Goal: Contribute content: Contribute content

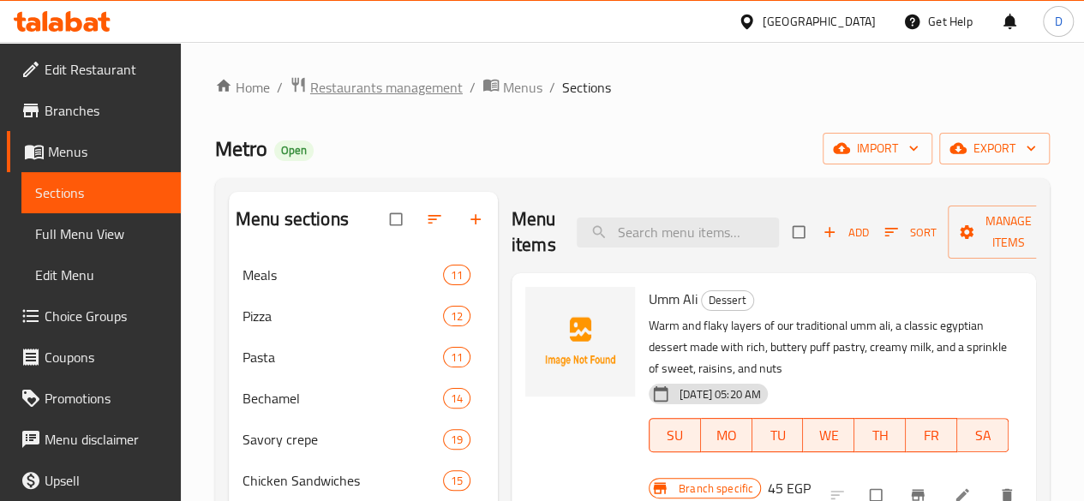
click at [392, 81] on span "Restaurants management" at bounding box center [386, 87] width 153 height 21
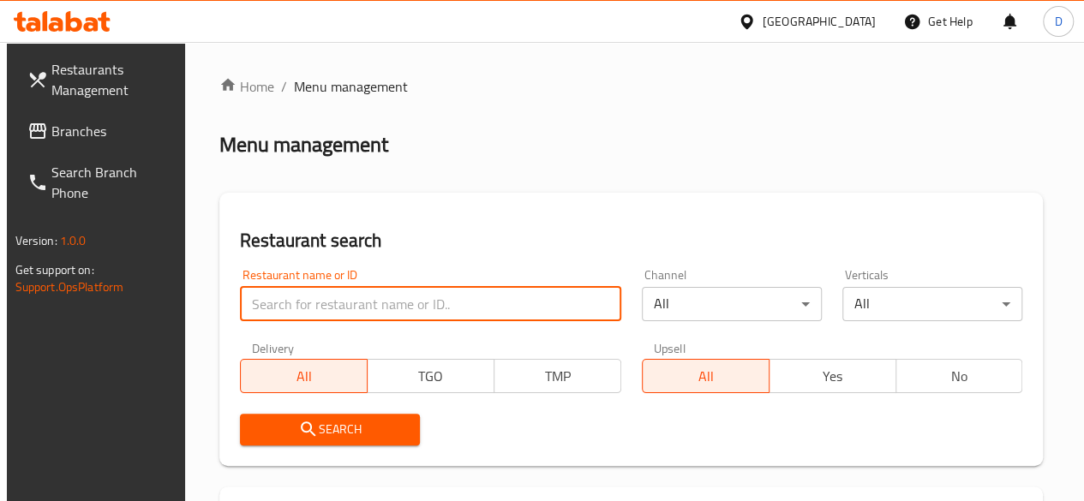
click at [341, 296] on input "search" at bounding box center [430, 304] width 381 height 34
type input "bocatta"
click button "Search" at bounding box center [330, 430] width 180 height 32
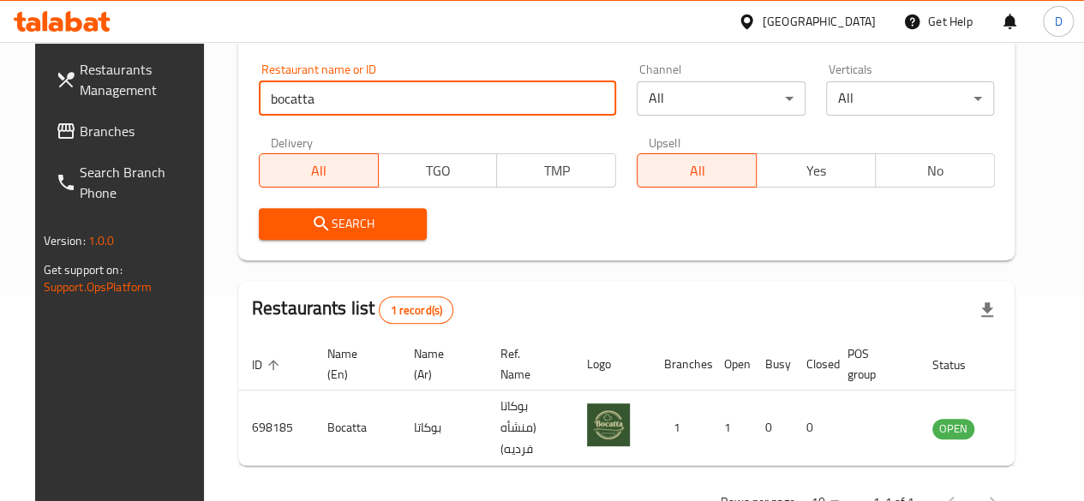
scroll to position [228, 0]
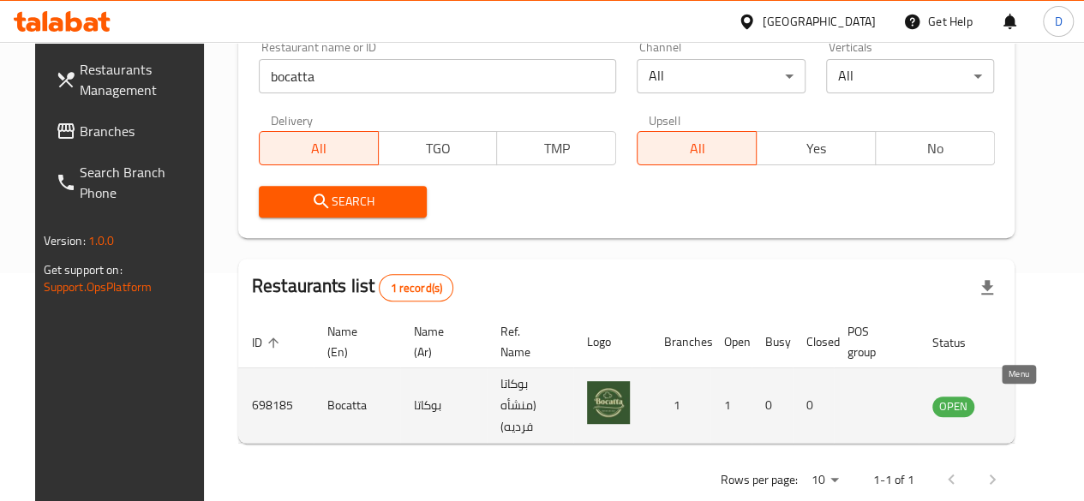
click at [1023, 401] on icon "enhanced table" at bounding box center [1032, 406] width 19 height 15
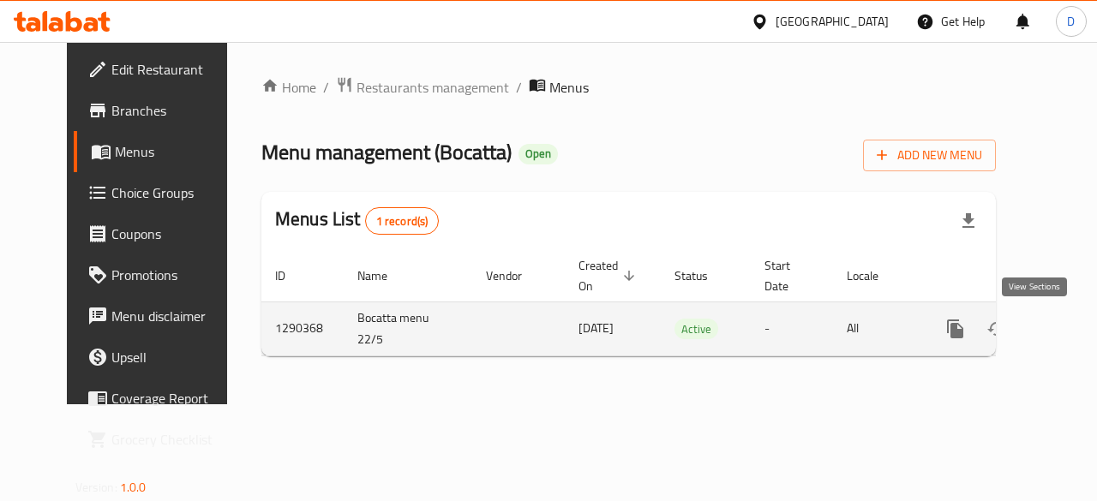
click at [1058, 318] on link "enhanced table" at bounding box center [1078, 328] width 41 height 41
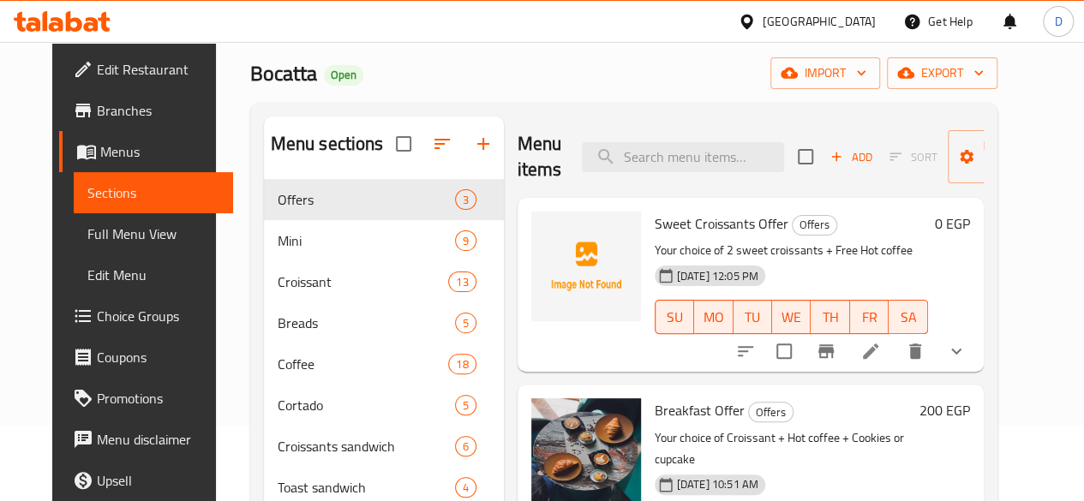
scroll to position [75, 0]
click at [823, 171] on button "Add" at bounding box center [850, 158] width 55 height 27
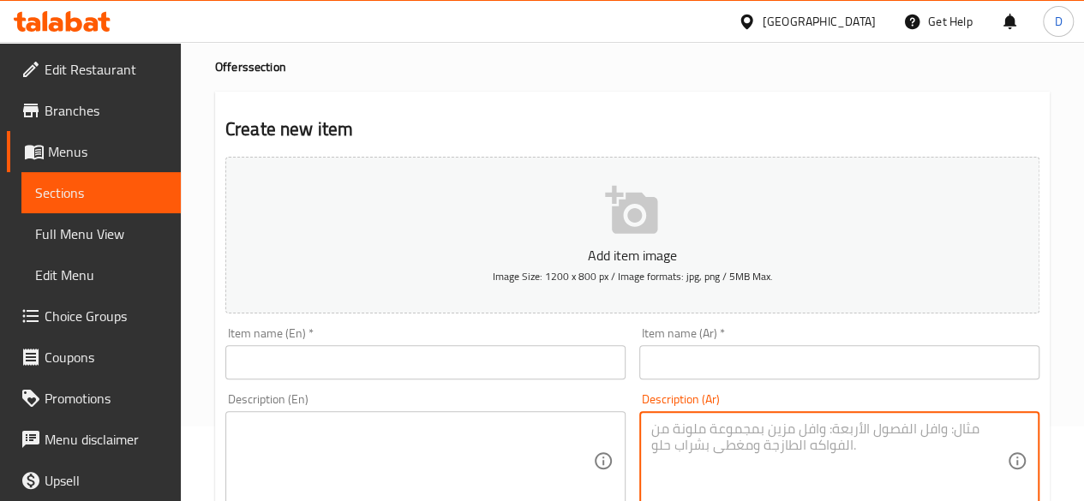
click at [708, 452] on textarea at bounding box center [829, 461] width 356 height 81
paste textarea "أحصل على ساندوتش من اختيارك"
type textarea "أحصل على ساندوتش من اختيارك"
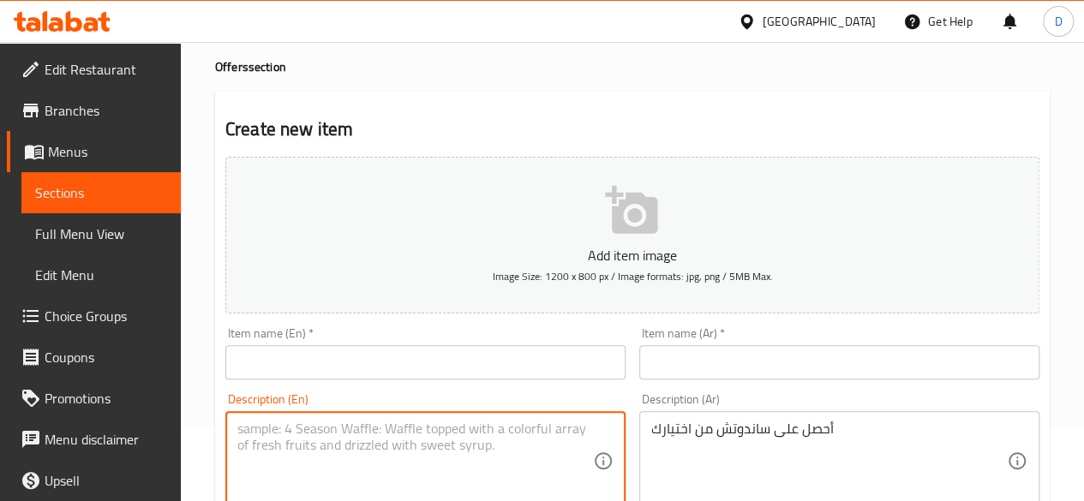
click at [509, 469] on textarea at bounding box center [415, 461] width 356 height 81
paste textarea "Get a sandwich of your choice"
type textarea "Get a sandwich of your choice"
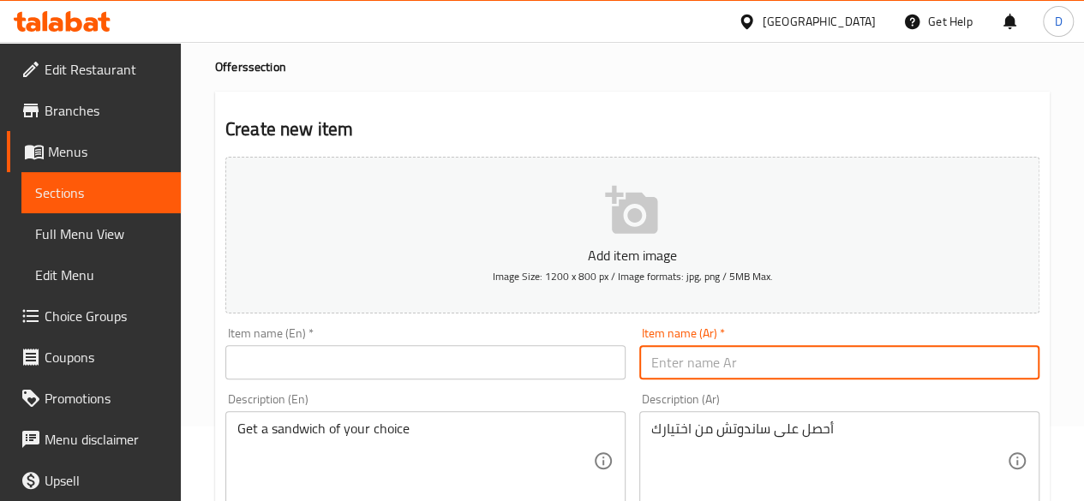
click at [692, 362] on input "text" at bounding box center [839, 362] width 400 height 34
paste input "عرض الكومبو"
type input "عرض الكومبو"
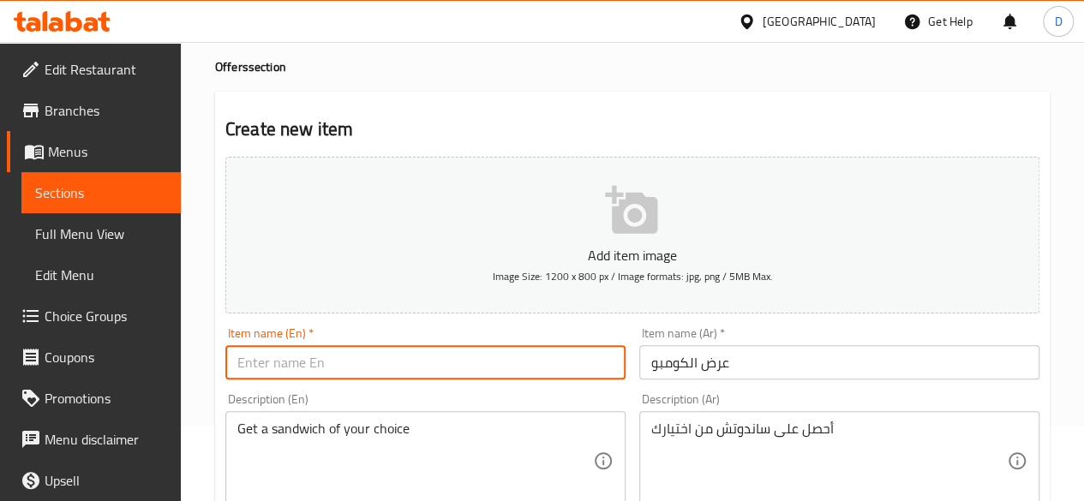
click at [424, 349] on input "text" at bounding box center [425, 362] width 400 height 34
paste input "Combo offer"
type input "Combo offer"
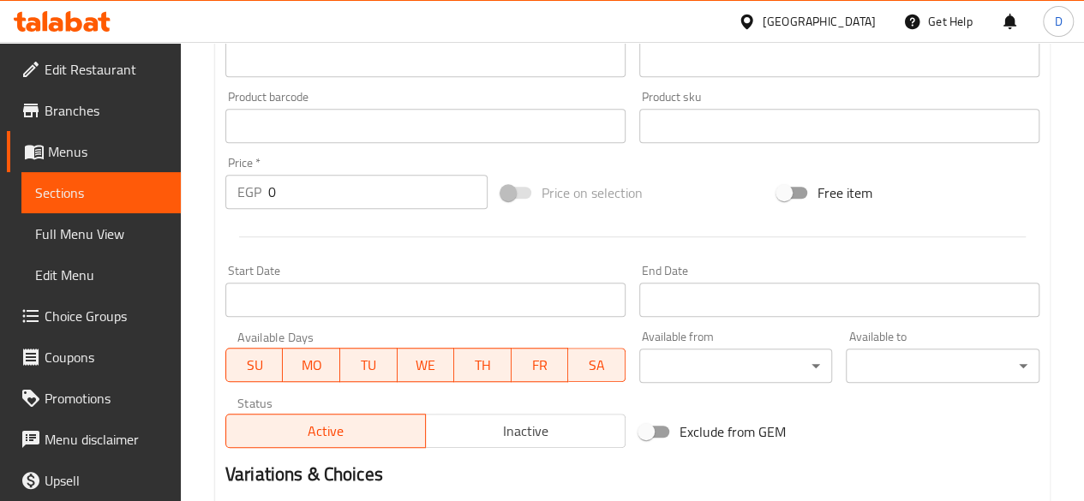
scroll to position [507, 0]
click at [314, 189] on input "0" at bounding box center [377, 193] width 219 height 34
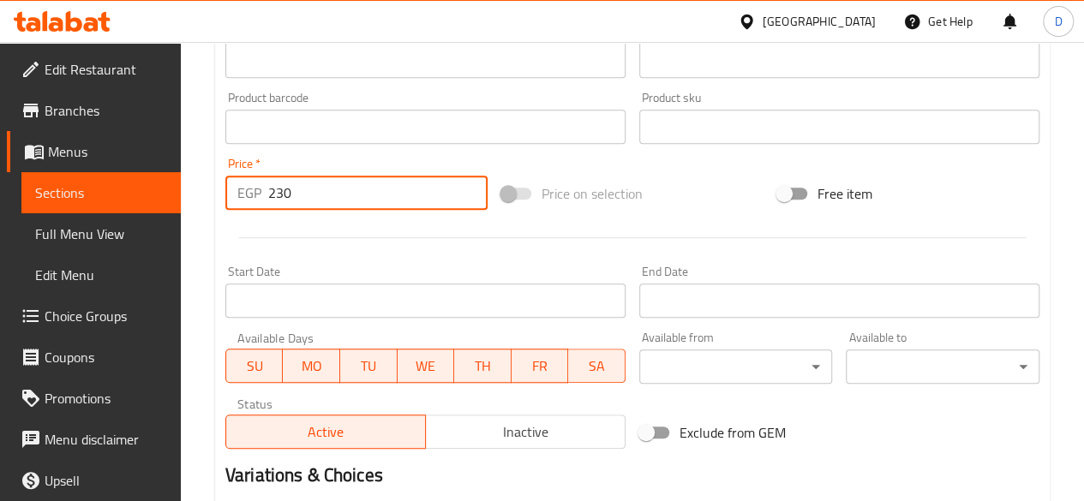
scroll to position [709, 0]
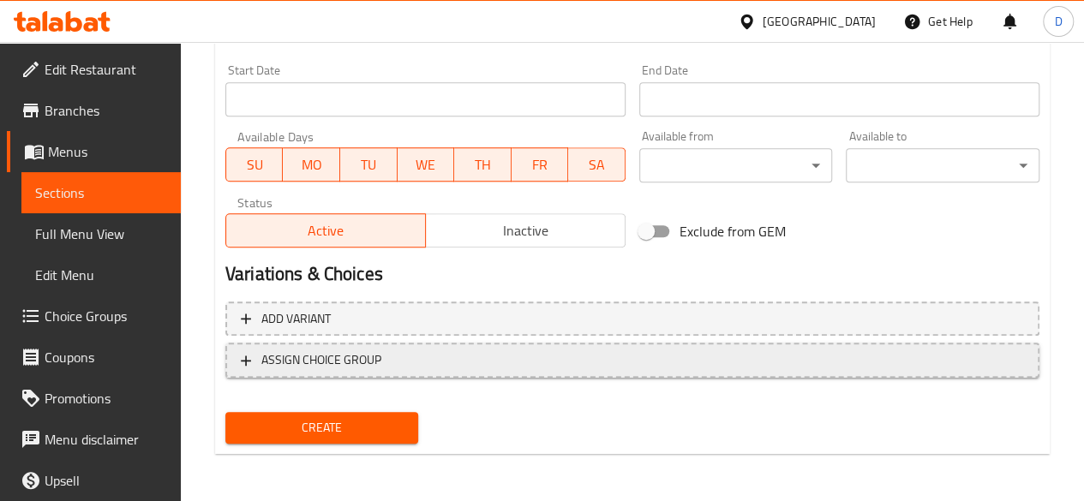
type input "230"
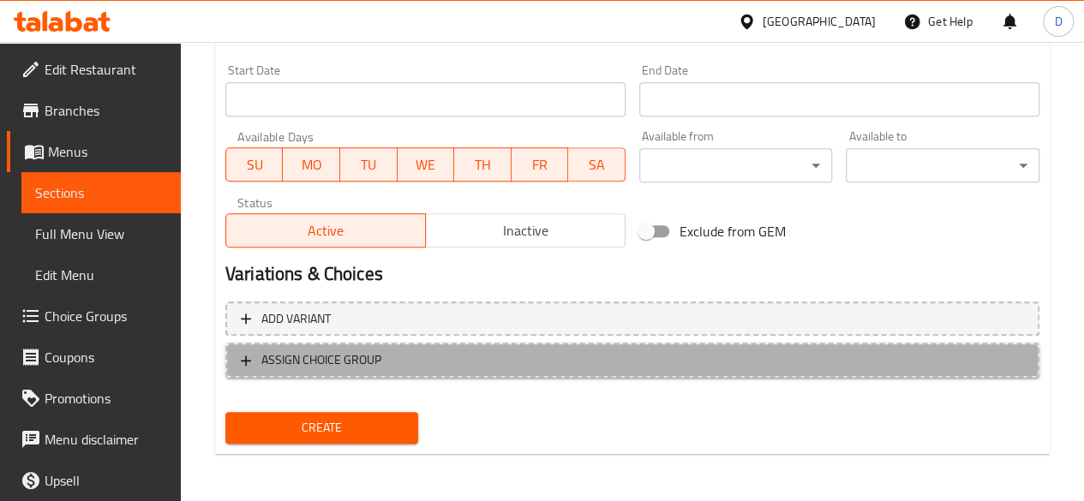
click at [292, 366] on span "ASSIGN CHOICE GROUP" at bounding box center [321, 360] width 120 height 21
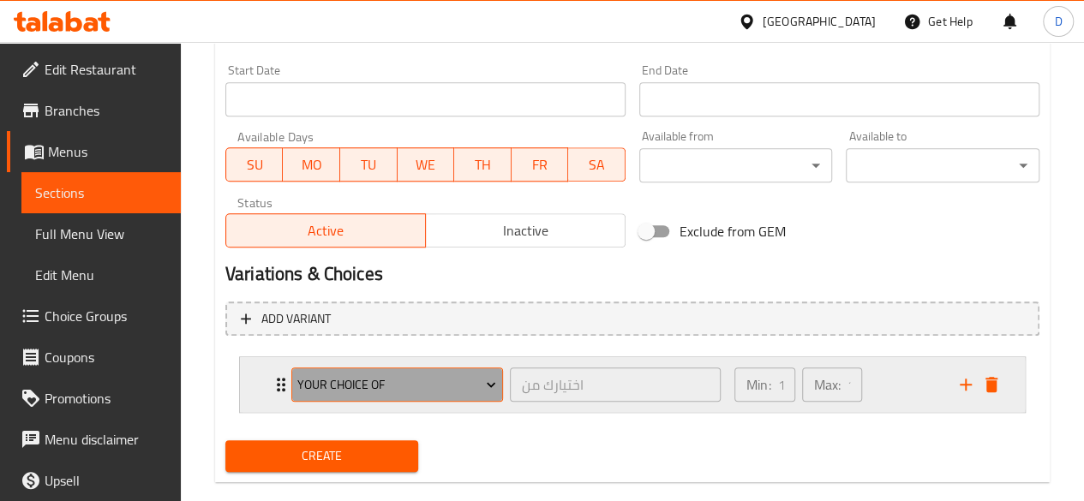
click at [387, 376] on span "Your Choice Of" at bounding box center [396, 384] width 199 height 21
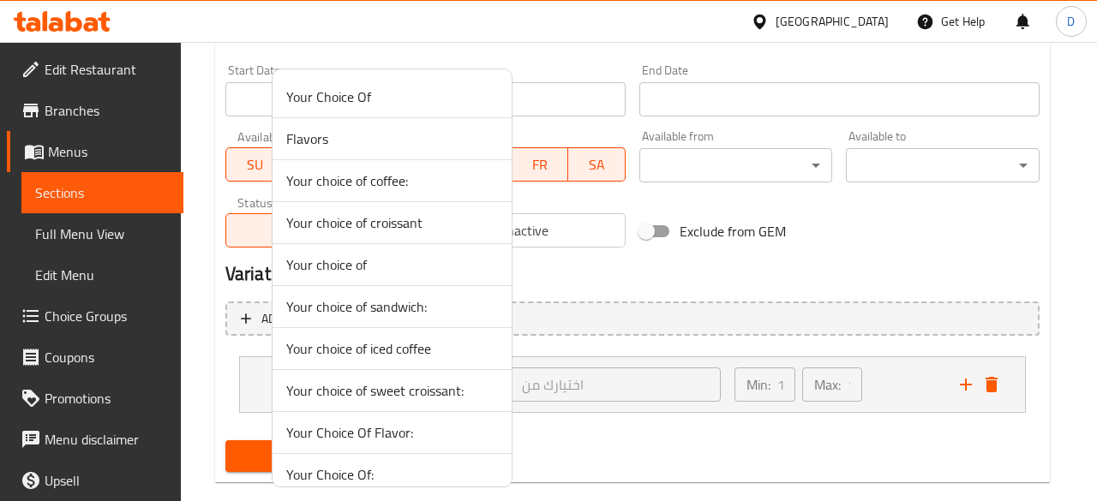
click at [365, 299] on span "Your choice of sandwich:" at bounding box center [392, 306] width 212 height 21
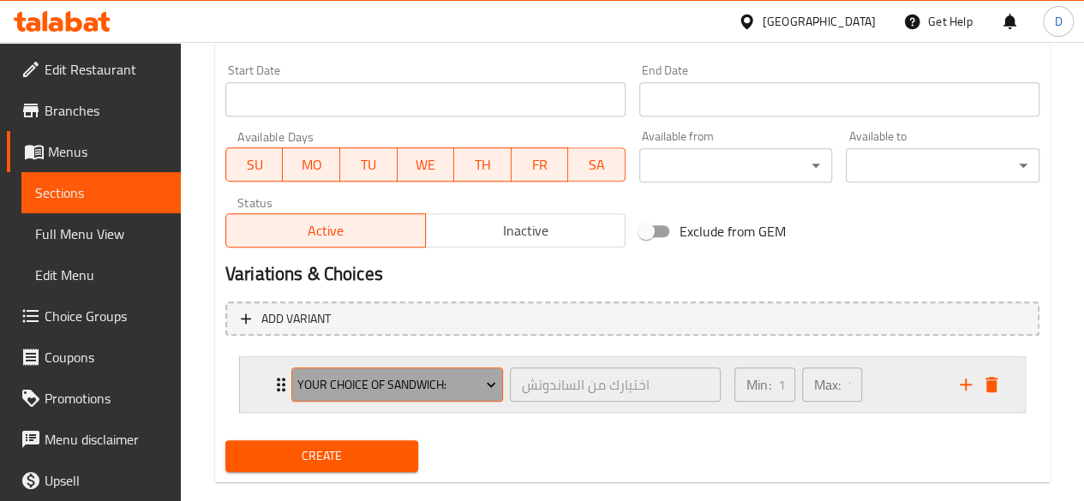
click at [476, 386] on span "Your choice of sandwich:" at bounding box center [396, 384] width 199 height 21
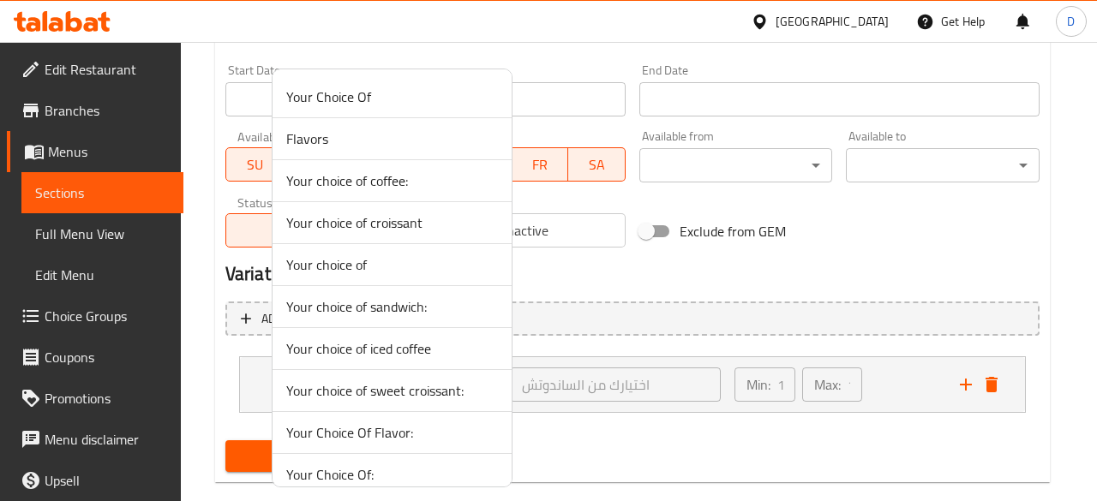
click at [562, 433] on div at bounding box center [548, 250] width 1097 height 501
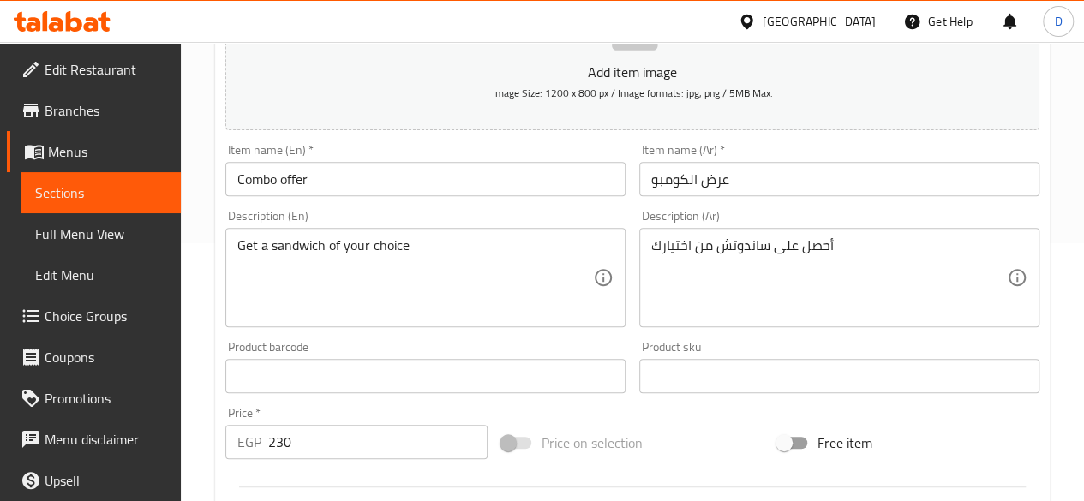
scroll to position [257, 0]
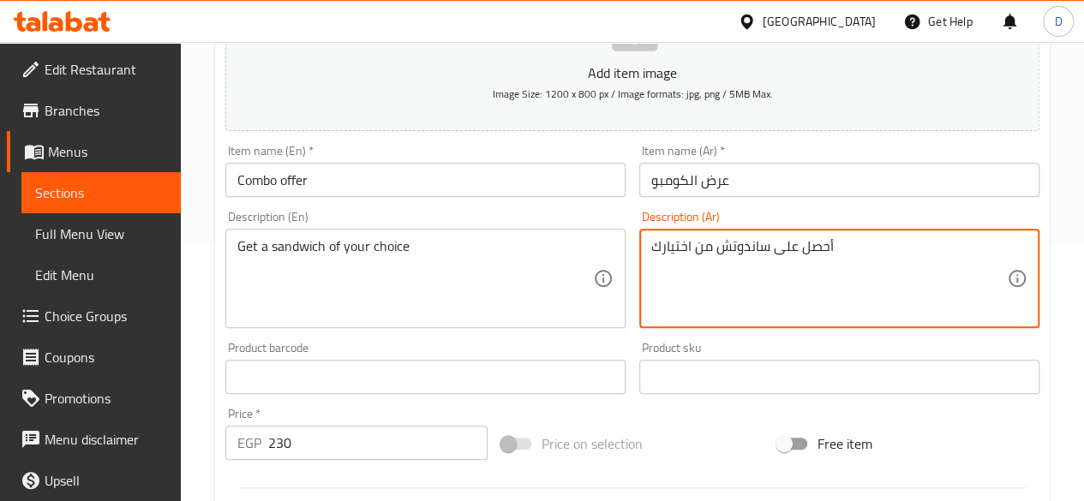
paste textarea "+ بيبسي + كب كيك"
type textarea "أحصل على ساندوتش من اختيارك + بيبسي + كب كيك"
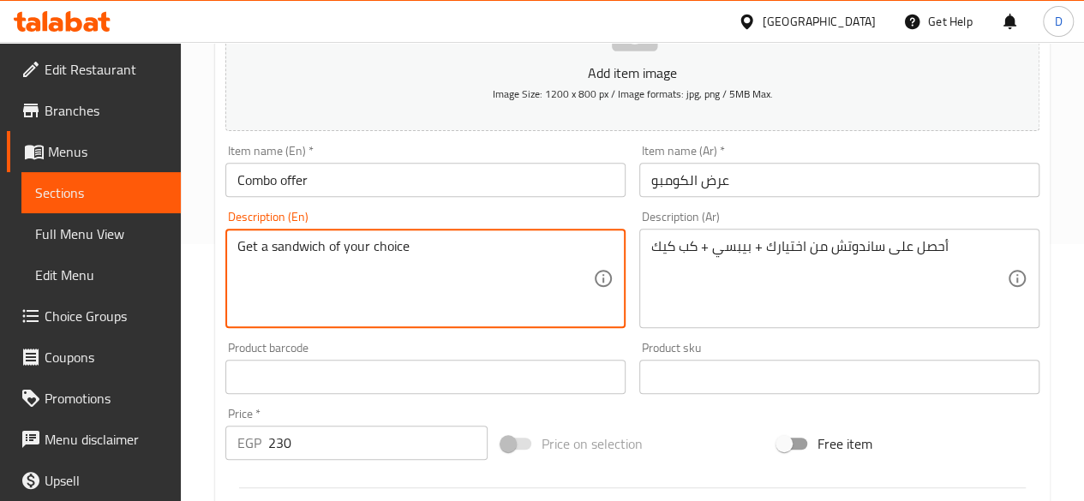
paste textarea "+ Pepsi + Cupcake"
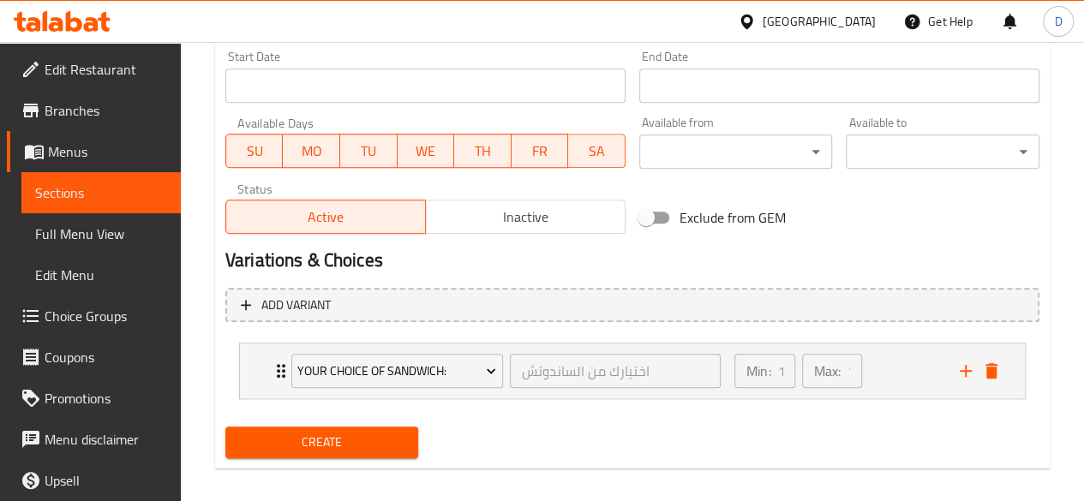
scroll to position [736, 0]
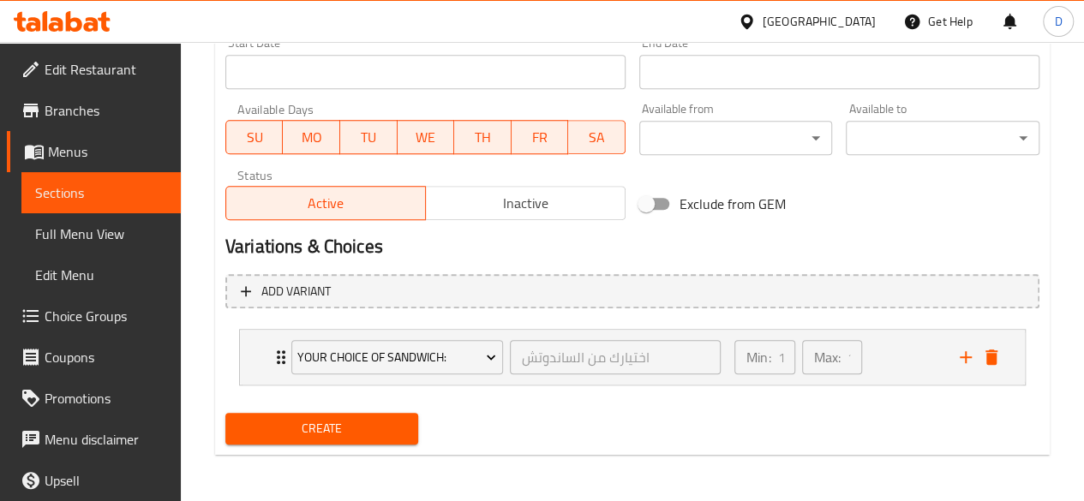
type textarea "Get a sandwich of your choice + Pepsi + Cupcake"
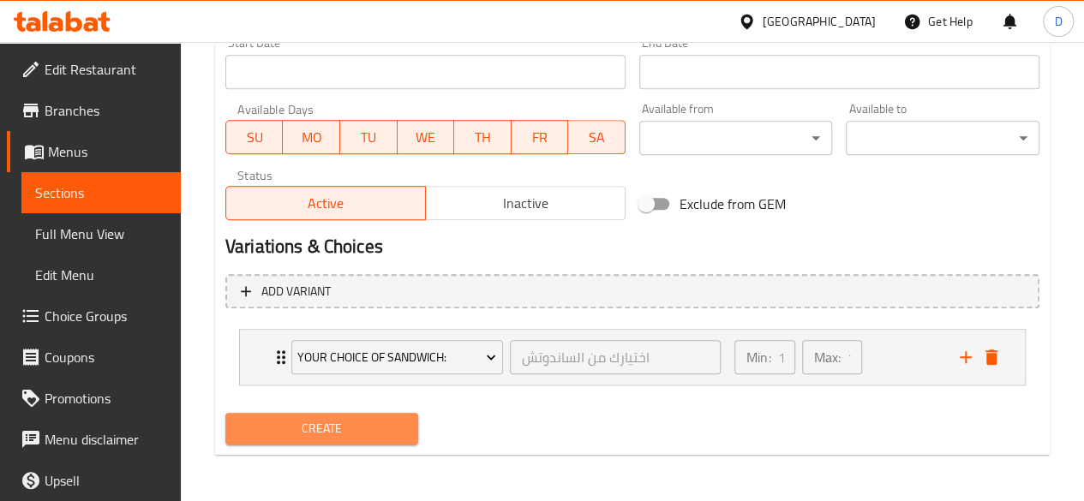
click at [290, 431] on span "Create" at bounding box center [322, 428] width 166 height 21
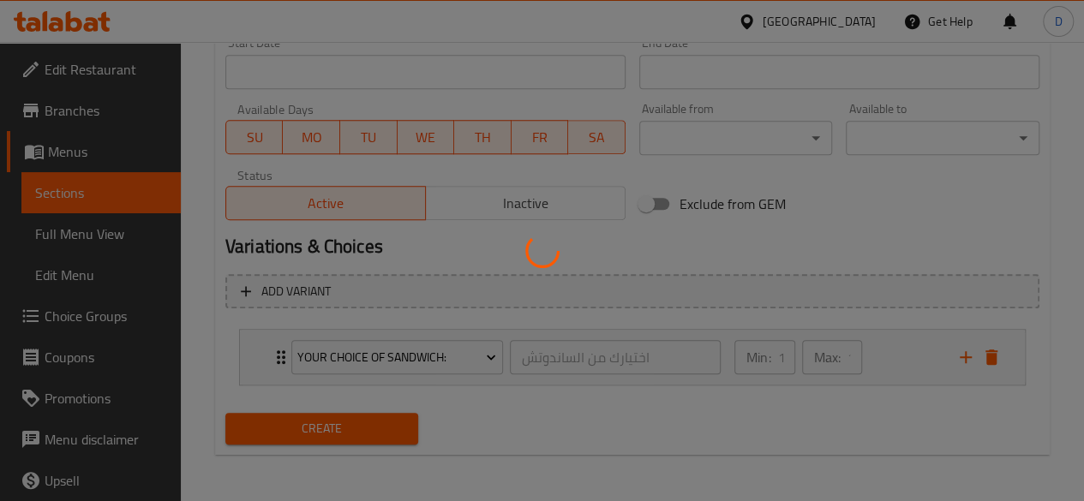
type input "0"
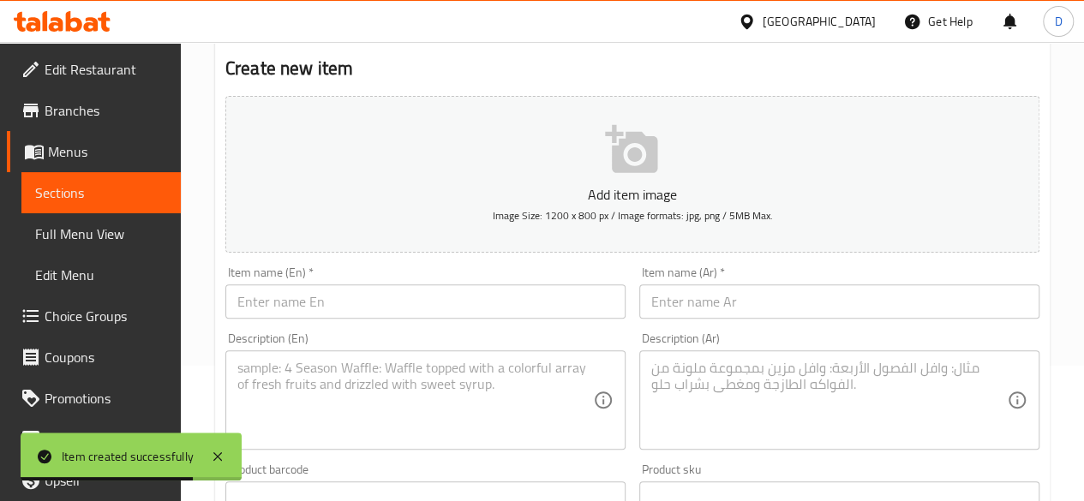
scroll to position [139, 0]
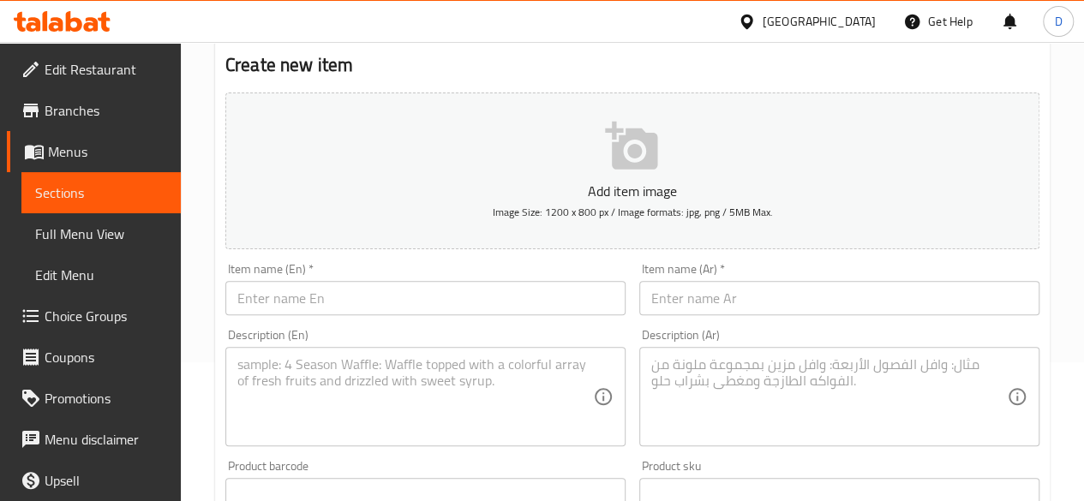
click at [678, 304] on input "text" at bounding box center [839, 298] width 400 height 34
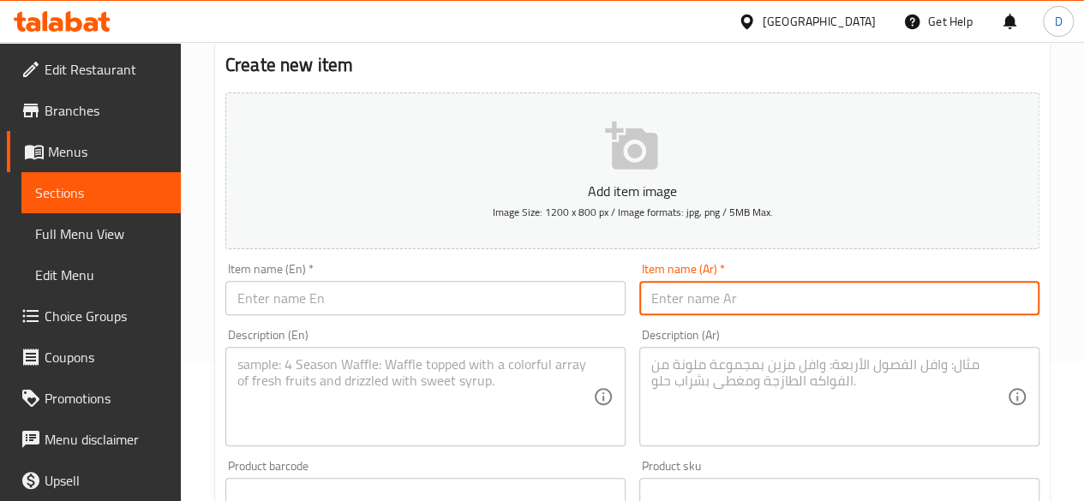
paste input "كرواسون و قهوة"
type input "كرواسون و قهوة"
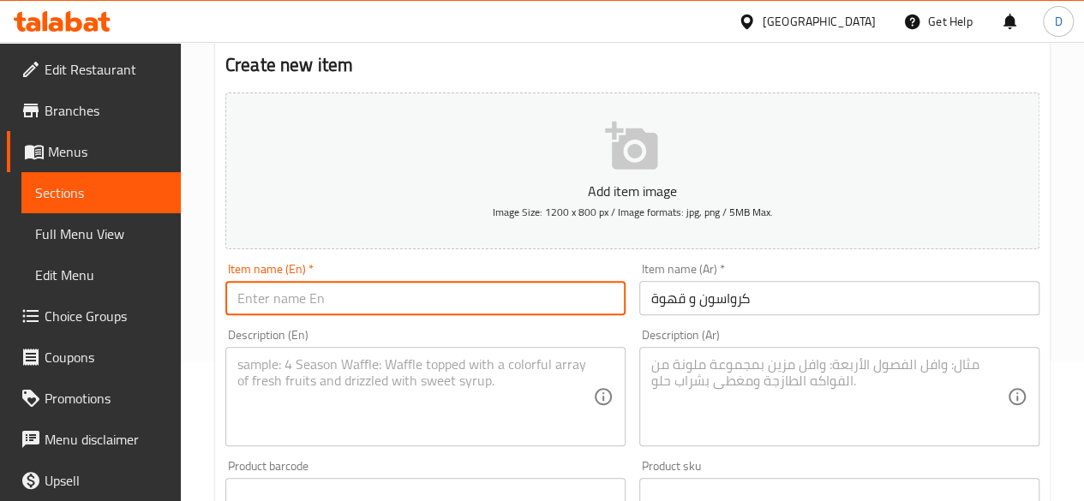
click at [522, 298] on input "text" at bounding box center [425, 298] width 400 height 34
paste input "Croissant and coffee"
type input "Croissant and coffee"
click at [759, 400] on textarea at bounding box center [829, 396] width 356 height 81
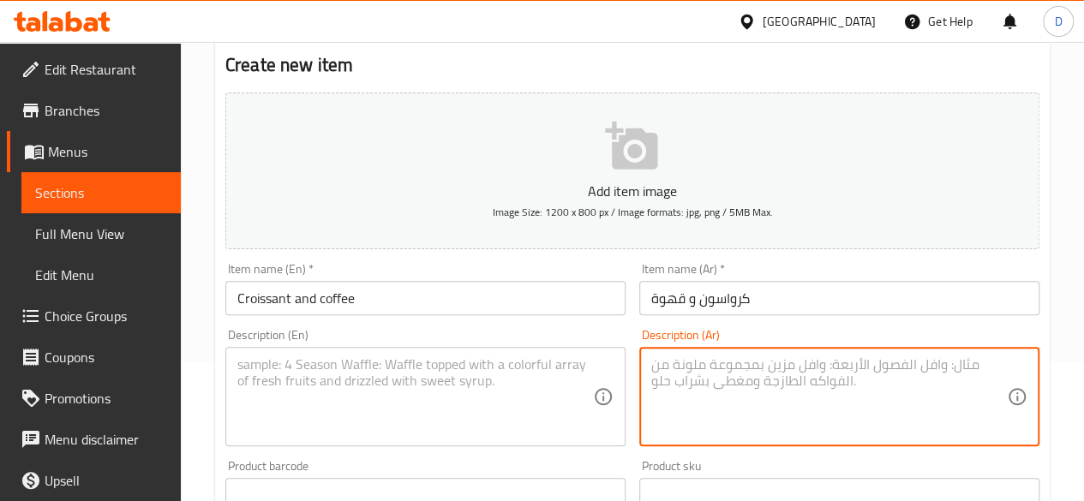
paste textarea "your choice of latte or cappuccino + smoked turkey croissant"
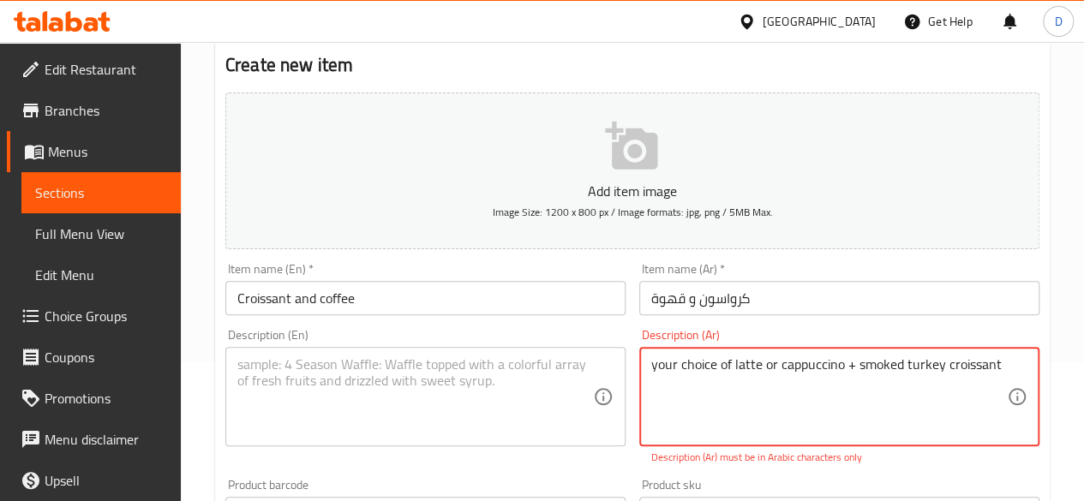
type textarea "your choice of latte or cappuccino + smoked turkey croissant"
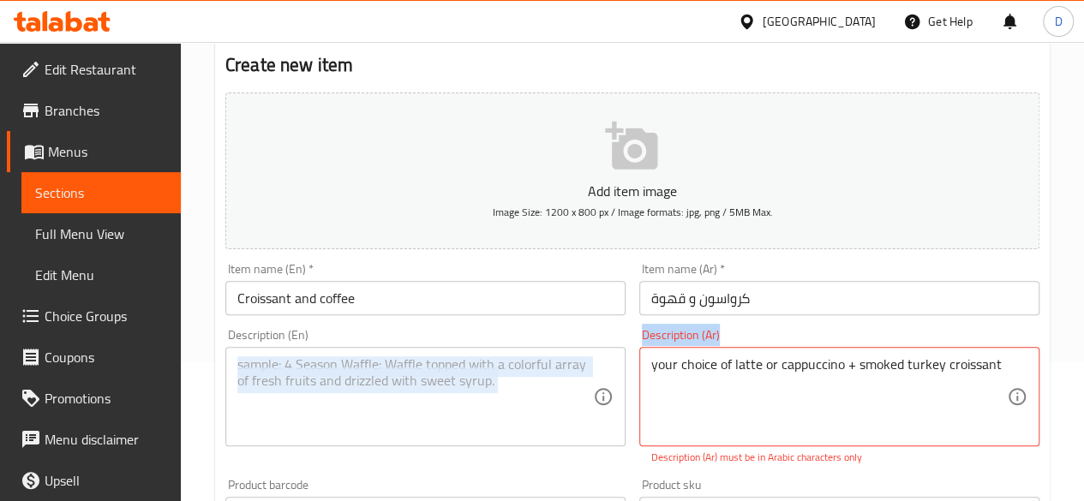
drag, startPoint x: 1014, startPoint y: 365, endPoint x: 476, endPoint y: 387, distance: 537.7
click at [476, 387] on div "Add item image Image Size: 1200 x 800 px / Image formats: jpg, png / 5MB Max. I…" at bounding box center [632, 464] width 828 height 757
click at [1010, 381] on div "your choice of latte or cappuccino + smoked turkey croissant Description (Ar)" at bounding box center [839, 396] width 400 height 99
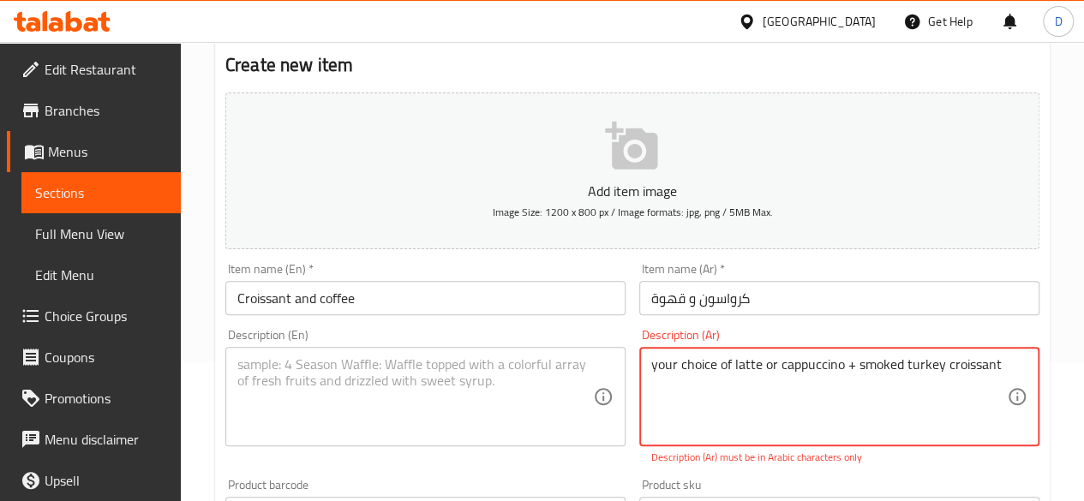
drag, startPoint x: 1002, startPoint y: 364, endPoint x: 529, endPoint y: 392, distance: 474.7
click at [529, 392] on div "Add item image Image Size: 1200 x 800 px / Image formats: jpg, png / 5MB Max. I…" at bounding box center [632, 464] width 828 height 757
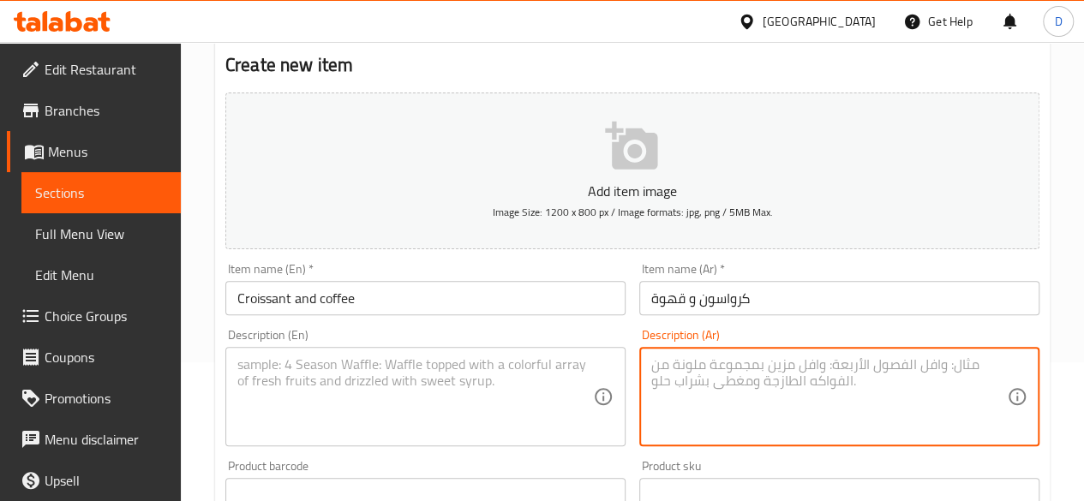
click at [311, 402] on textarea at bounding box center [415, 396] width 356 height 81
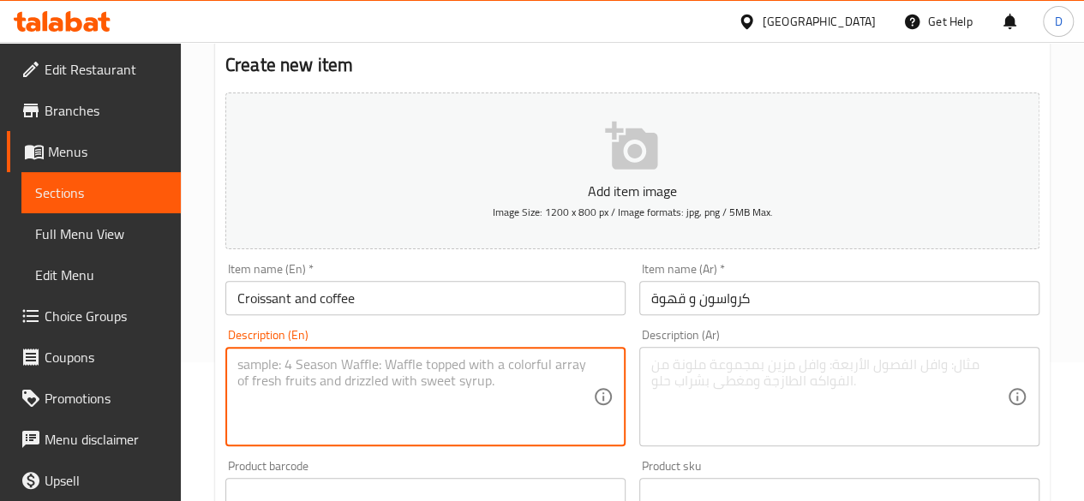
paste textarea "your choice of latte or cappuccino + smoked turkey croissant"
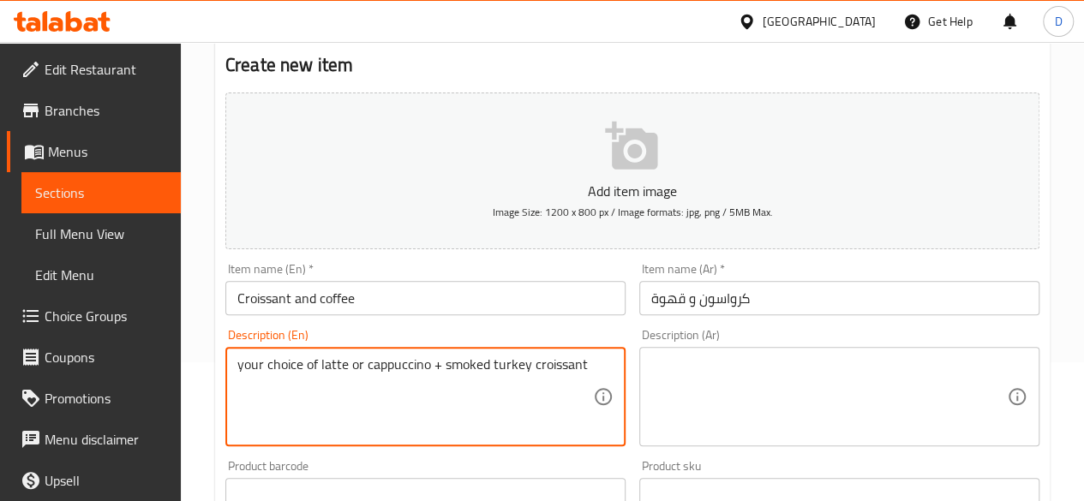
click at [245, 365] on textarea "your choice of latte or cappuccino + smoked turkey croissant" at bounding box center [415, 396] width 356 height 81
type textarea "Your choice of latte or cappuccino + smoked turkey croissant"
click at [718, 387] on textarea at bounding box center [829, 396] width 356 height 81
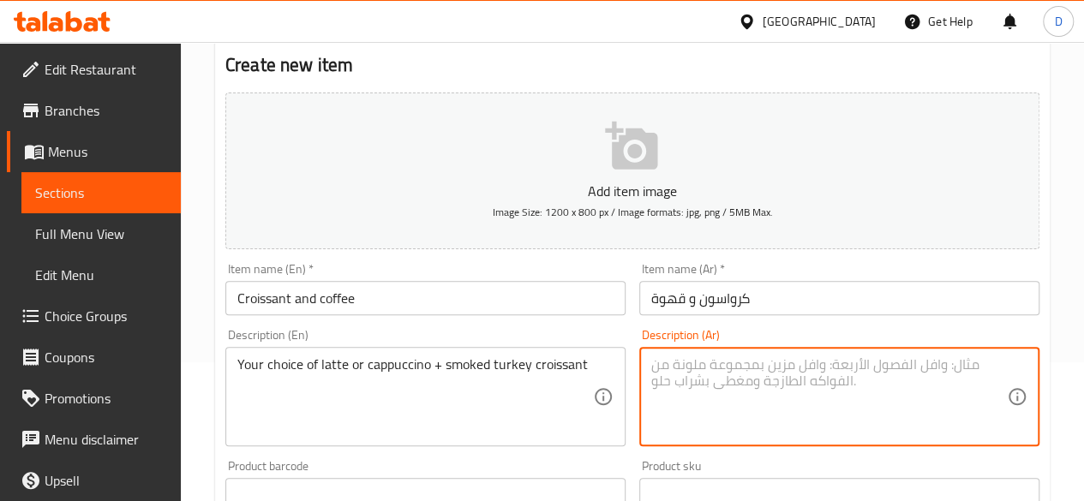
paste textarea "اختيارك من لاتيه أو كابتشينو + كرواسون ديك رومي مدخن"
type textarea "اختيارك من لاتيه أو كابتشينو + كرواسون ديك رومي مدخن"
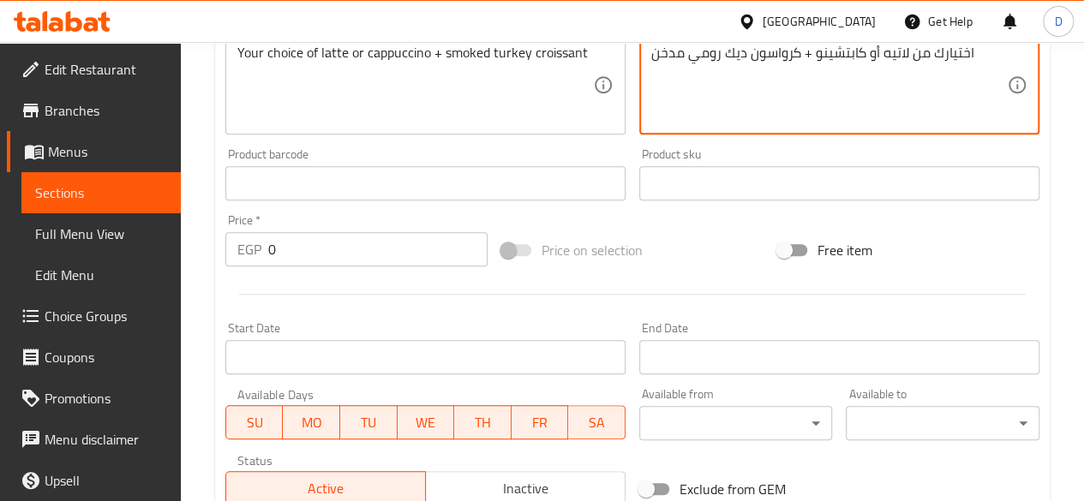
scroll to position [452, 0]
click at [346, 257] on input "0" at bounding box center [377, 248] width 219 height 34
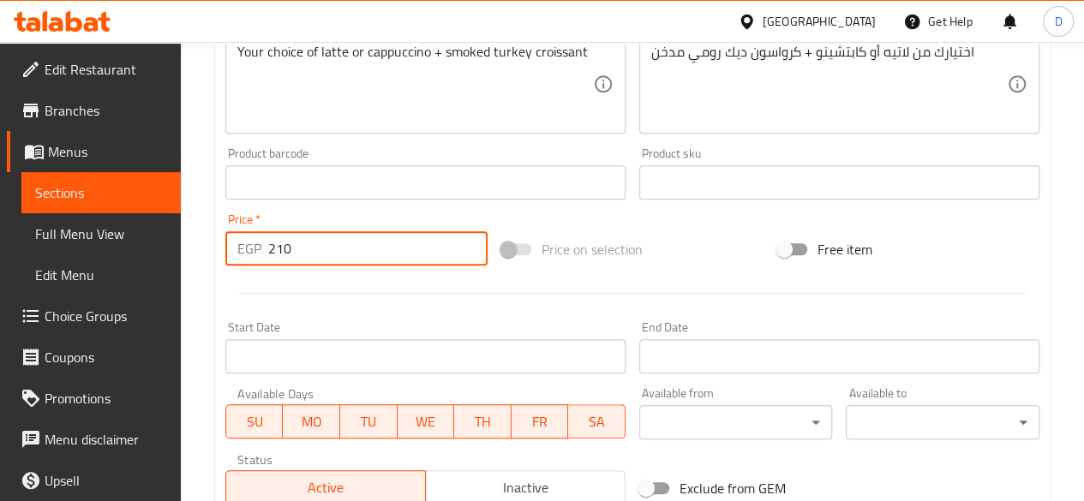
type input "210"
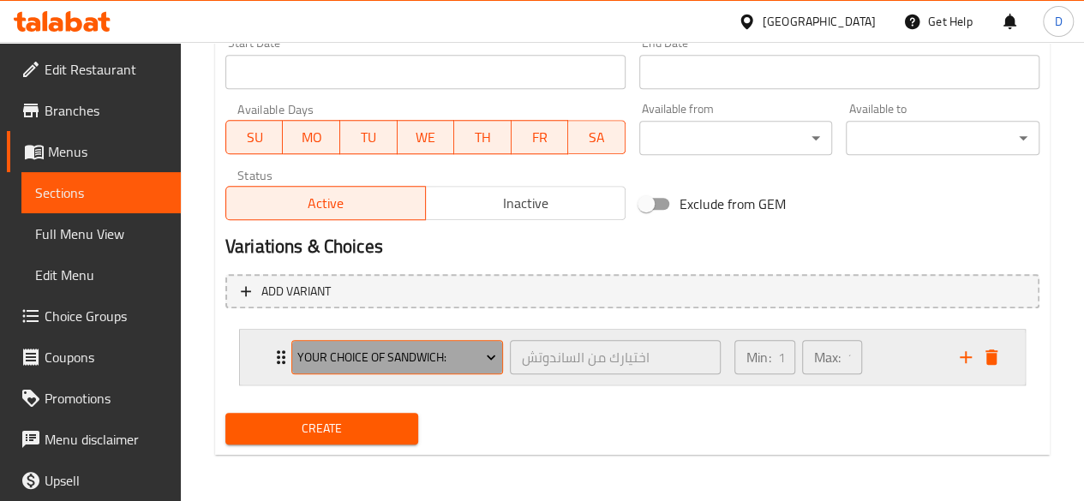
click at [457, 370] on button "Your choice of sandwich:" at bounding box center [397, 357] width 212 height 34
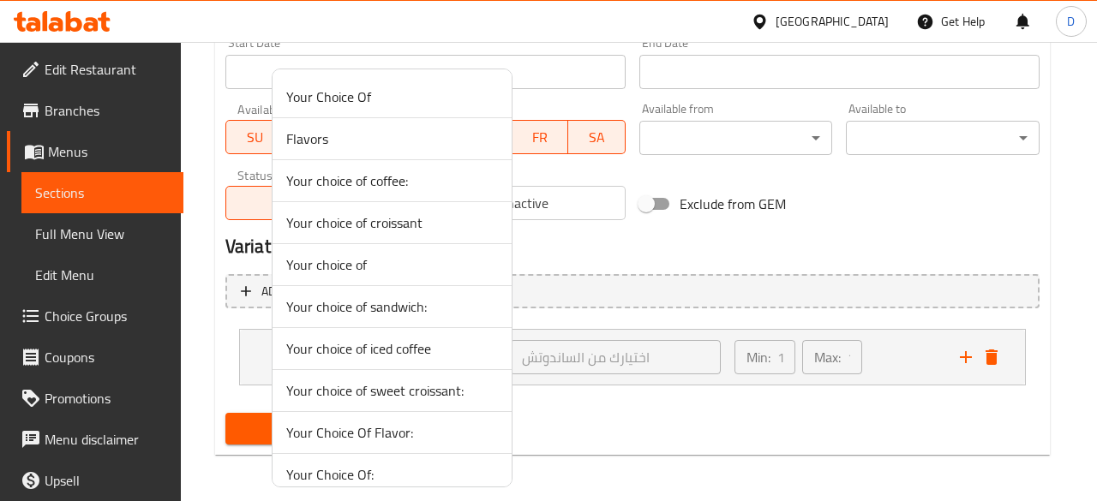
click at [420, 177] on span "Your choice of coffee:" at bounding box center [392, 181] width 212 height 21
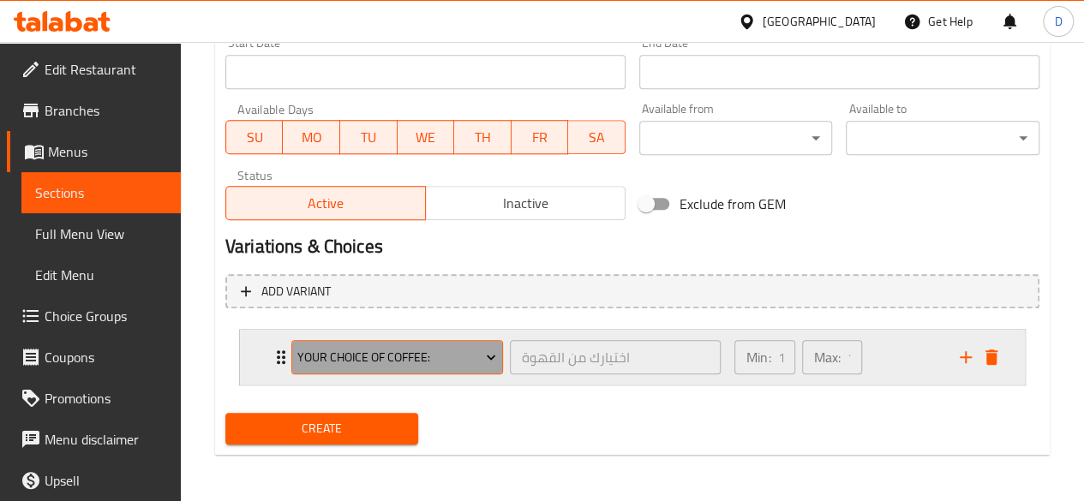
click at [464, 350] on span "Your choice of coffee:" at bounding box center [396, 357] width 199 height 21
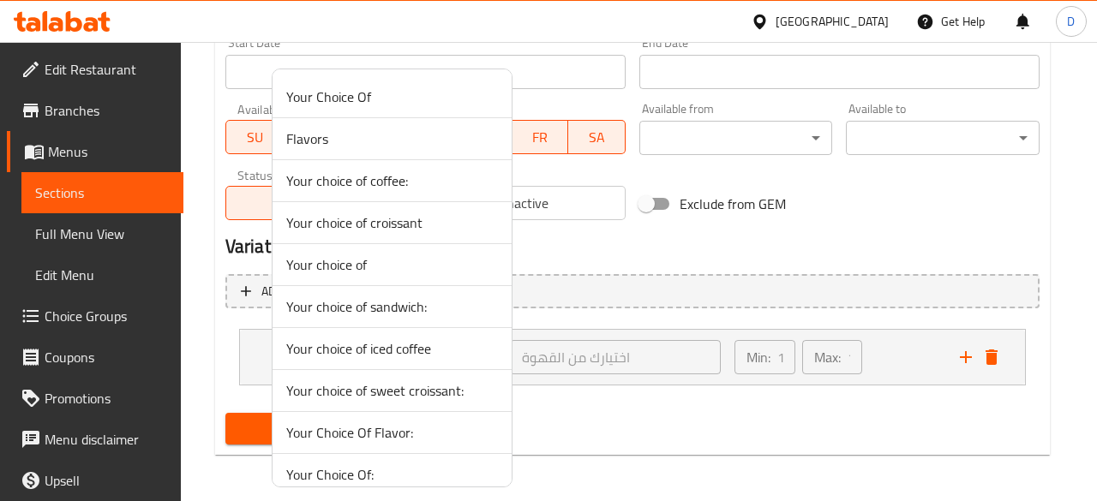
click at [598, 453] on div at bounding box center [548, 250] width 1097 height 501
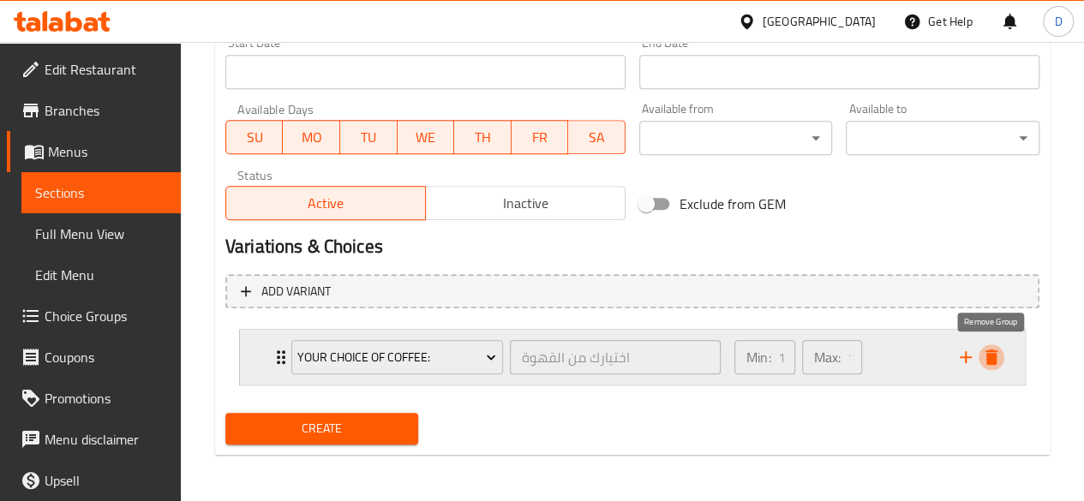
click at [987, 356] on icon "delete" at bounding box center [991, 357] width 12 height 15
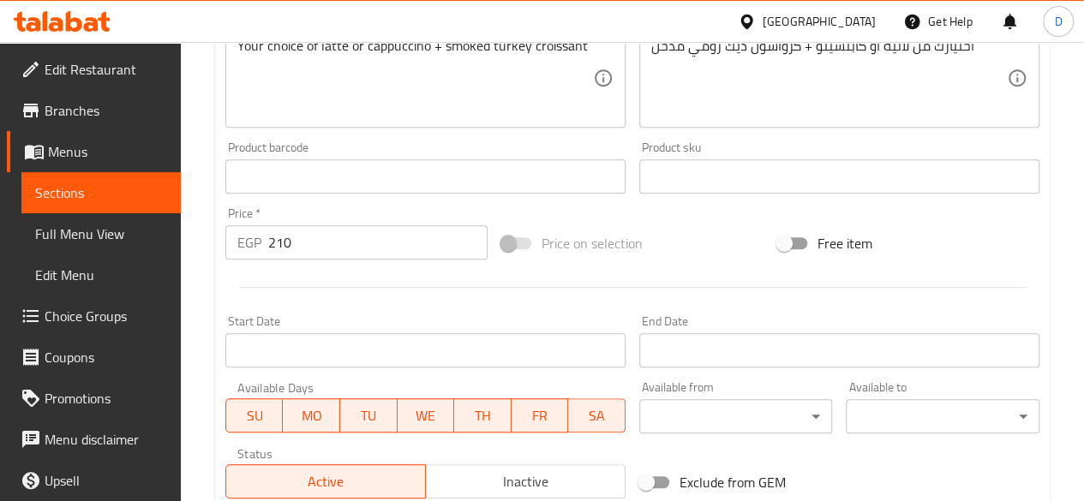
scroll to position [709, 0]
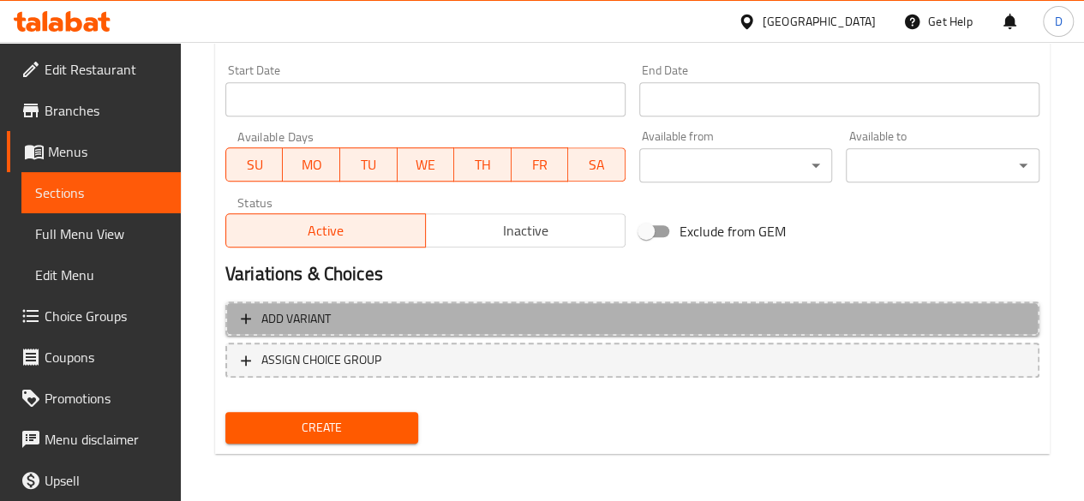
click at [348, 316] on span "Add variant" at bounding box center [632, 318] width 783 height 21
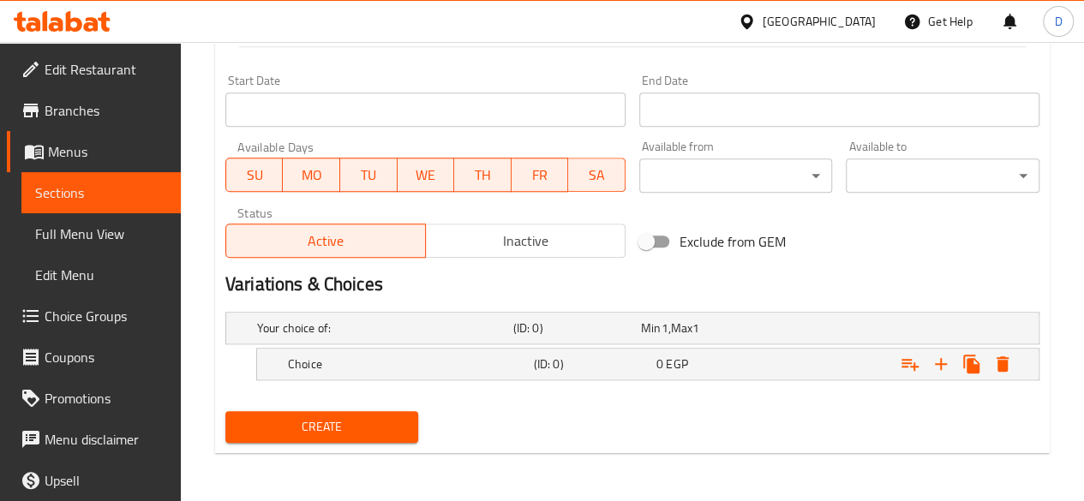
scroll to position [696, 0]
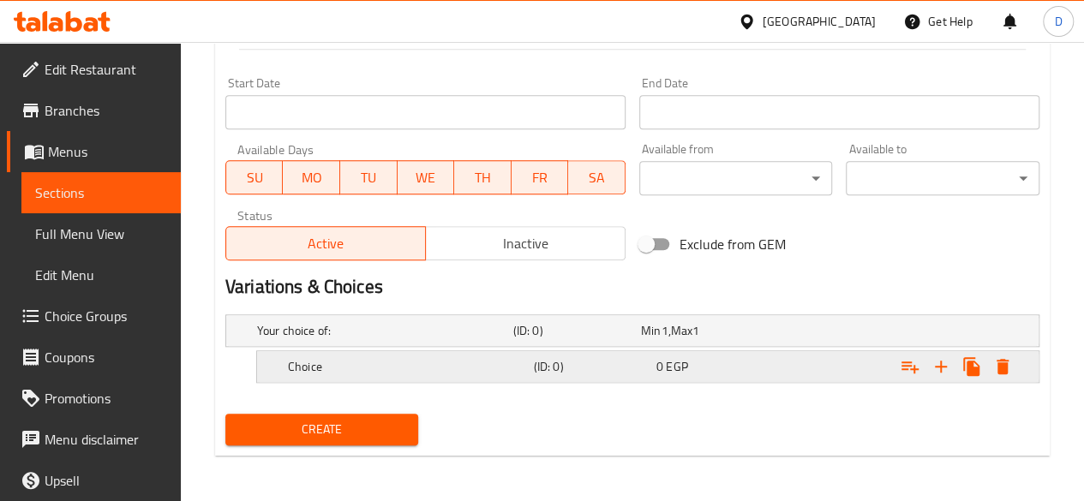
click at [430, 378] on div "Choice (ID: 0) 0 EGP" at bounding box center [652, 367] width 737 height 38
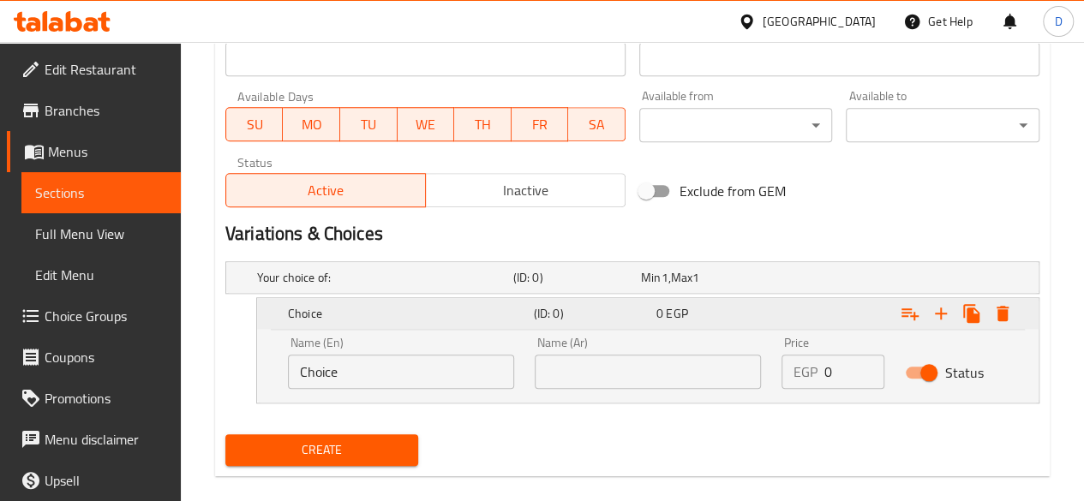
scroll to position [756, 0]
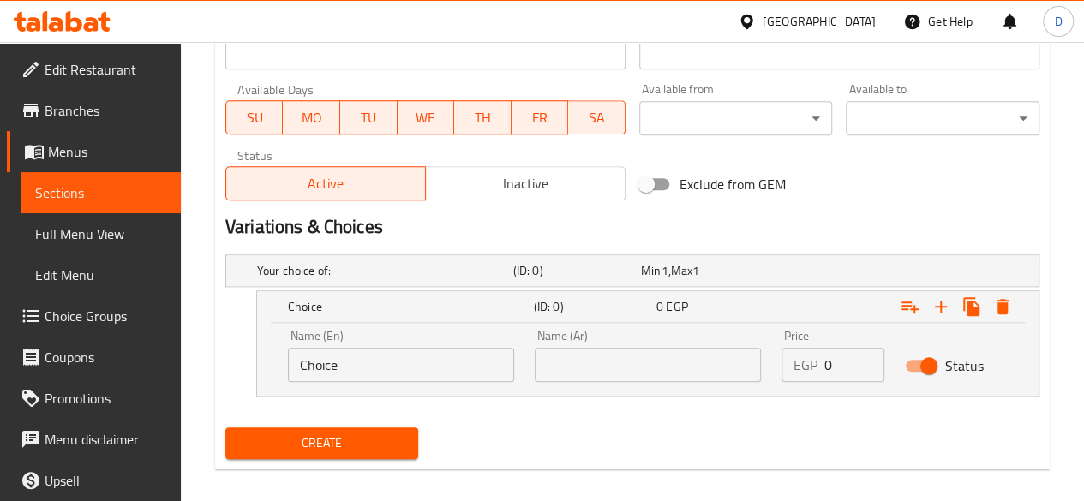
click at [449, 350] on input "Choice" at bounding box center [401, 365] width 226 height 34
drag, startPoint x: 416, startPoint y: 348, endPoint x: 229, endPoint y: 344, distance: 187.7
click at [229, 344] on div "Choice (ID: 0) 0 EGP Name (En) Choice Name (En) Name (Ar) Name (Ar) Price EGP 0…" at bounding box center [632, 343] width 814 height 106
type input "Latte"
click at [629, 361] on input "text" at bounding box center [648, 365] width 226 height 34
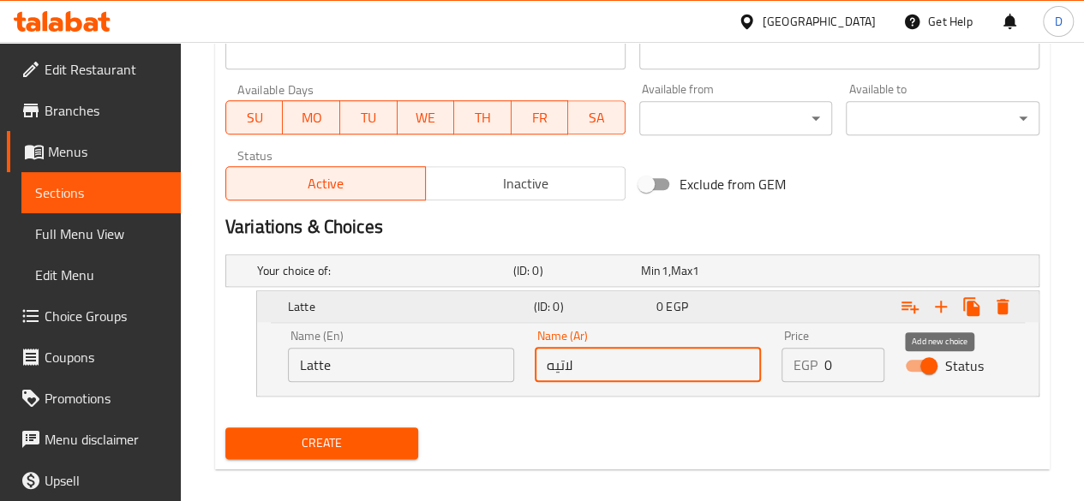
type input "لاتيه"
click at [949, 311] on icon "Expand" at bounding box center [941, 306] width 21 height 21
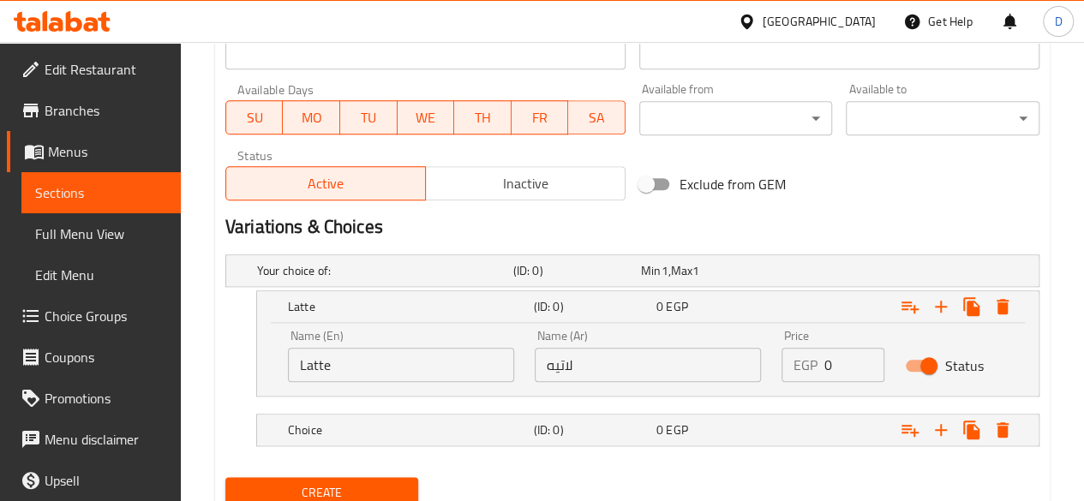
scroll to position [818, 0]
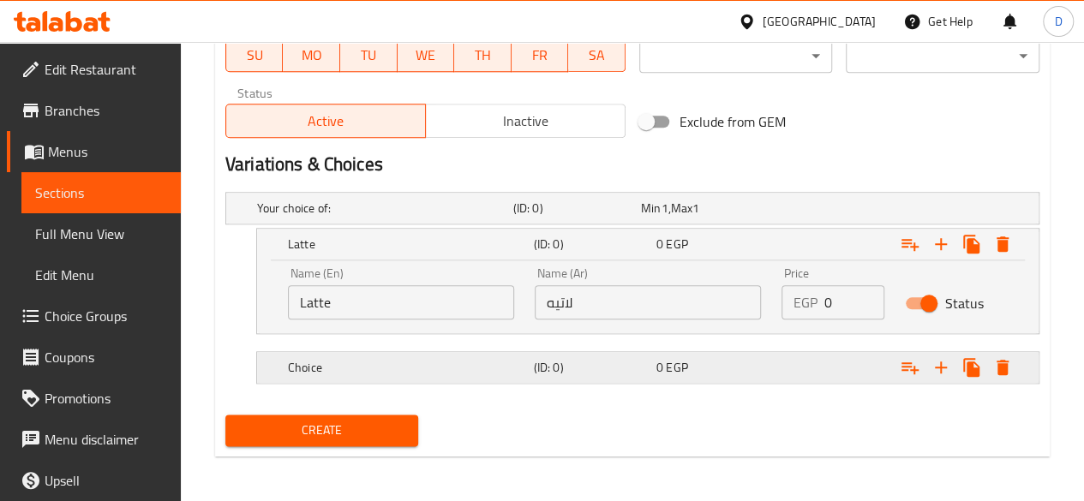
click at [440, 368] on h5 "Choice" at bounding box center [407, 367] width 239 height 17
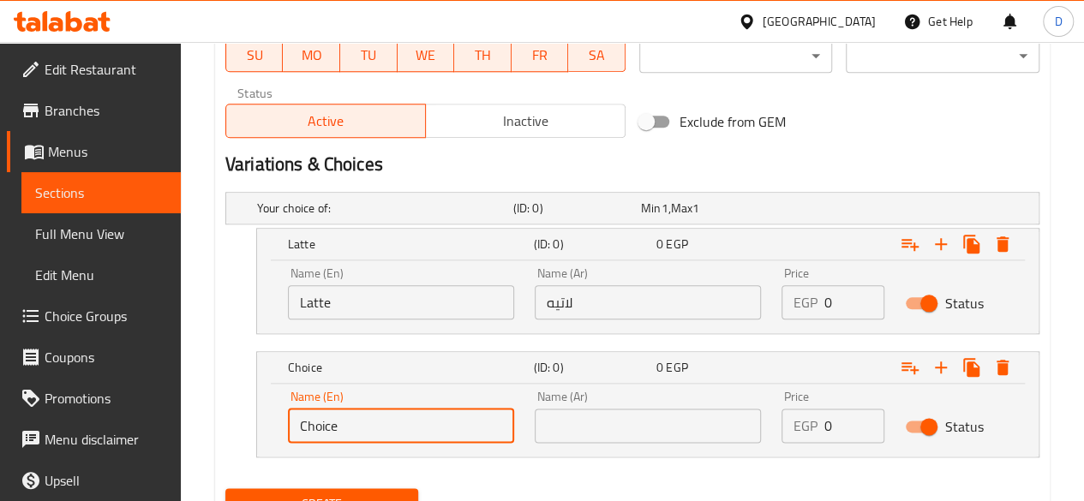
drag, startPoint x: 452, startPoint y: 428, endPoint x: 239, endPoint y: 414, distance: 213.8
click at [239, 414] on div "Choice (ID: 0) 0 EGP Name (En) Choice Name (En) Name (Ar) Name (Ar) Price EGP 0…" at bounding box center [632, 404] width 814 height 106
type input "}"
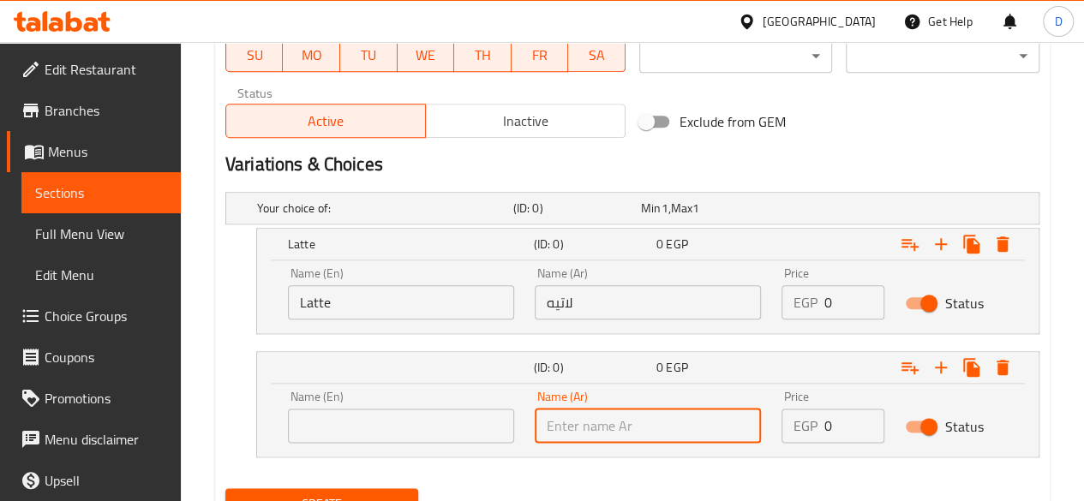
click at [708, 409] on input "text" at bounding box center [648, 426] width 226 height 34
type input "كابوتشينو"
click at [427, 426] on input "text" at bounding box center [401, 426] width 226 height 34
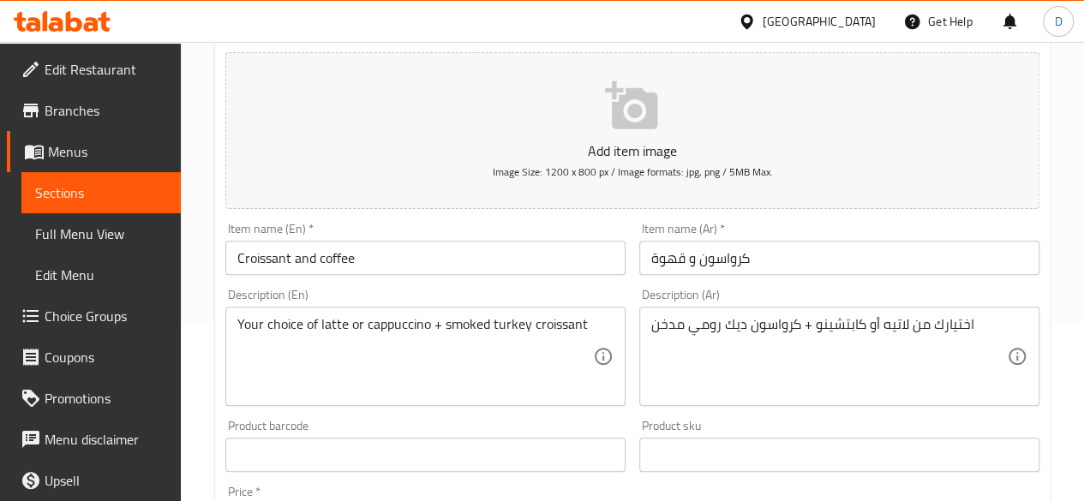
scroll to position [176, 0]
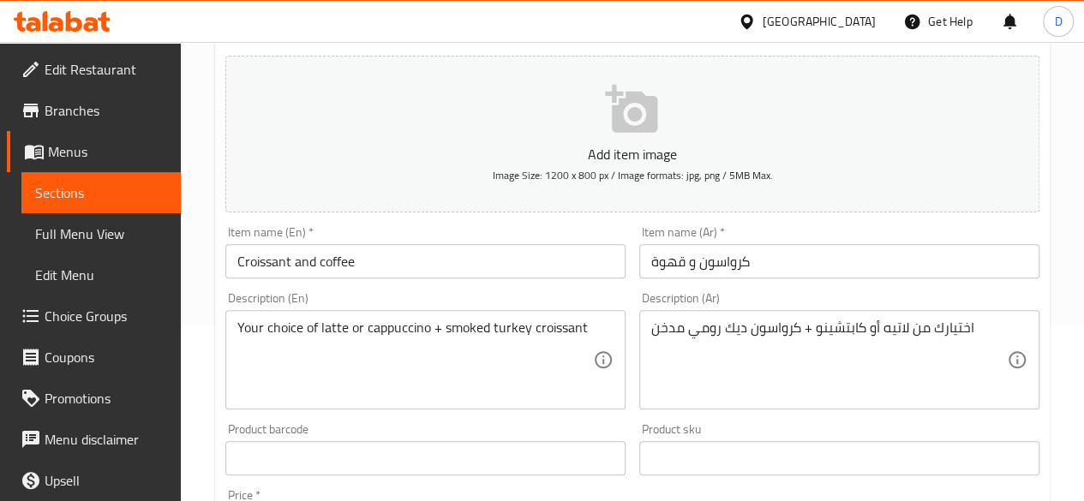
type input "Cappucino"
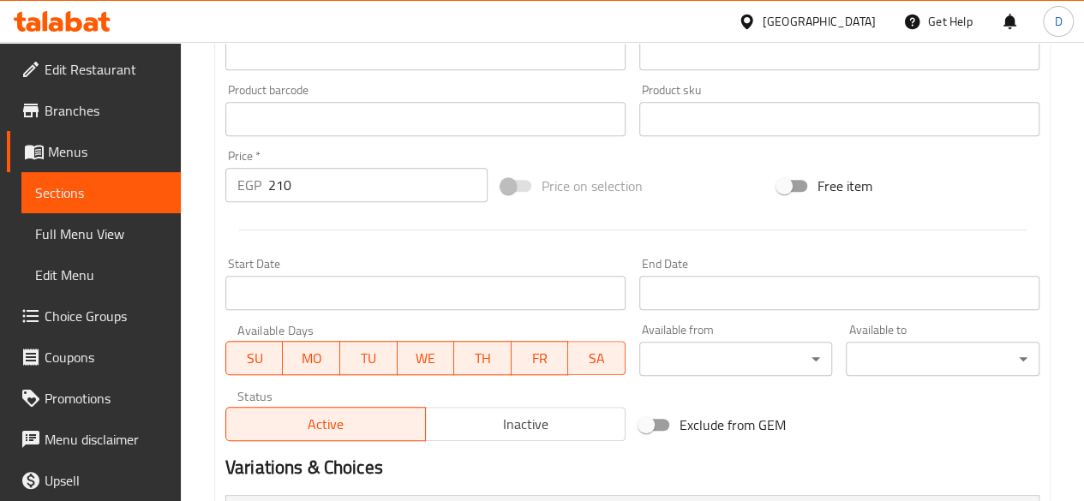
scroll to position [892, 0]
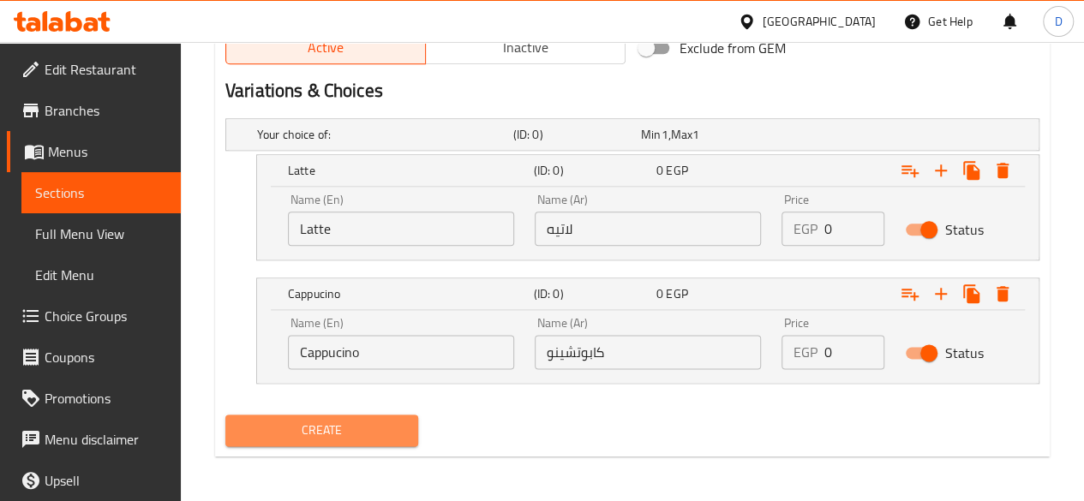
click at [303, 430] on span "Create" at bounding box center [322, 430] width 166 height 21
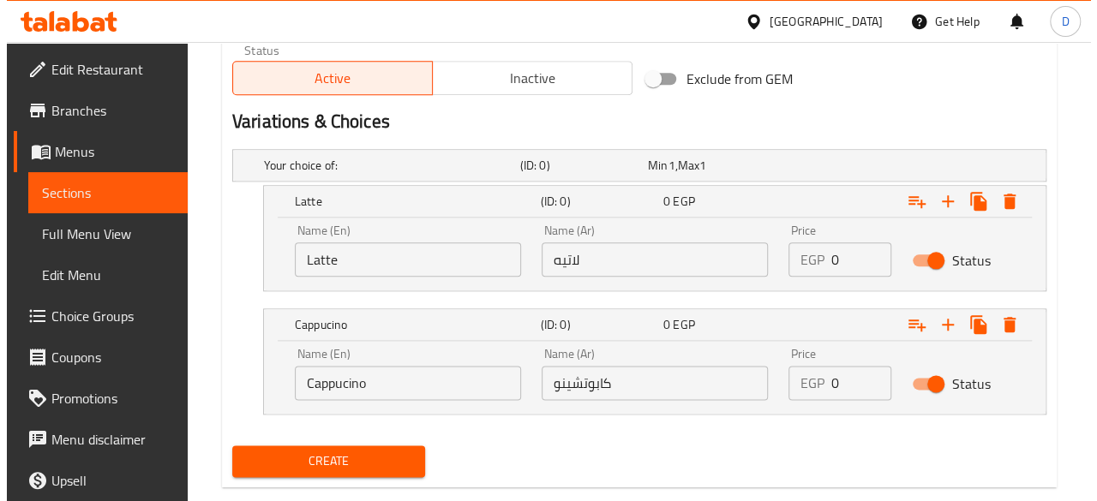
scroll to position [862, 0]
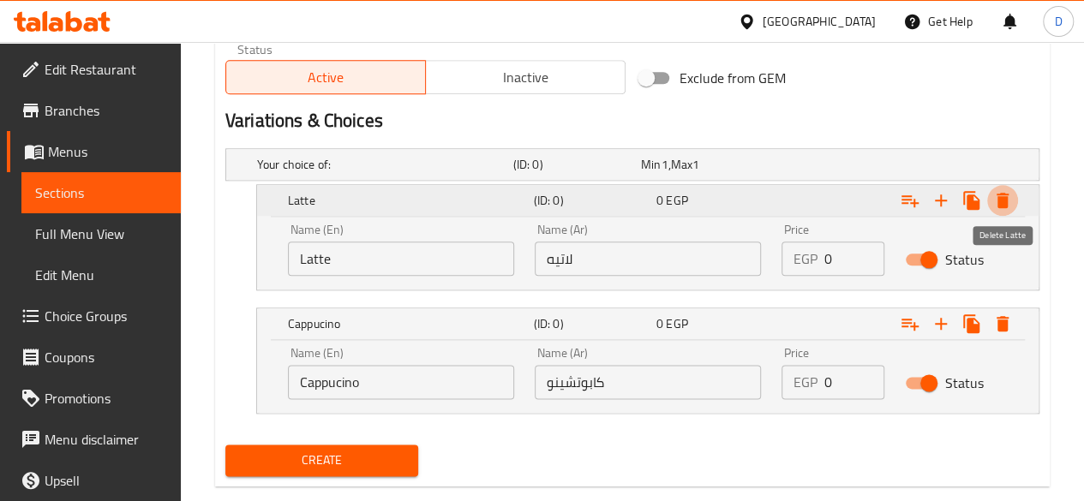
click at [999, 194] on icon "Expand" at bounding box center [1003, 200] width 12 height 15
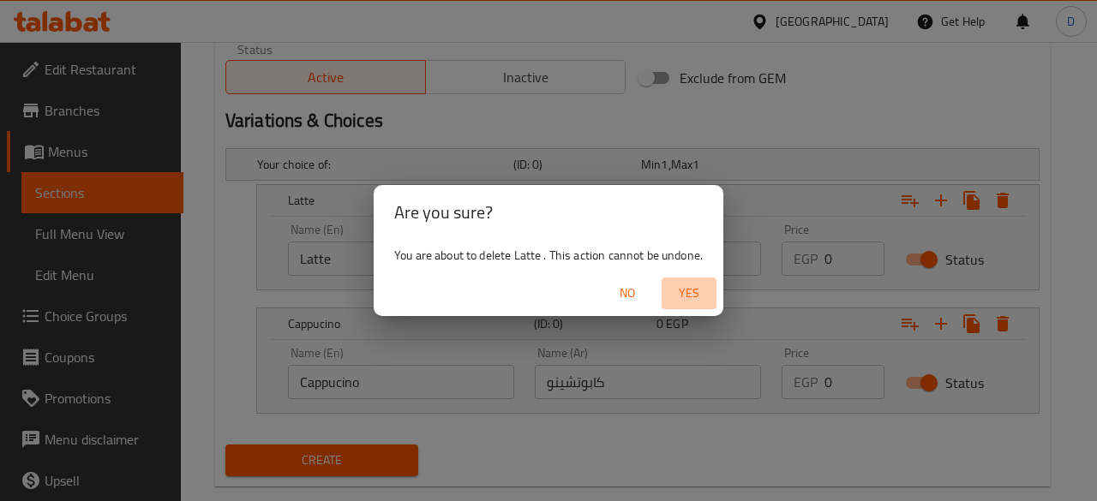
click at [690, 294] on span "Yes" at bounding box center [688, 293] width 41 height 21
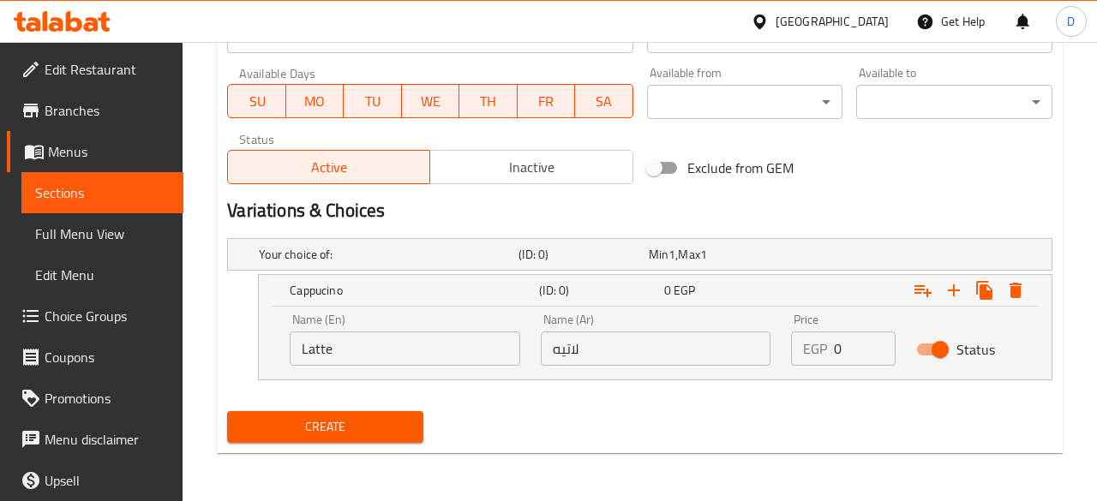
scroll to position [769, 0]
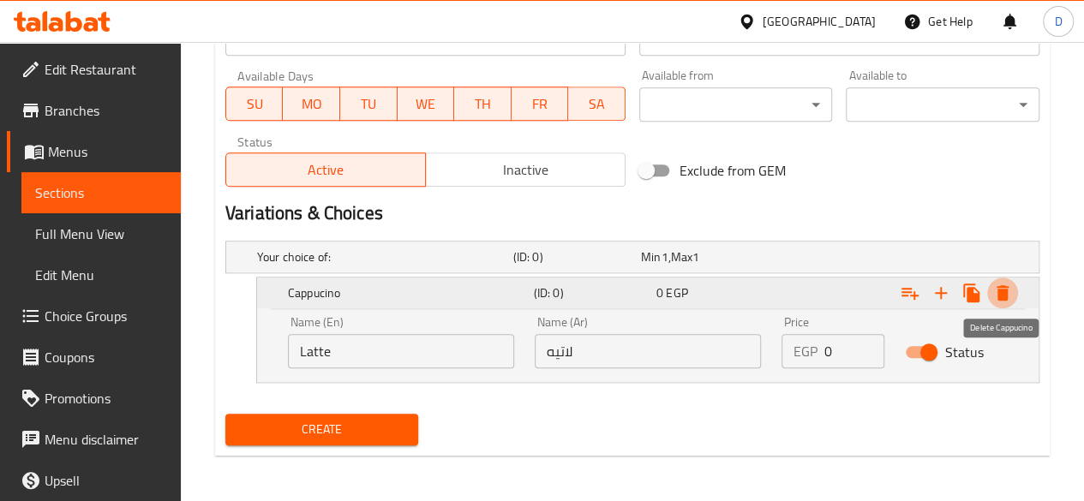
click at [1006, 288] on icon "Expand" at bounding box center [1003, 292] width 12 height 15
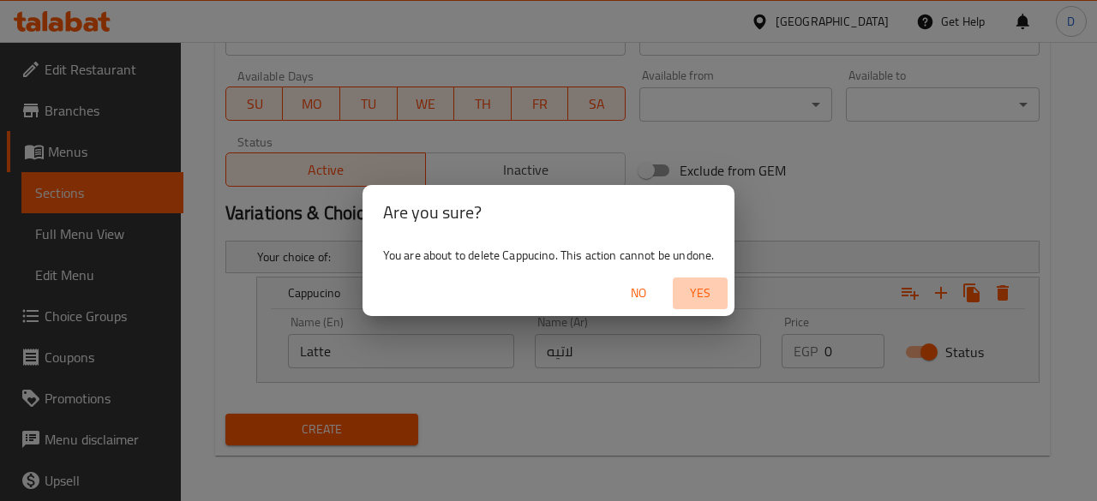
click at [713, 286] on span "Yes" at bounding box center [699, 293] width 41 height 21
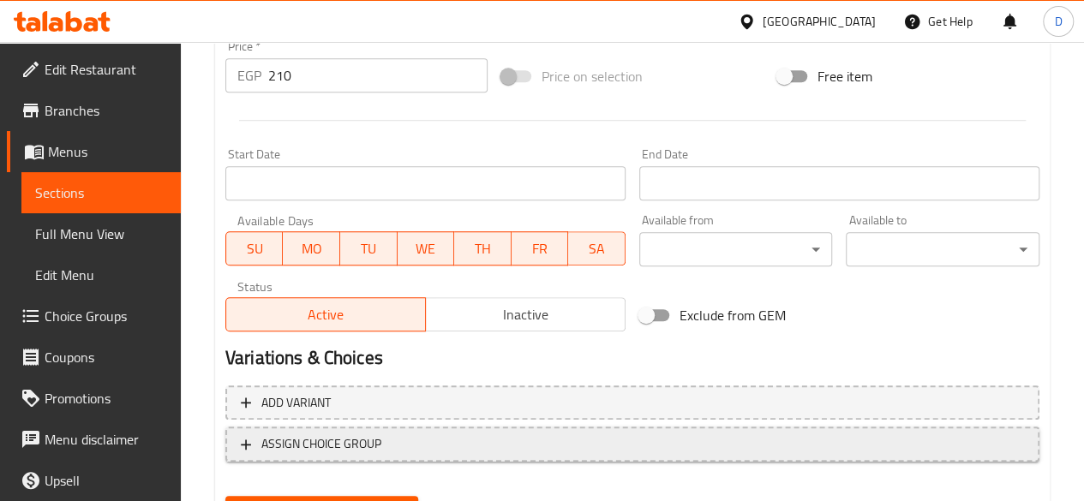
scroll to position [709, 0]
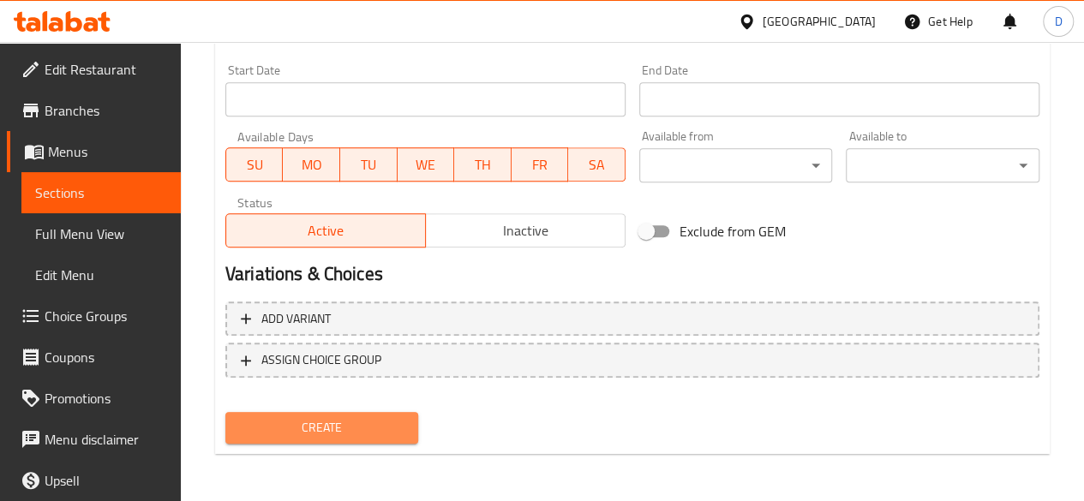
click at [320, 422] on span "Create" at bounding box center [322, 427] width 166 height 21
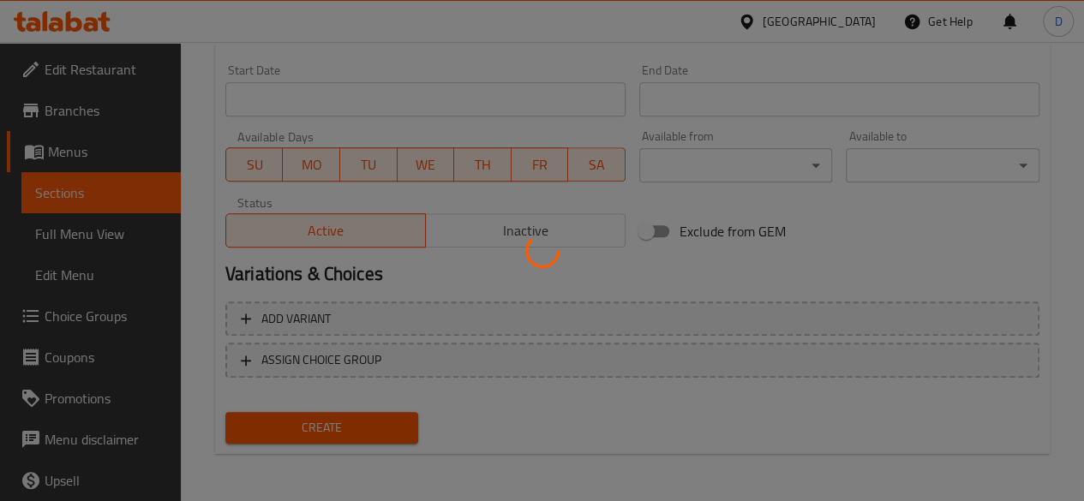
type input "0"
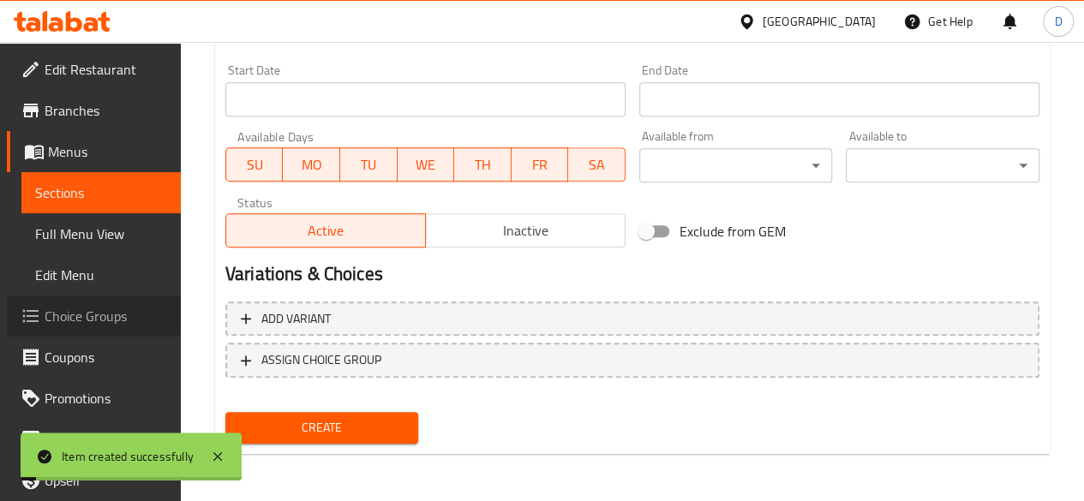
click at [93, 309] on span "Choice Groups" at bounding box center [106, 316] width 123 height 21
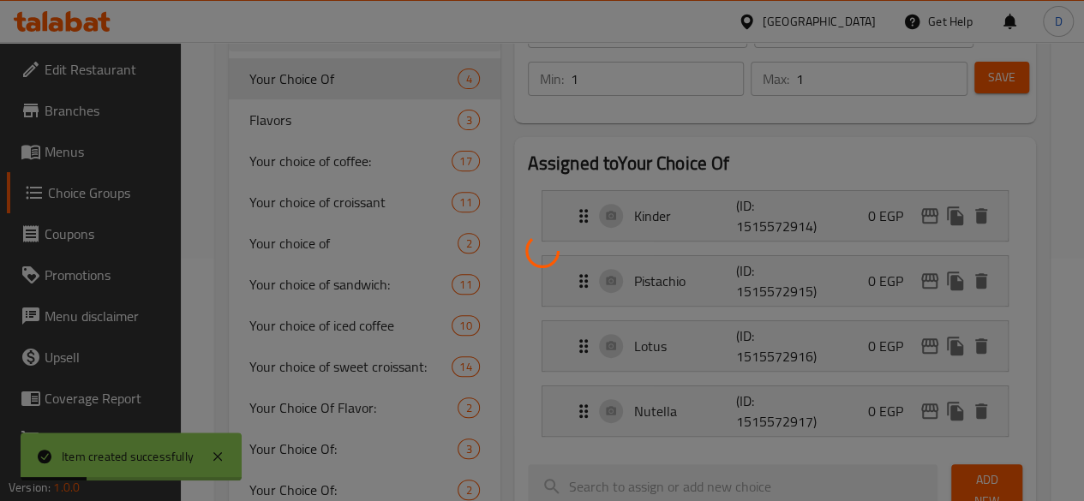
click at [303, 171] on div at bounding box center [542, 250] width 1084 height 501
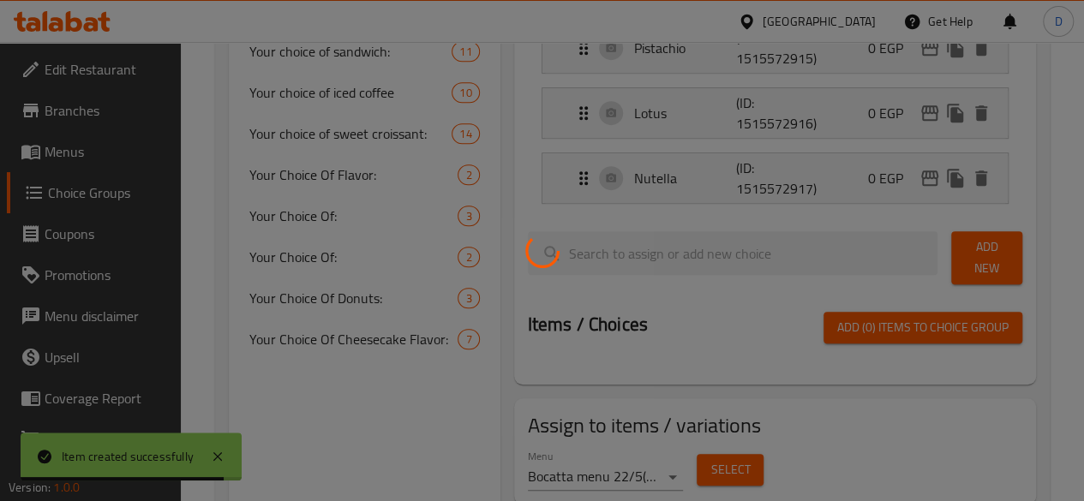
scroll to position [475, 0]
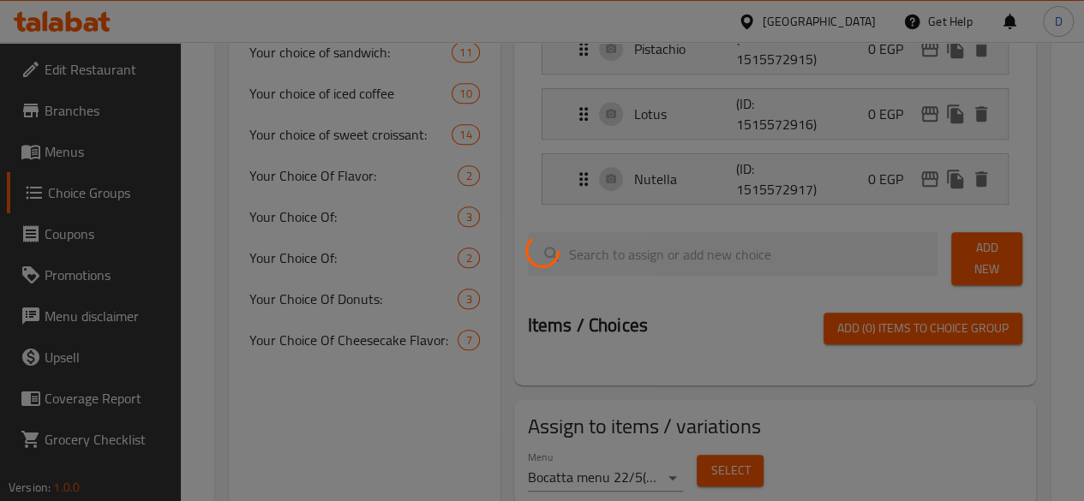
click at [322, 344] on div at bounding box center [542, 250] width 1084 height 501
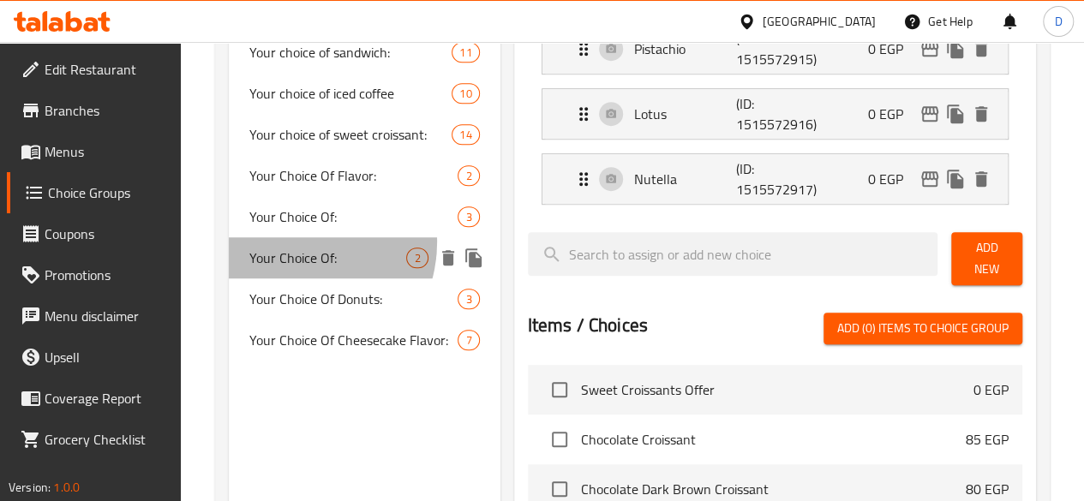
click at [295, 278] on div "Your Choice Of: 2" at bounding box center [365, 257] width 272 height 41
type input "Your Choice Of:"
type input "إختيارك من:"
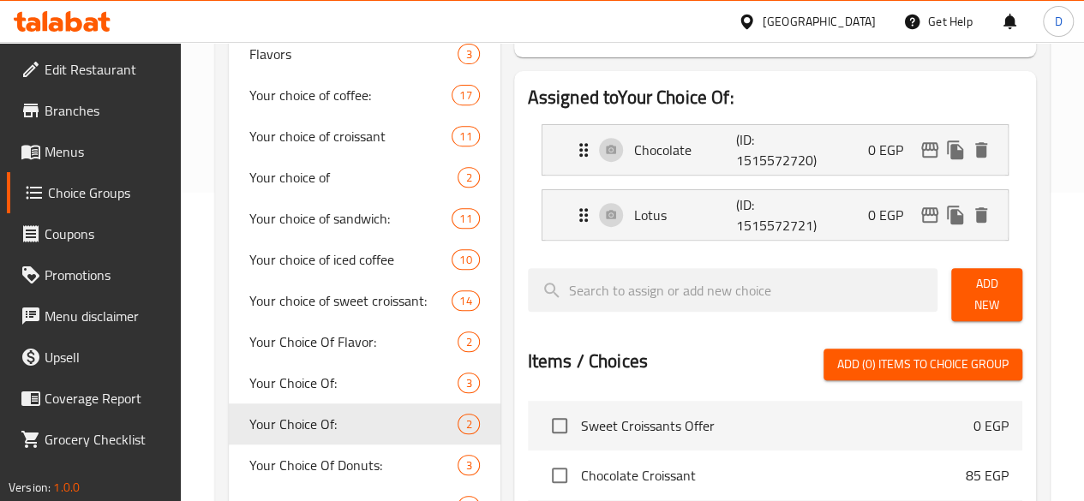
scroll to position [309, 0]
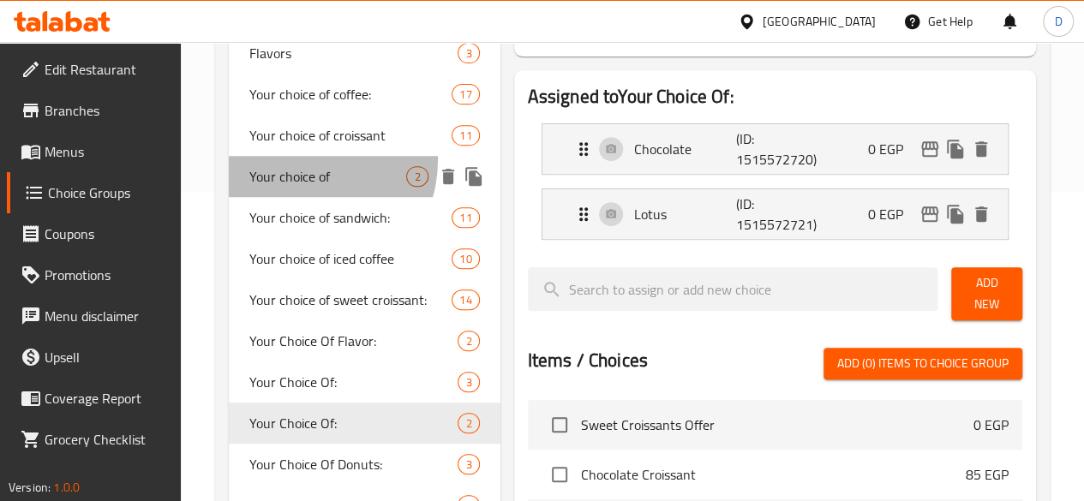
click at [297, 180] on div "Your choice of 2" at bounding box center [365, 176] width 272 height 41
type input "Your choice of"
type input "اختيارك من"
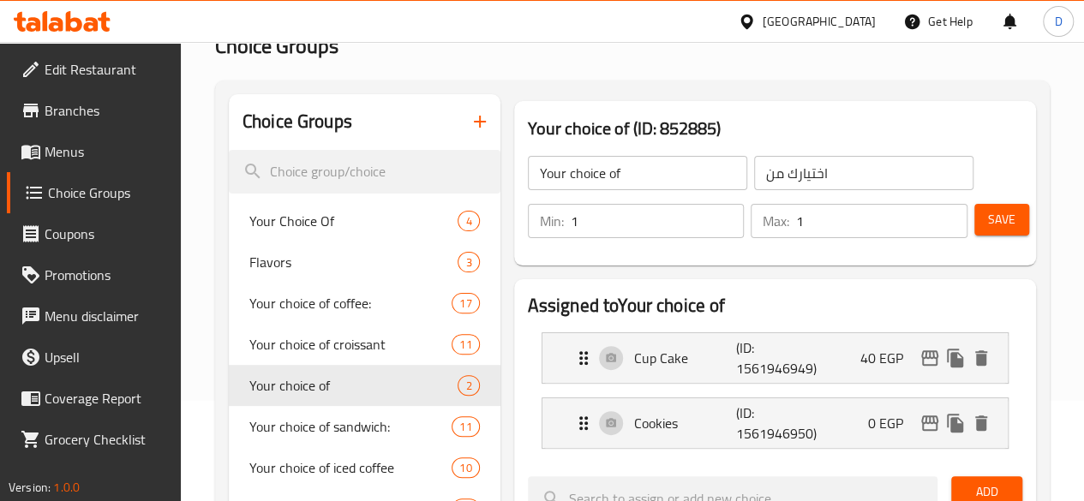
scroll to position [0, 0]
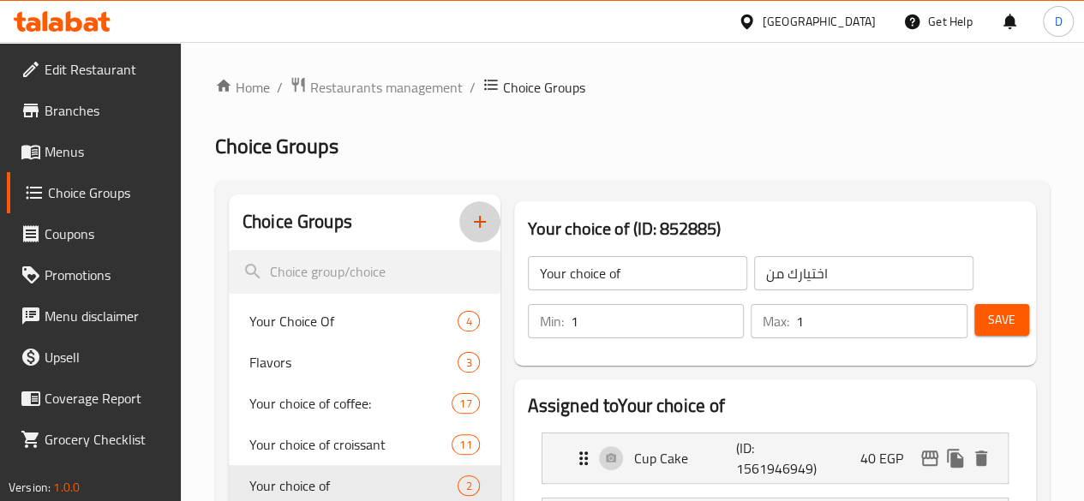
click at [474, 223] on icon "button" at bounding box center [480, 222] width 12 height 12
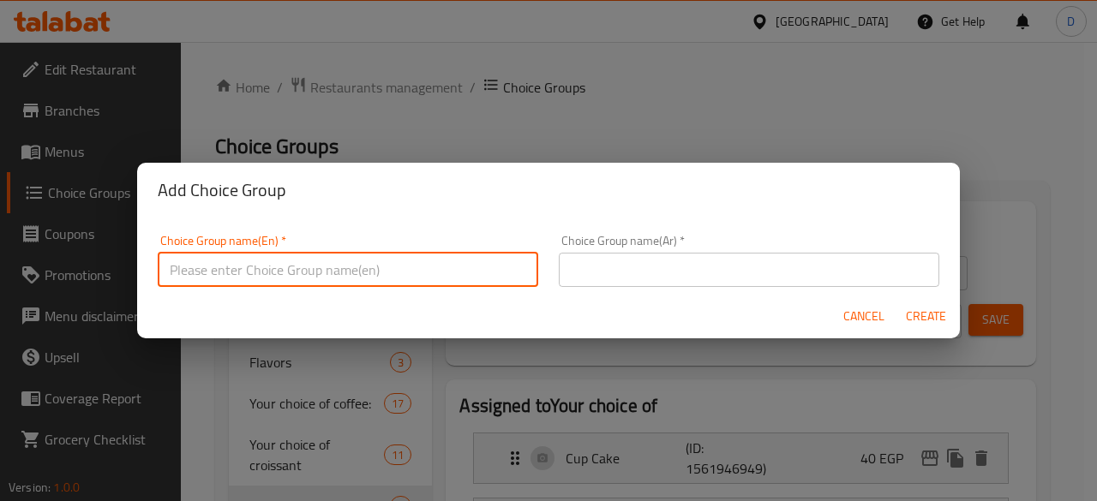
click at [454, 262] on input "text" at bounding box center [348, 270] width 380 height 34
type input "Choice of drink"
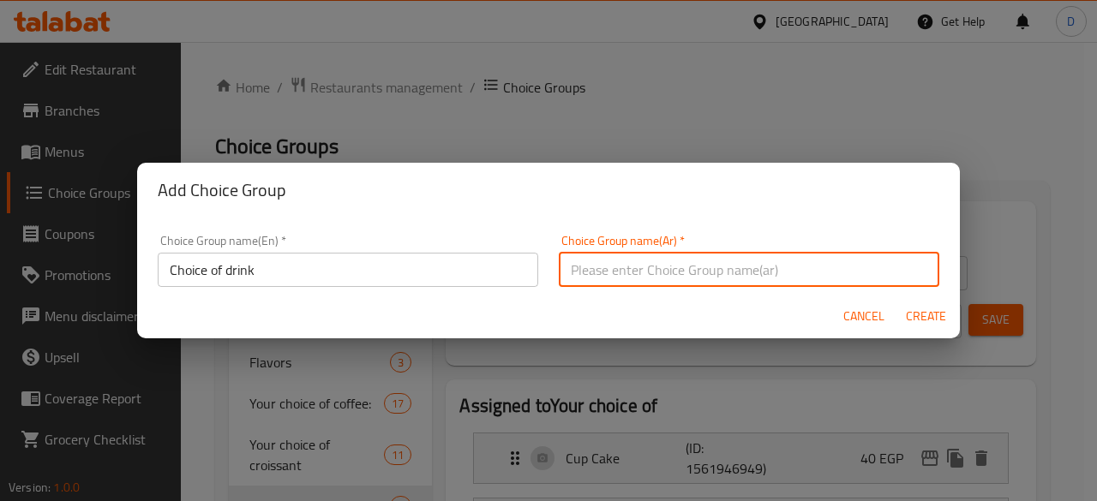
click at [582, 278] on input "text" at bounding box center [749, 270] width 380 height 34
paste input "اختيار الشراب"
type input "اختيار المشروب"
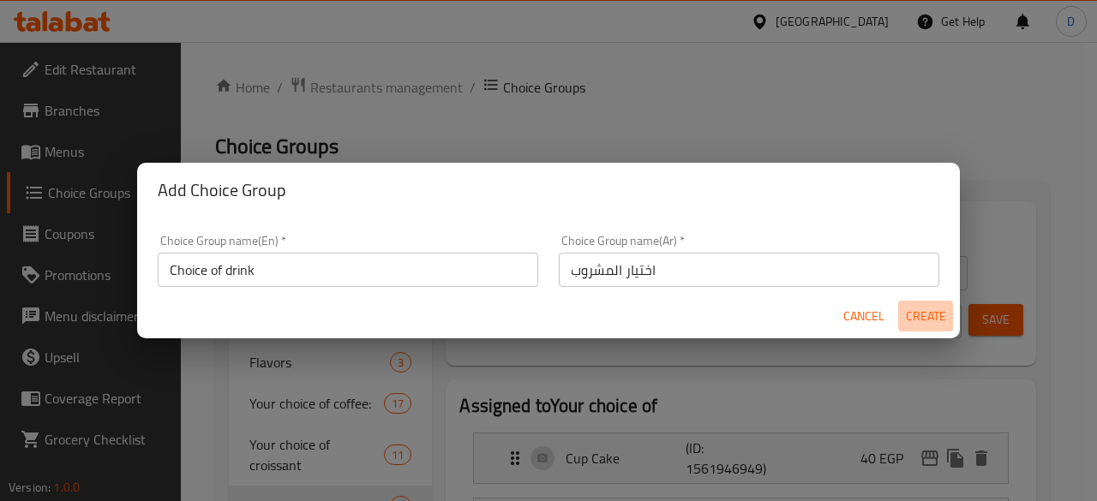
click at [925, 317] on span "Create" at bounding box center [925, 316] width 41 height 21
type input "Choice of drink"
type input "اختيار المشروب"
type input "0"
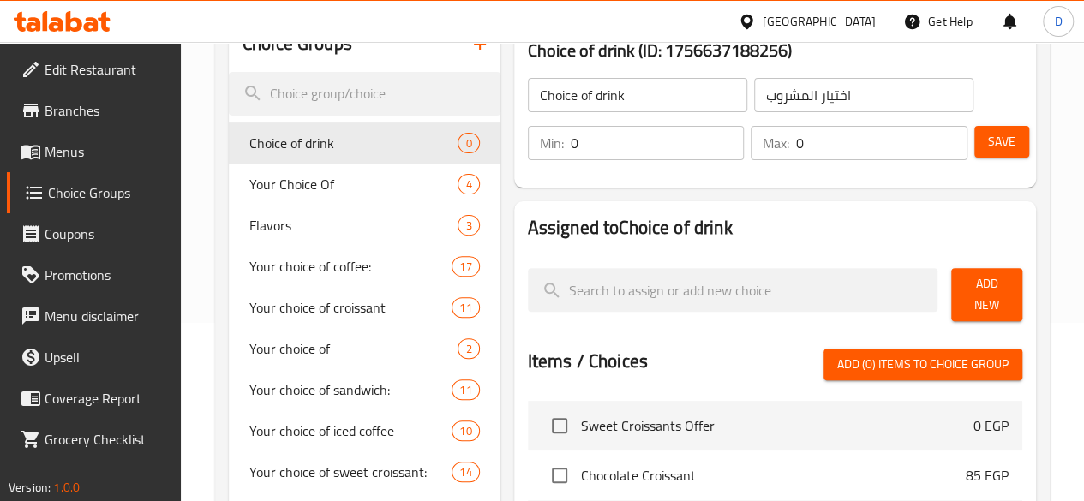
scroll to position [117, 0]
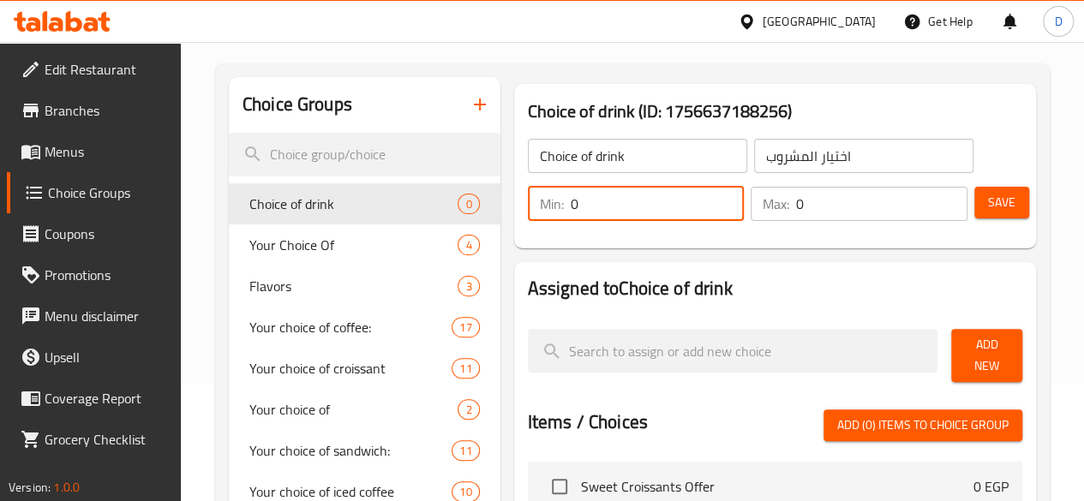
click at [591, 200] on input "0" at bounding box center [658, 204] width 174 height 34
type input "1"
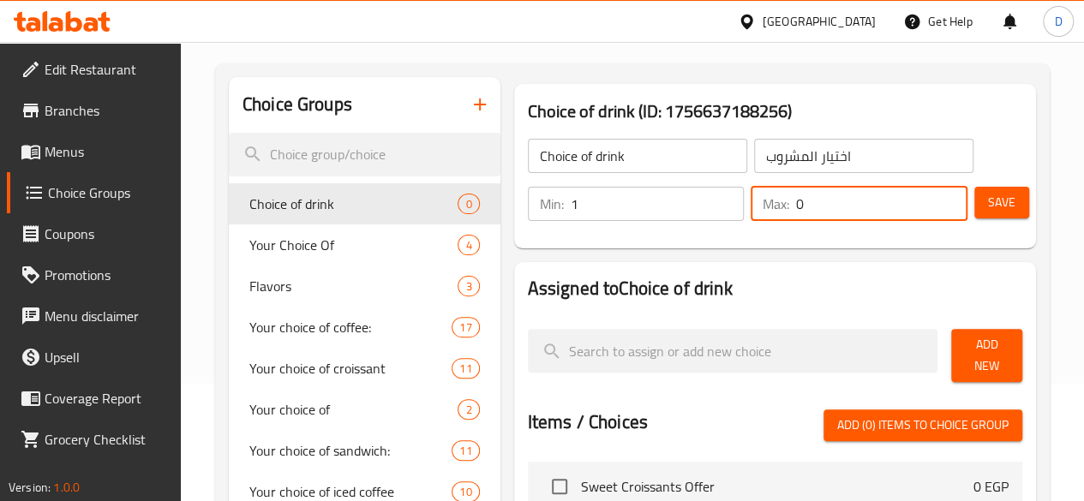
click at [803, 200] on input "0" at bounding box center [881, 204] width 171 height 34
type input "1"
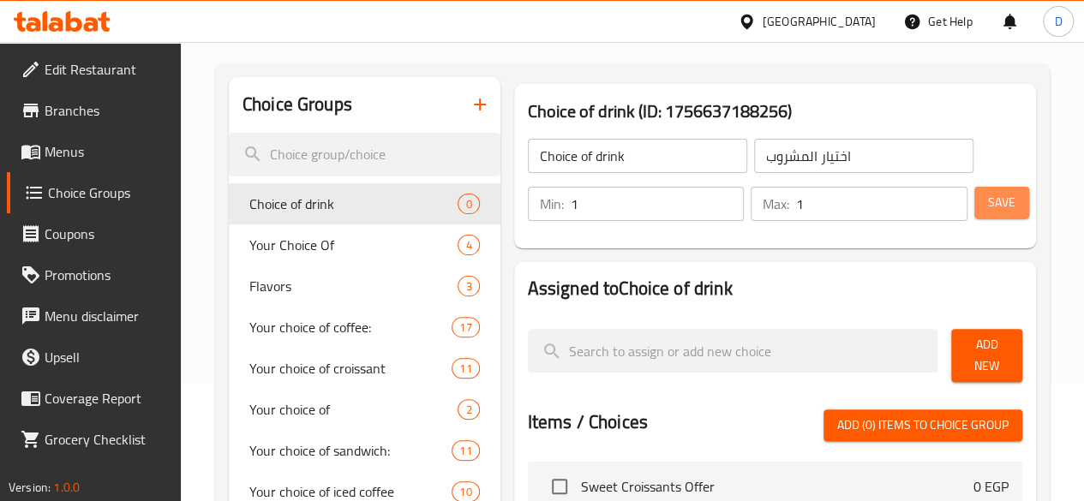
click at [997, 196] on span "Save" at bounding box center [1001, 202] width 27 height 21
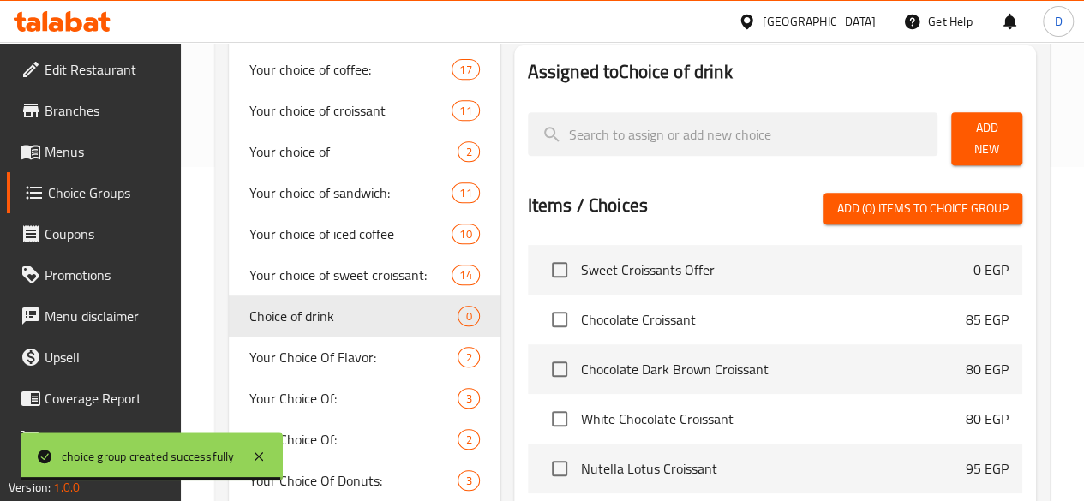
scroll to position [106, 0]
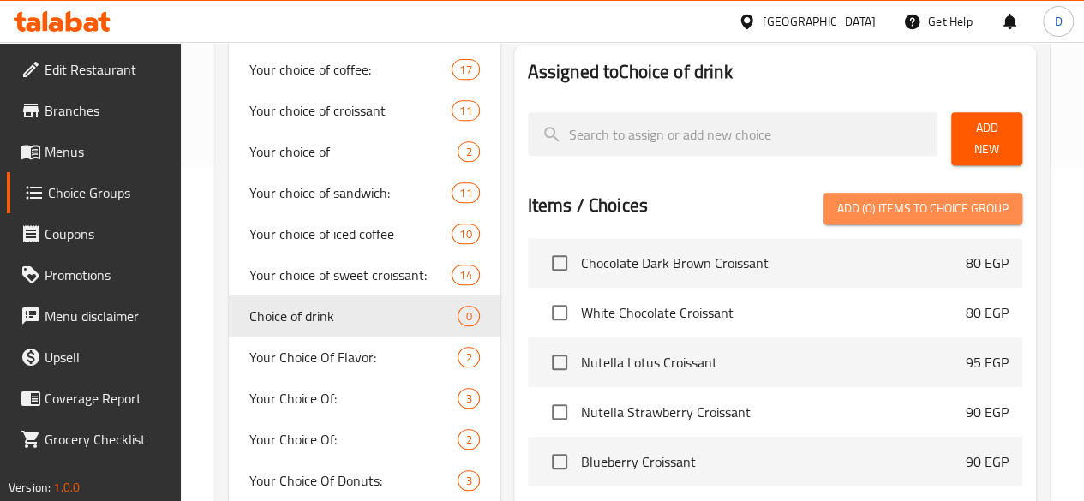
click at [853, 199] on span "Add (0) items to choice group" at bounding box center [922, 208] width 171 height 21
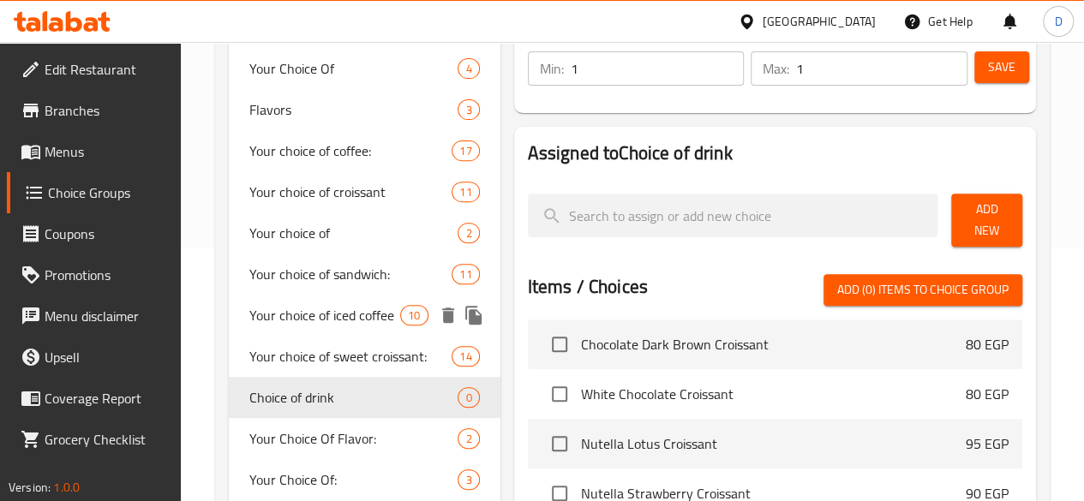
scroll to position [367, 0]
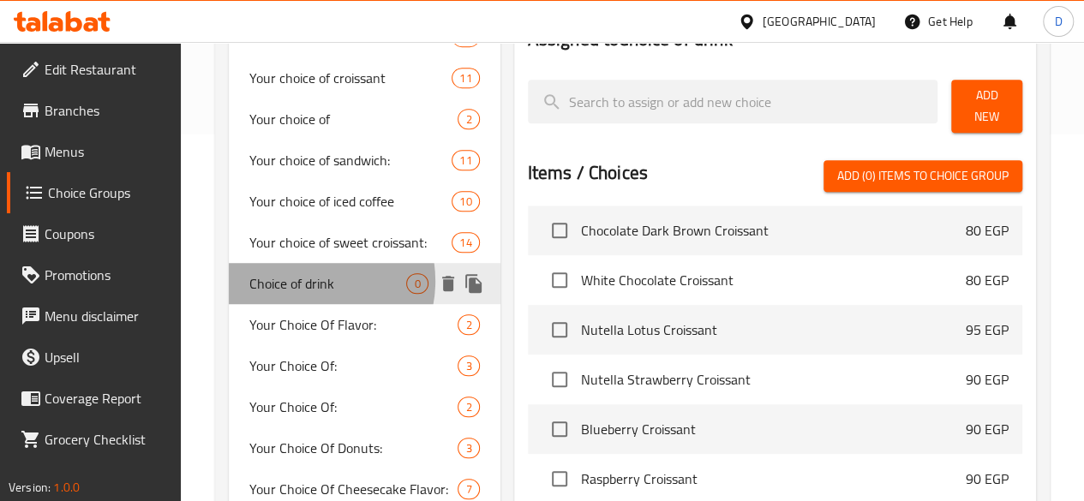
click at [308, 294] on span "Choice of drink" at bounding box center [328, 283] width 158 height 21
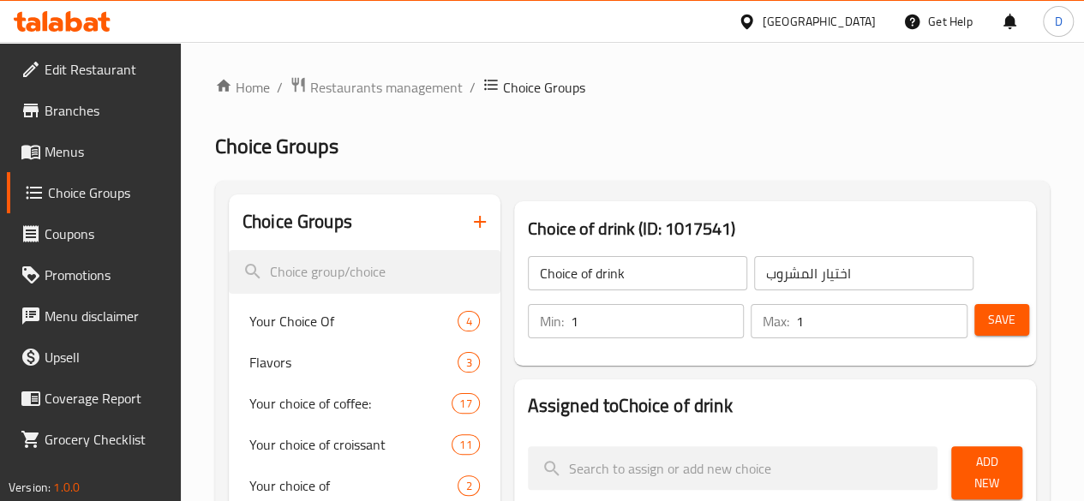
scroll to position [158, 0]
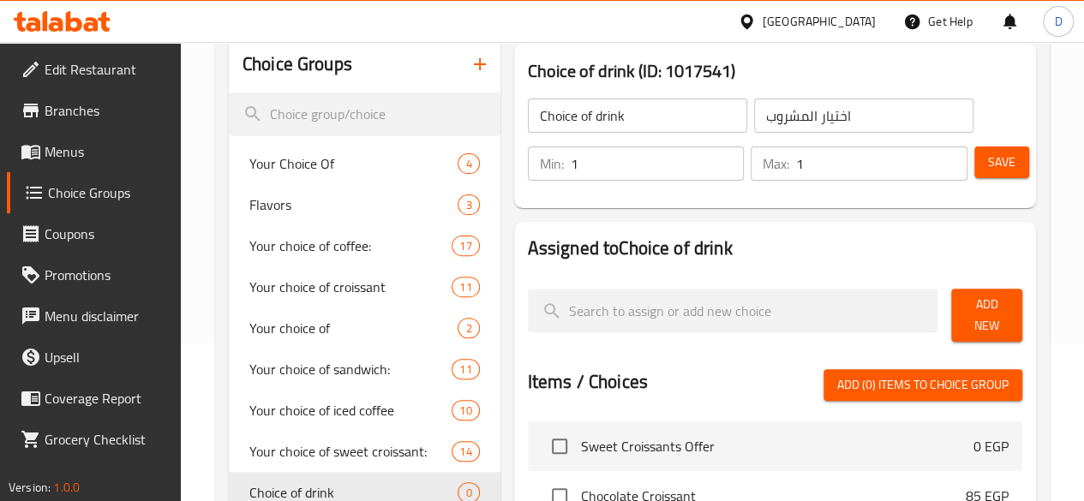
click at [985, 313] on span "Add New" at bounding box center [987, 315] width 44 height 43
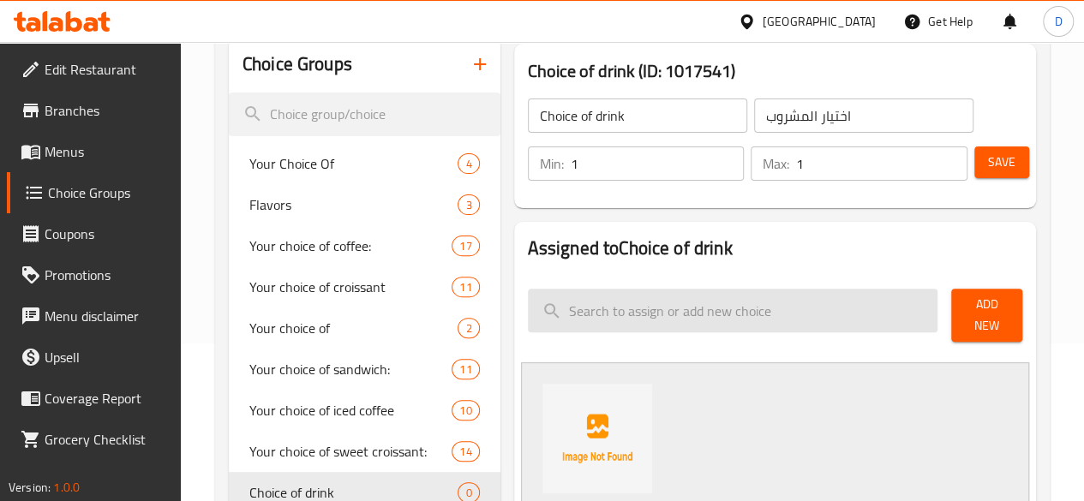
scroll to position [429, 0]
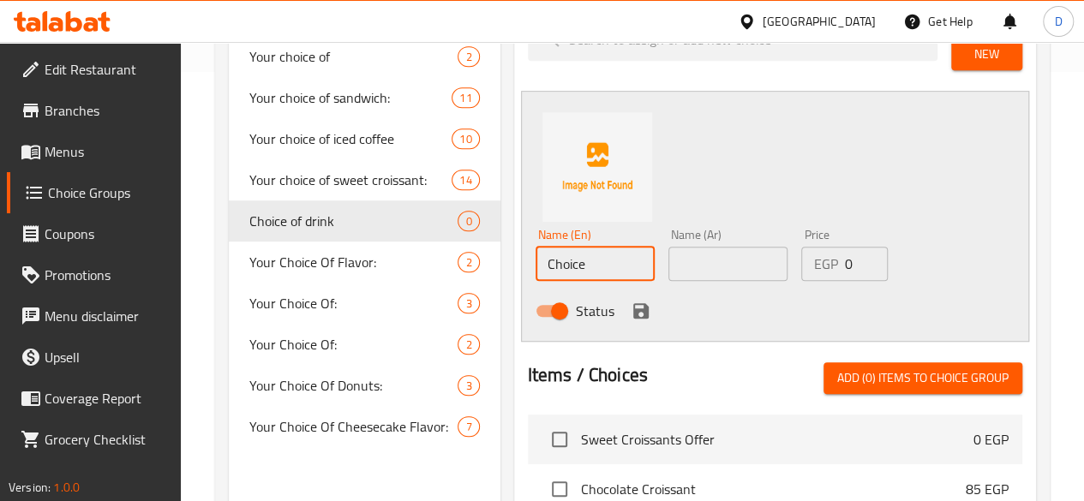
click at [549, 247] on input "Choice" at bounding box center [595, 264] width 119 height 34
type input "C"
paste input "Lattee"
type input "Latte"
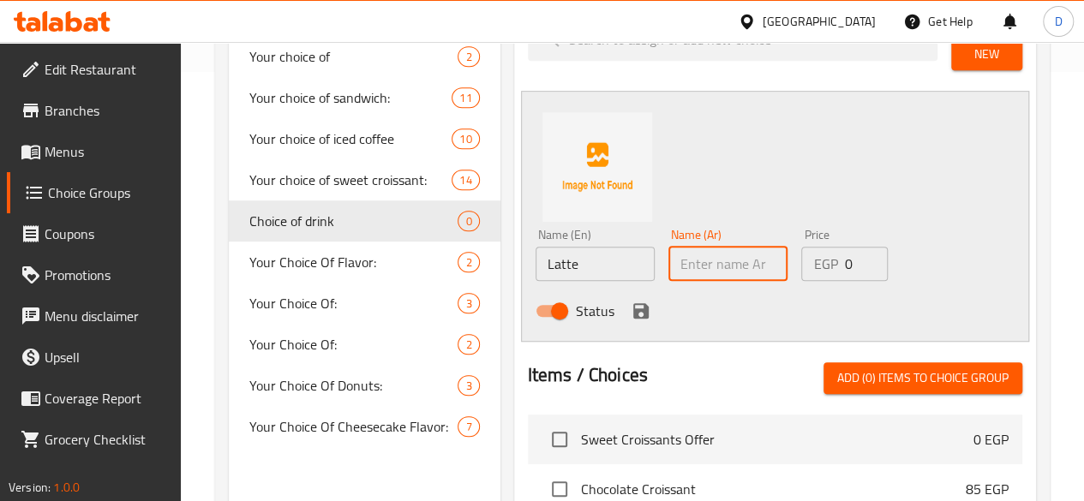
click at [718, 261] on input "text" at bounding box center [727, 264] width 119 height 34
paste input "لاتيه"
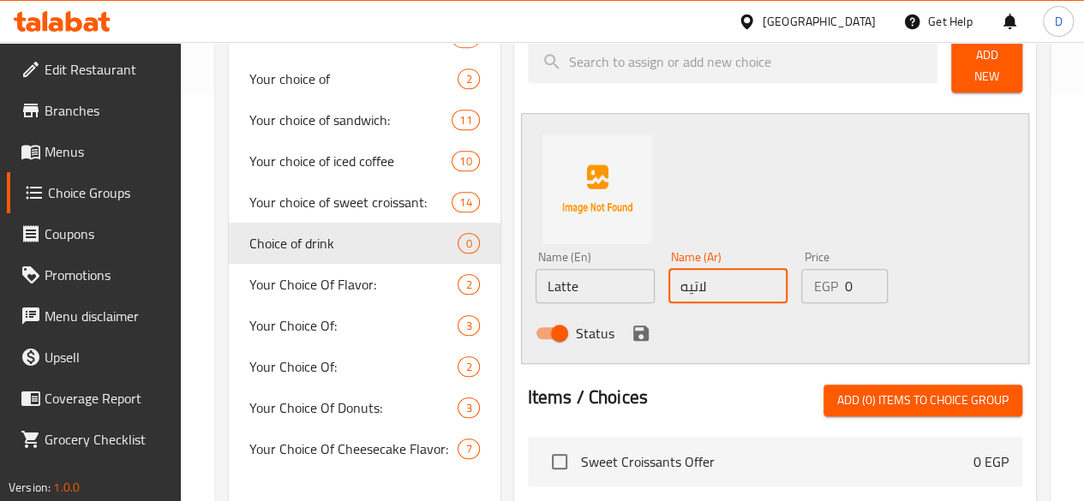
scroll to position [408, 0]
type input "لاتيه"
click at [968, 58] on span "Add New" at bounding box center [987, 65] width 44 height 43
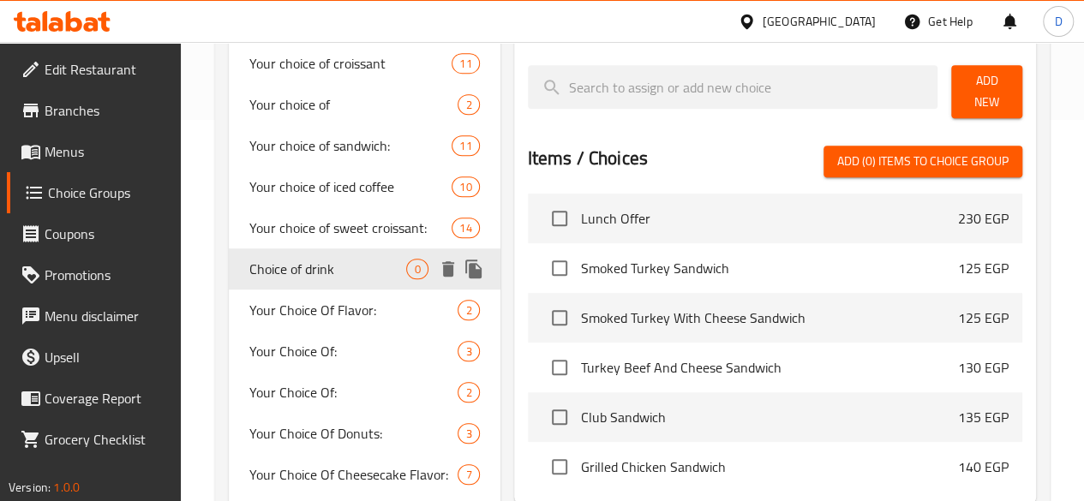
scroll to position [382, 0]
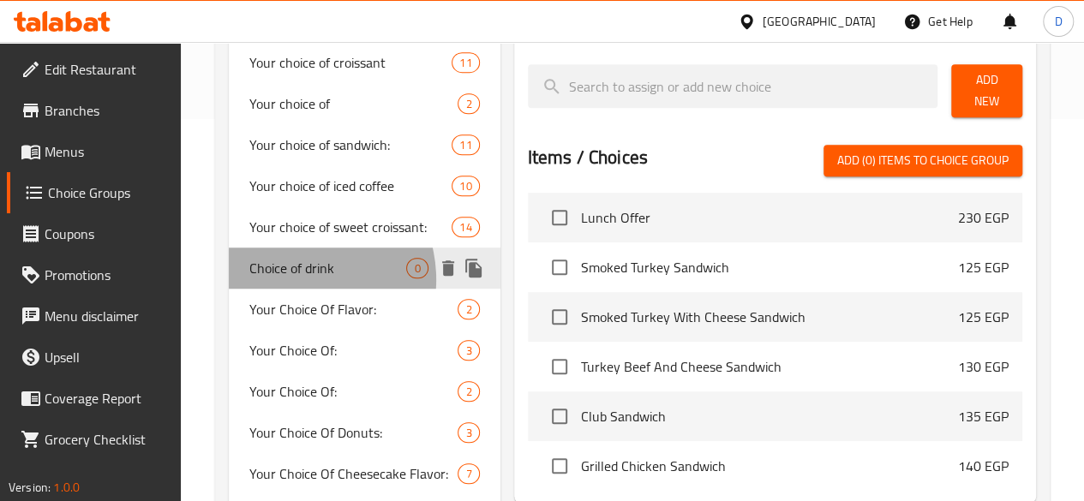
click at [291, 278] on span "Choice of drink" at bounding box center [328, 268] width 158 height 21
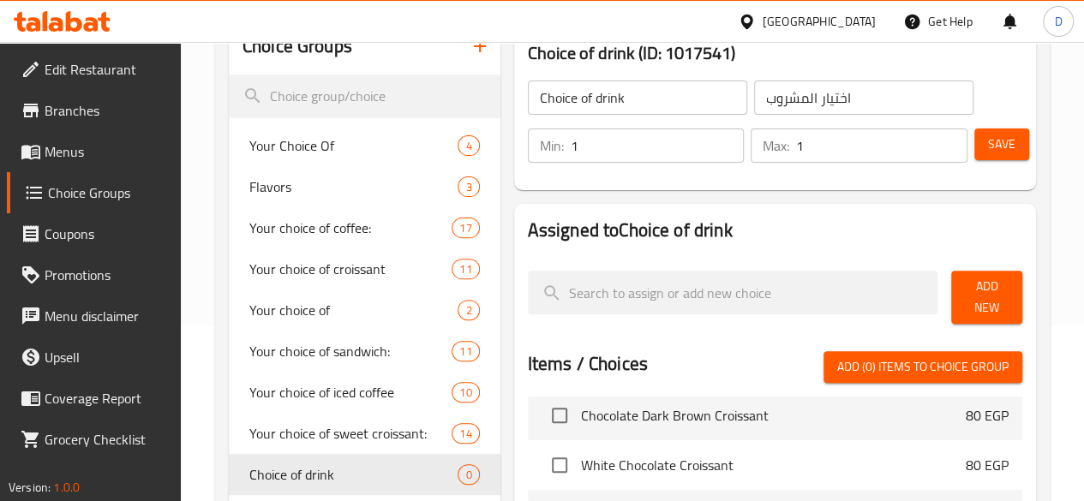
scroll to position [180, 0]
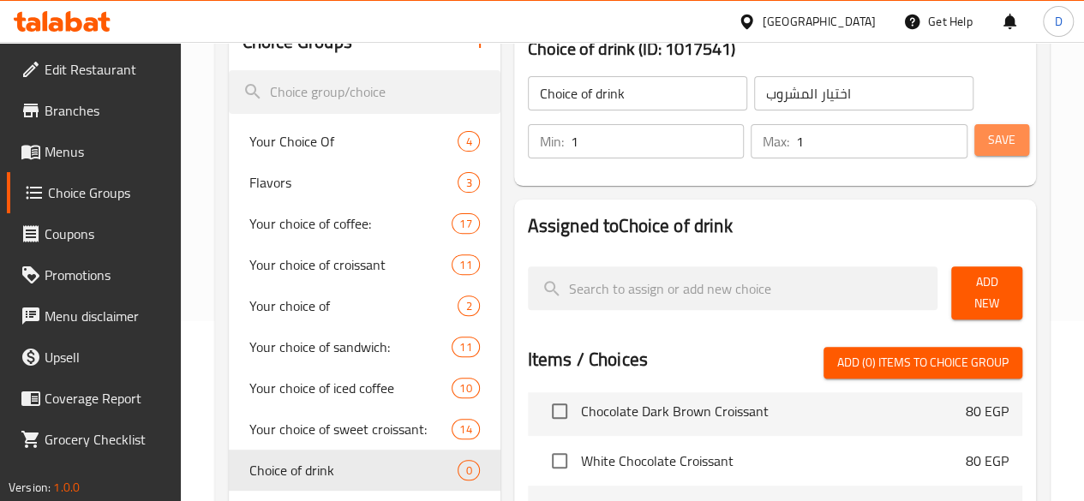
click at [1001, 151] on span "Save" at bounding box center [1001, 139] width 27 height 21
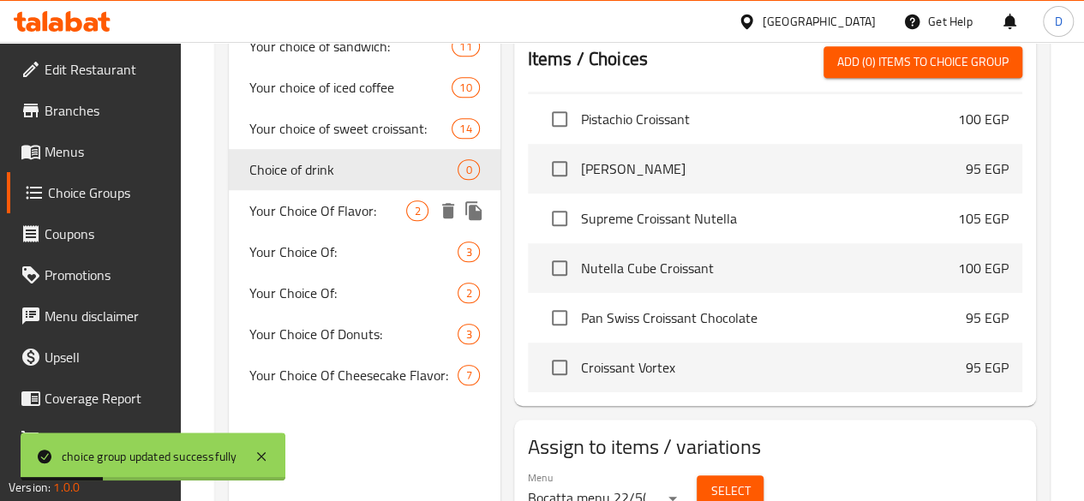
scroll to position [482, 0]
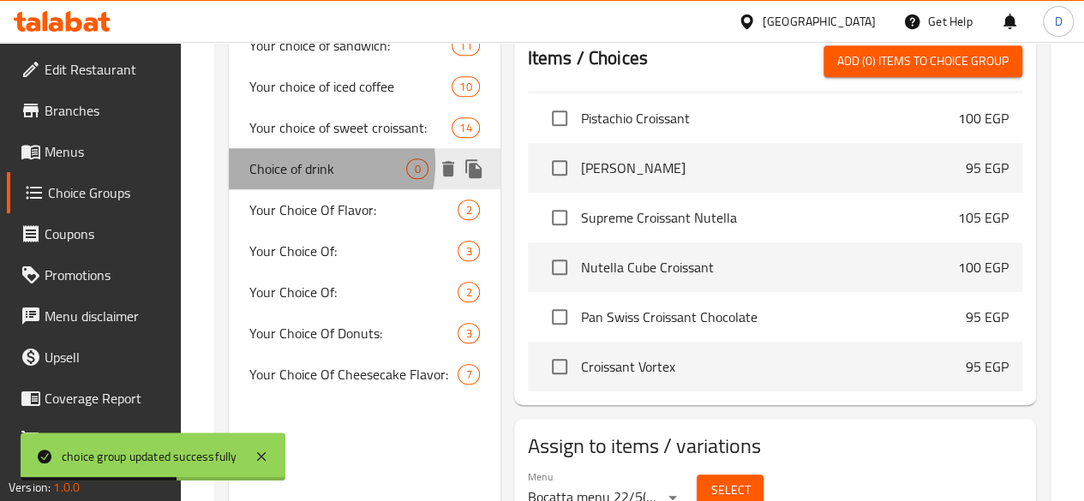
click at [298, 179] on span "Choice of drink" at bounding box center [328, 169] width 158 height 21
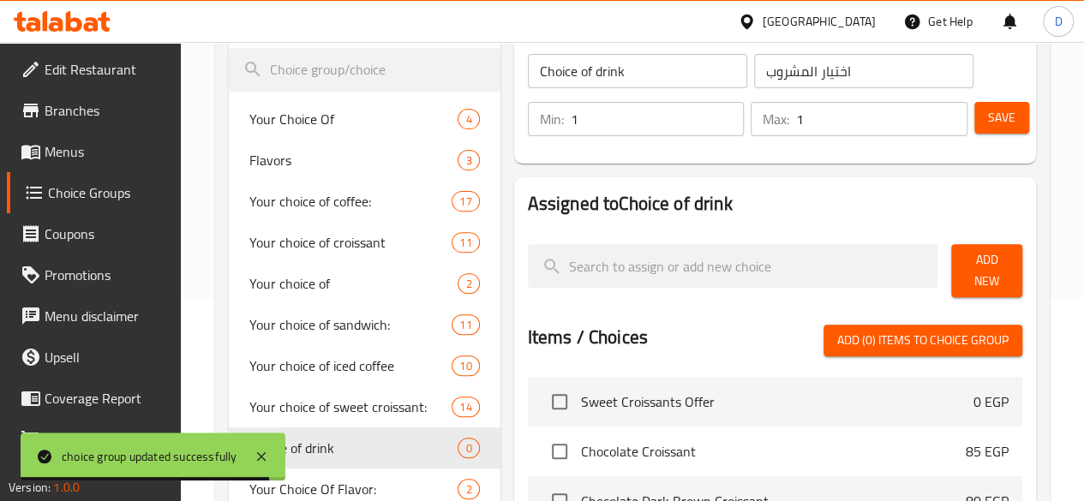
scroll to position [0, 0]
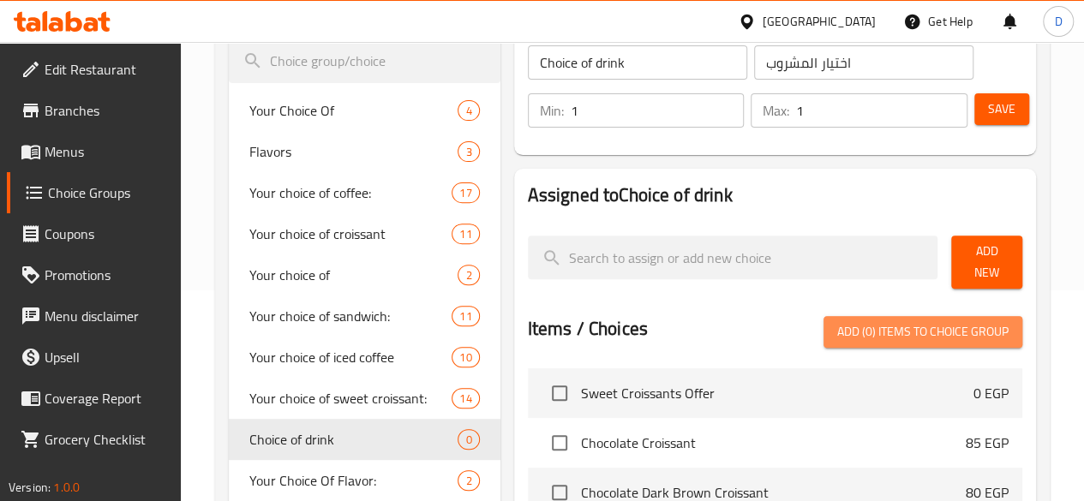
click at [932, 324] on span "Add (0) items to choice group" at bounding box center [922, 331] width 171 height 21
click at [905, 329] on span "Add (0) items to choice group" at bounding box center [922, 331] width 171 height 21
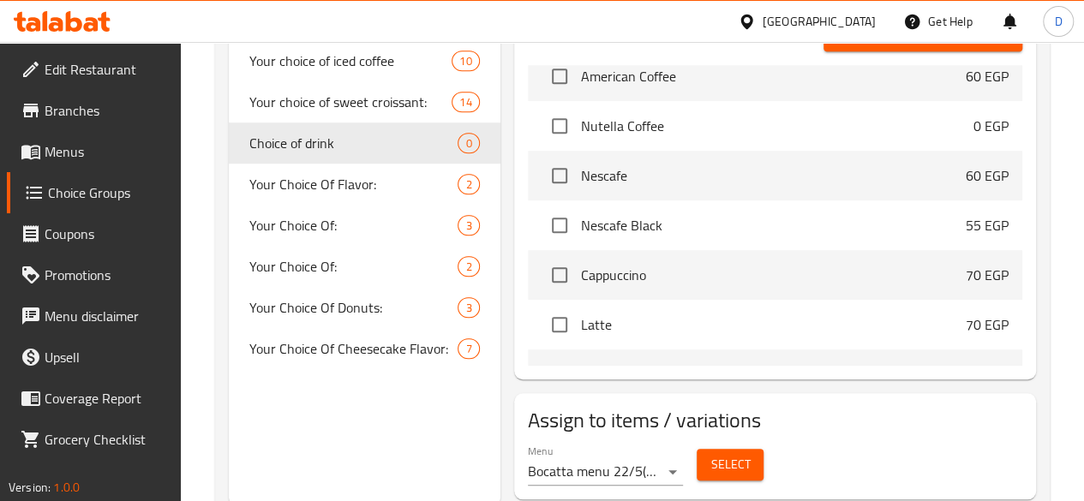
scroll to position [1140, 0]
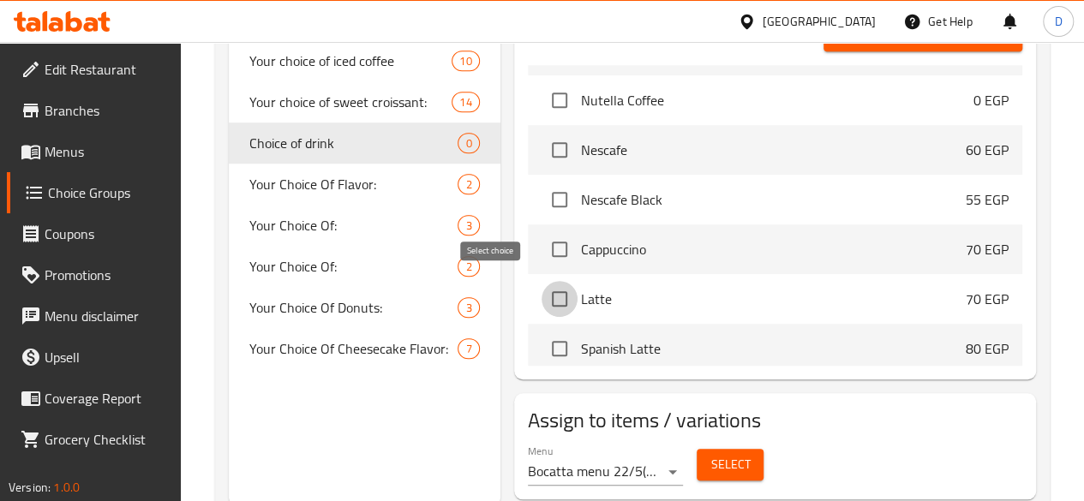
click at [542, 294] on input "checkbox" at bounding box center [560, 299] width 36 height 36
checkbox input "true"
click at [542, 244] on input "checkbox" at bounding box center [560, 249] width 36 height 36
checkbox input "true"
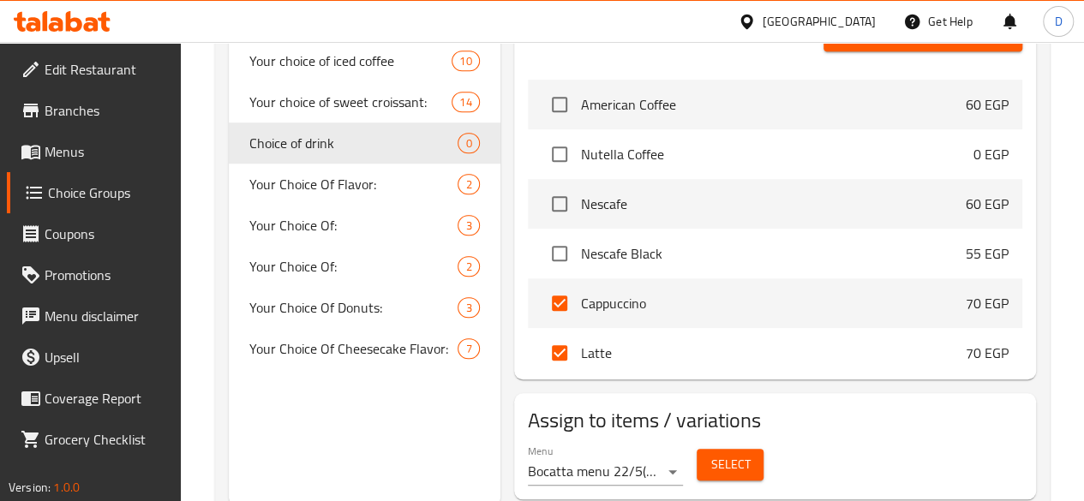
scroll to position [1175, 0]
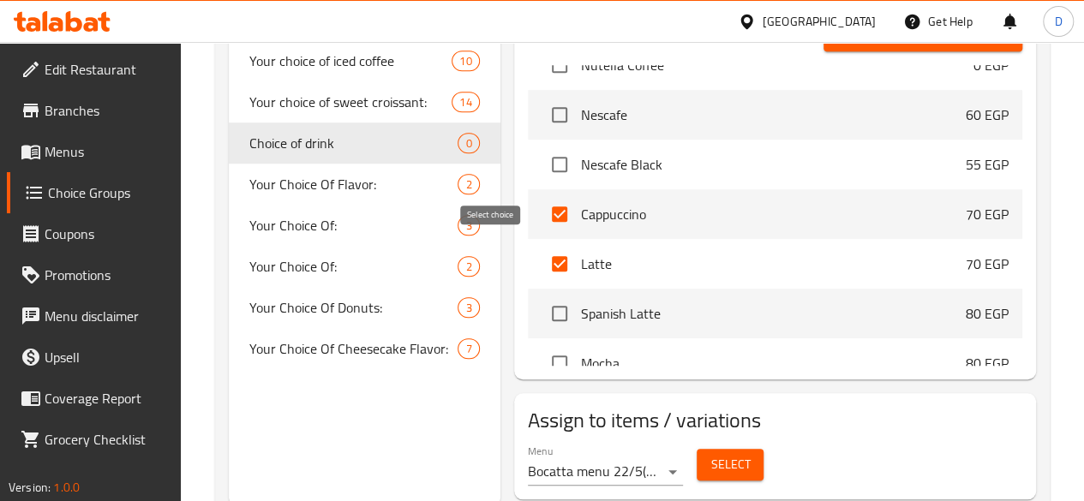
click at [542, 256] on input "checkbox" at bounding box center [560, 264] width 36 height 36
checkbox input "false"
click at [542, 209] on input "checkbox" at bounding box center [560, 214] width 36 height 36
checkbox input "false"
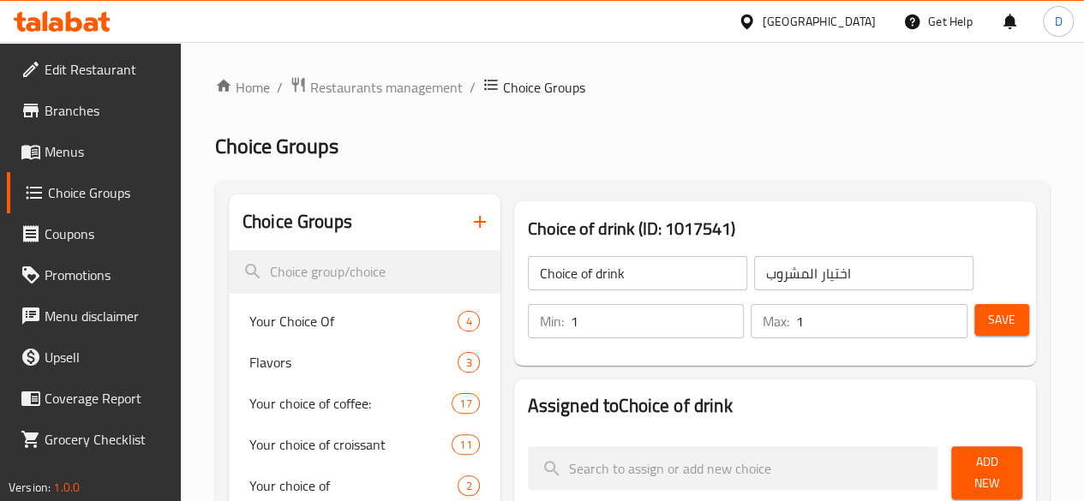
scroll to position [166, 0]
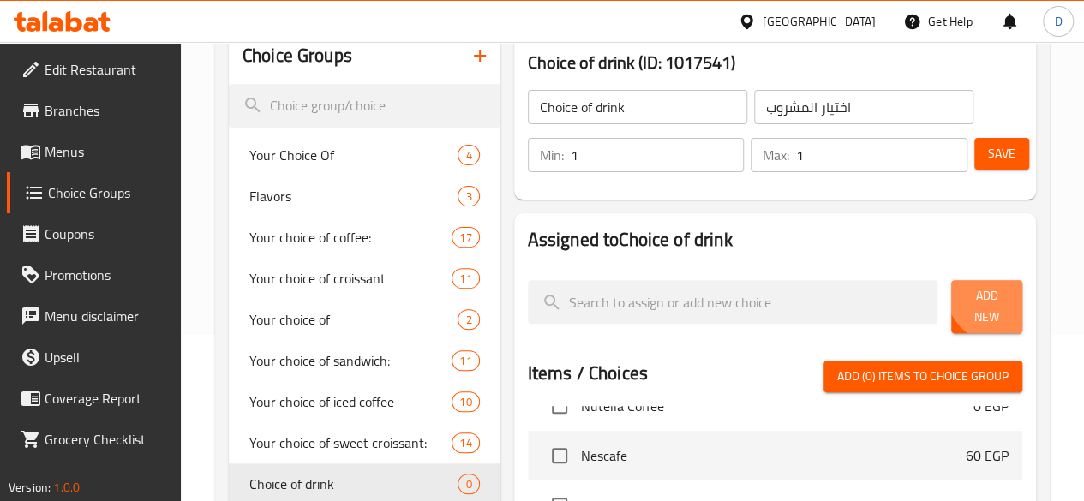
click at [985, 298] on span "Add New" at bounding box center [987, 306] width 44 height 43
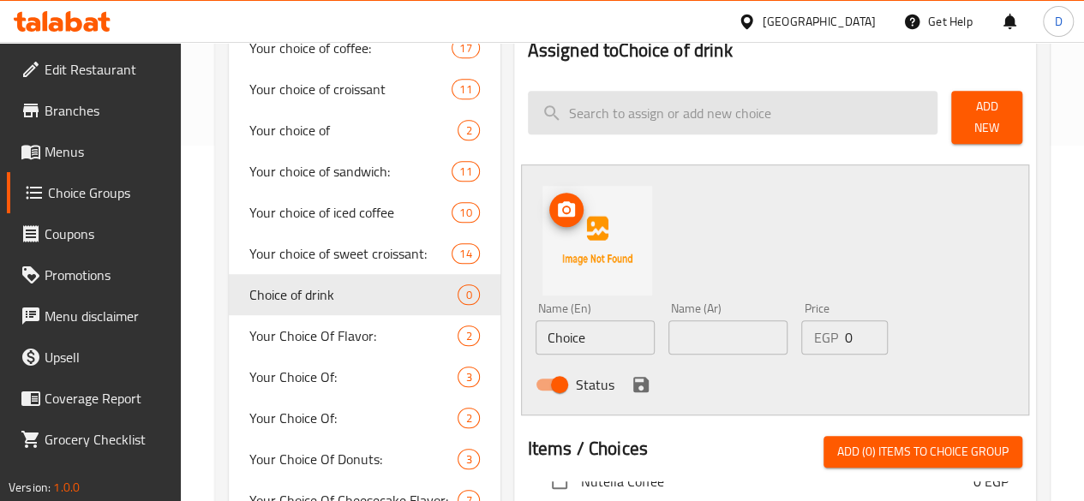
scroll to position [461, 0]
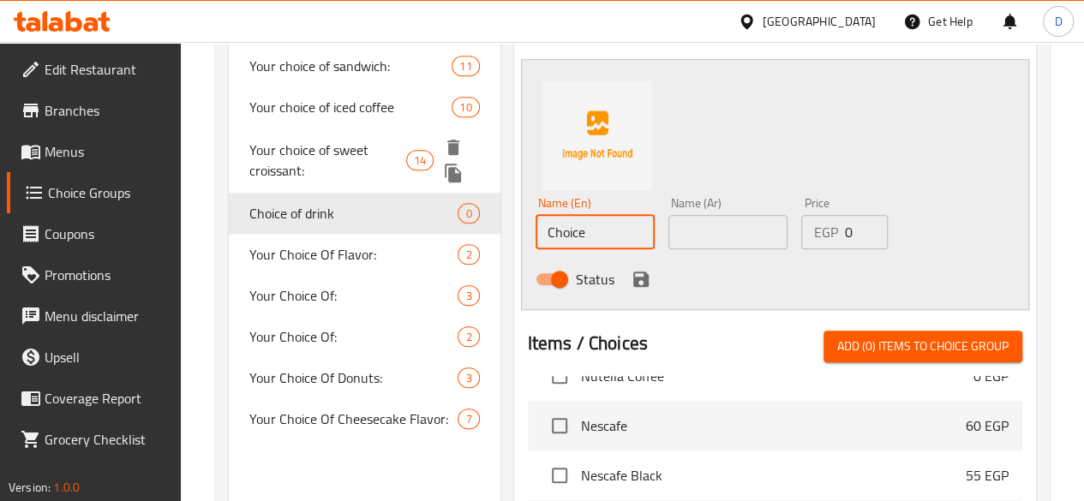
drag, startPoint x: 547, startPoint y: 226, endPoint x: 361, endPoint y: 249, distance: 187.4
click at [361, 249] on div "Choice Groups Your Choice Of 4 Flavors 3 Your choice of coffee: 17 Your choice …" at bounding box center [636, 276] width 814 height 1084
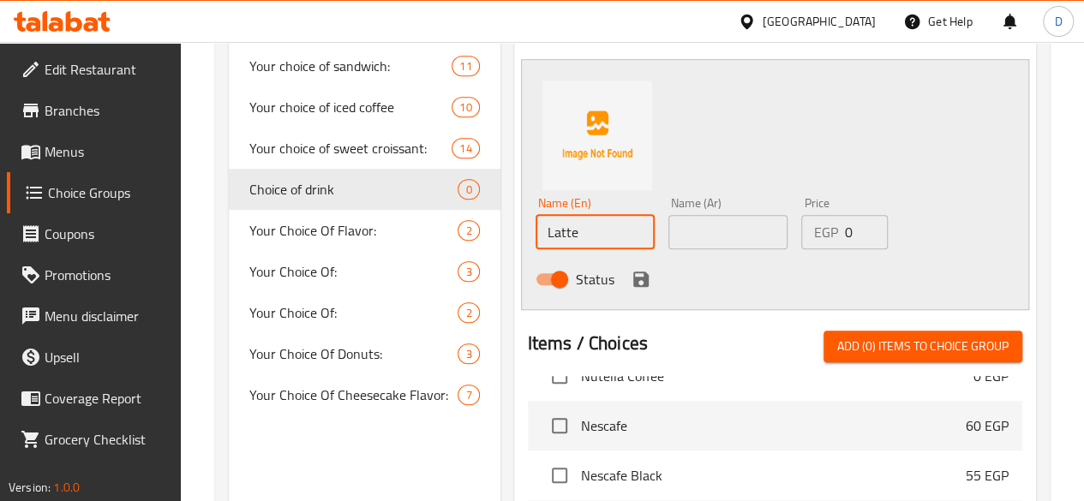
type input "Latte"
click at [741, 220] on input "text" at bounding box center [727, 232] width 119 height 34
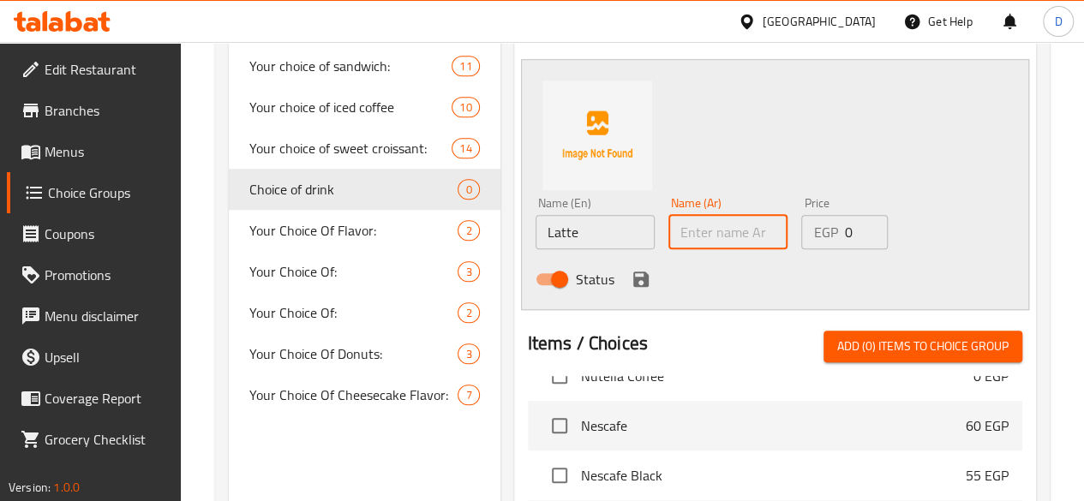
paste input "لاتيه"
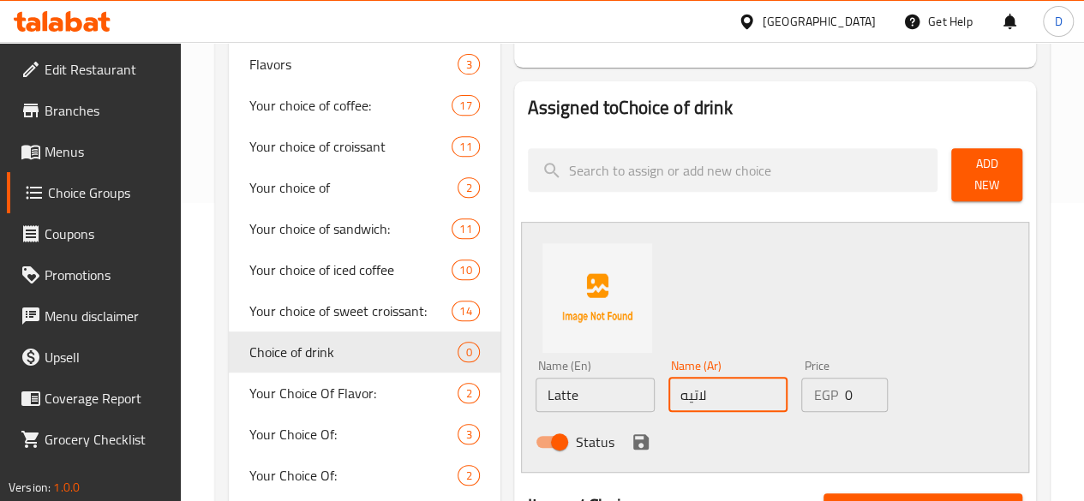
scroll to position [297, 0]
type input "لاتيه"
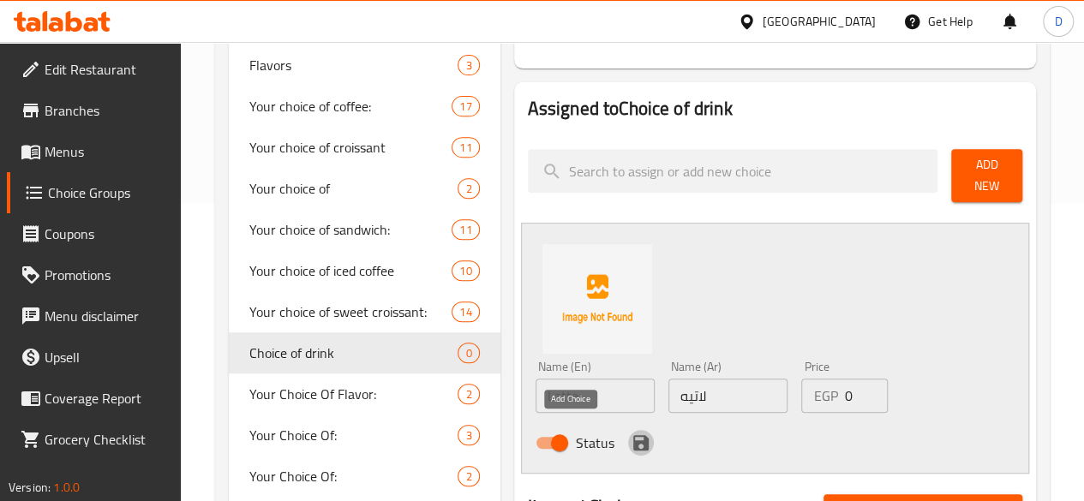
click at [633, 435] on icon "save" at bounding box center [640, 442] width 15 height 15
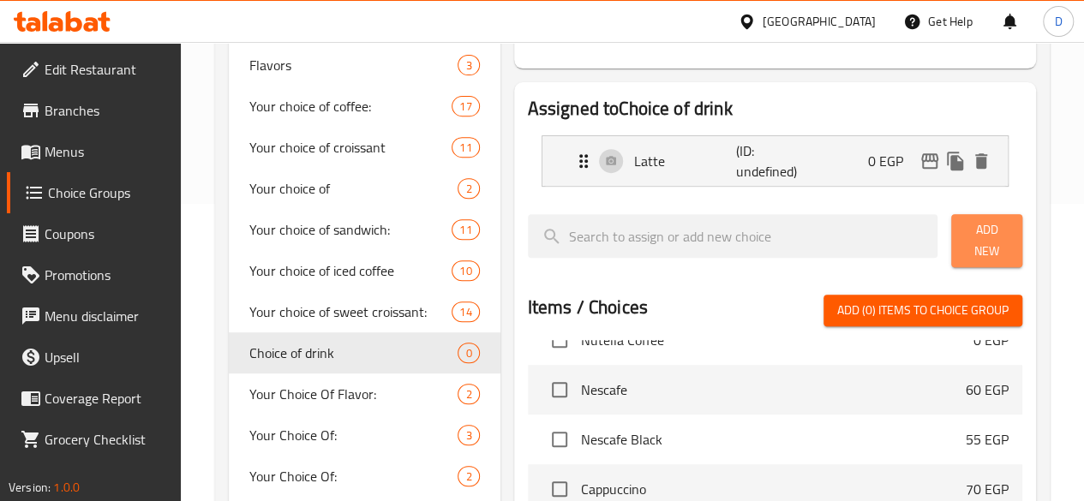
click at [965, 233] on span "Add New" at bounding box center [987, 240] width 44 height 43
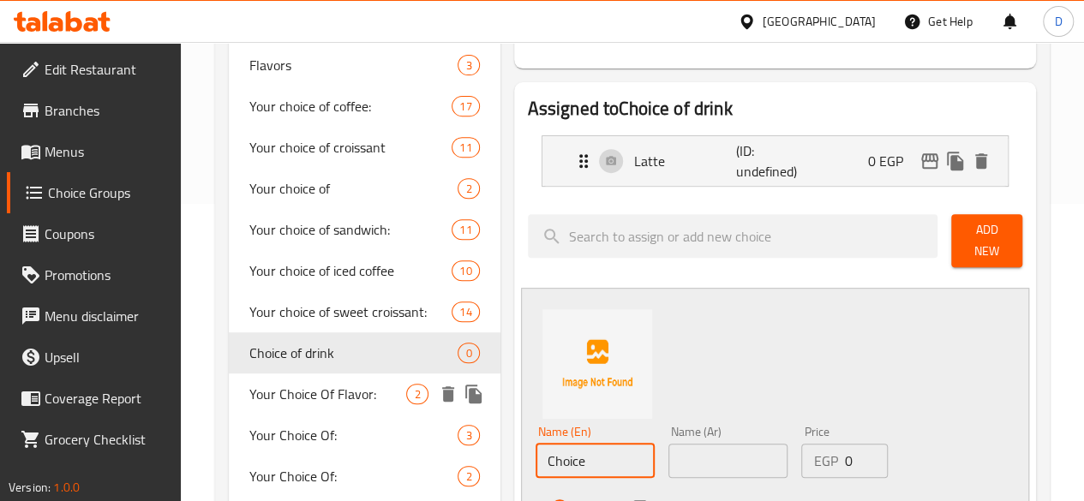
drag, startPoint x: 535, startPoint y: 444, endPoint x: 312, endPoint y: 458, distance: 223.3
click at [312, 458] on div "Choice Groups Your Choice Of 4 Flavors 3 Your choice of coffee: 17 Your choice …" at bounding box center [636, 471] width 814 height 1149
type input "Cappucino"
click at [692, 451] on input "text" at bounding box center [727, 461] width 119 height 34
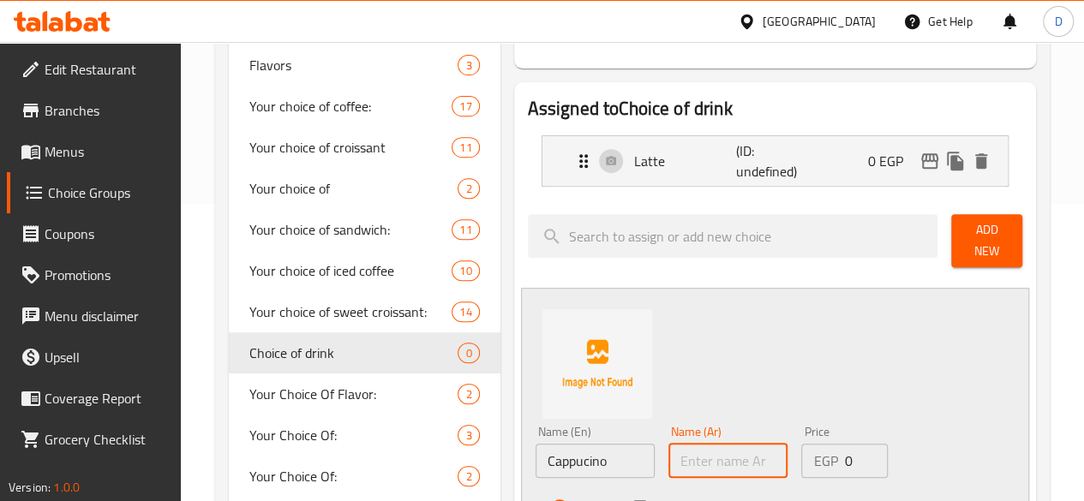
paste input "كابتشينو"
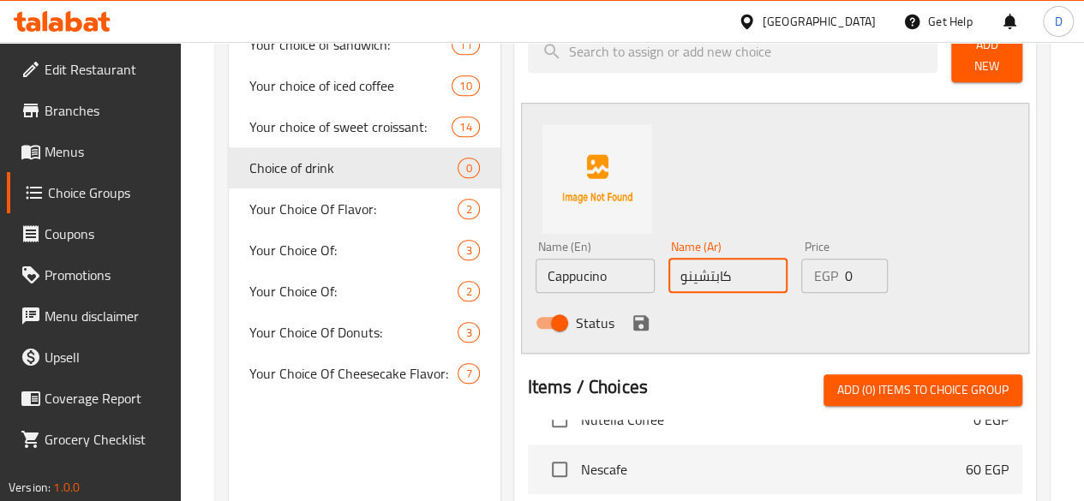
scroll to position [484, 0]
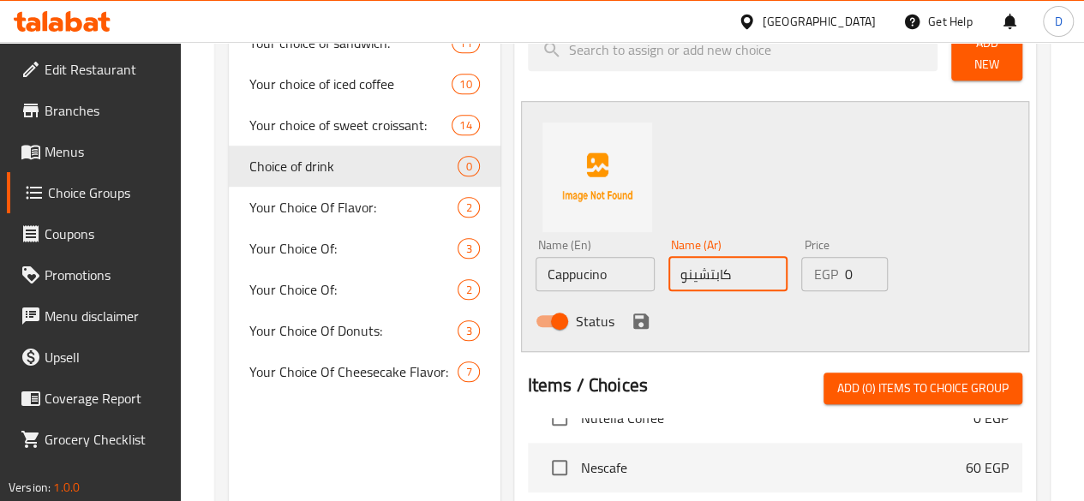
type input "كابتشينو"
click at [633, 314] on icon "save" at bounding box center [640, 321] width 15 height 15
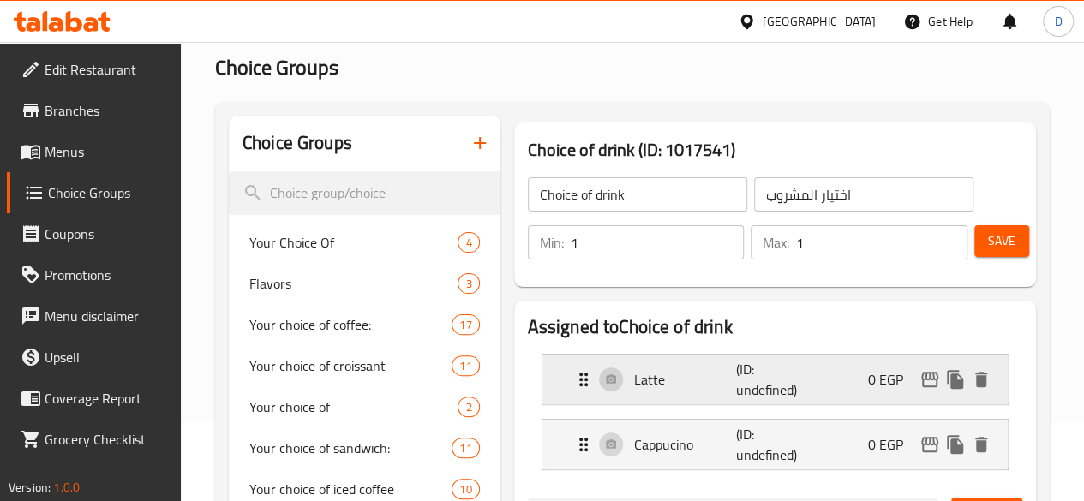
scroll to position [78, 0]
click at [999, 249] on span "Save" at bounding box center [1001, 241] width 27 height 21
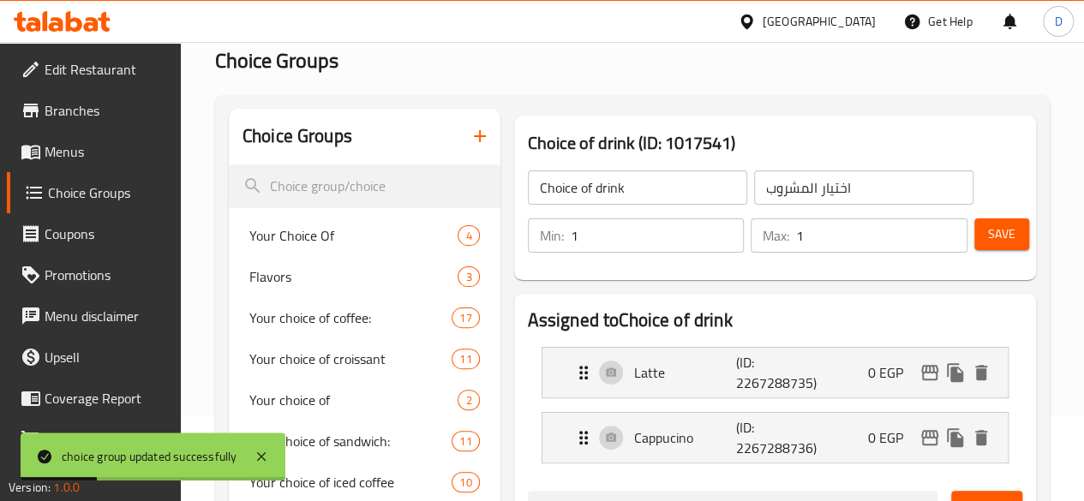
scroll to position [61, 0]
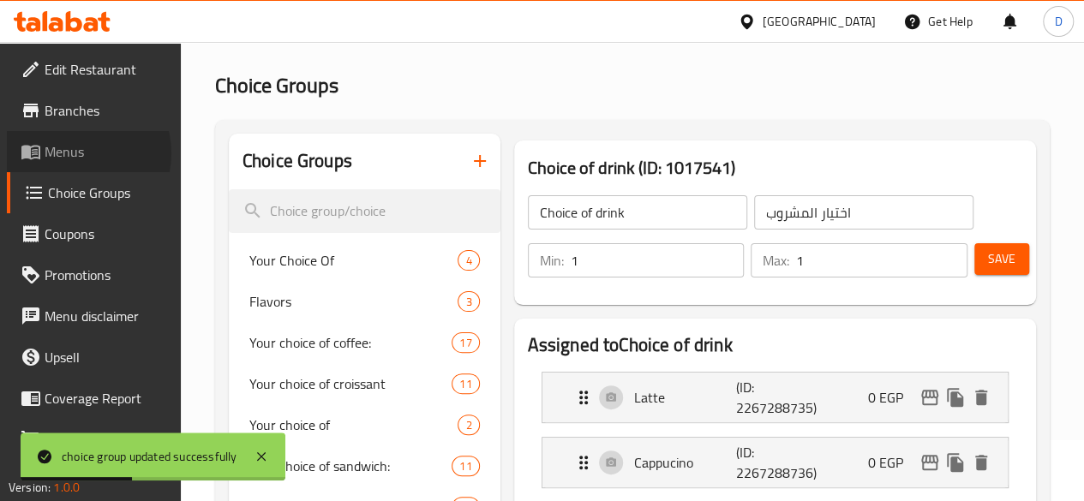
click at [75, 153] on span "Menus" at bounding box center [106, 151] width 123 height 21
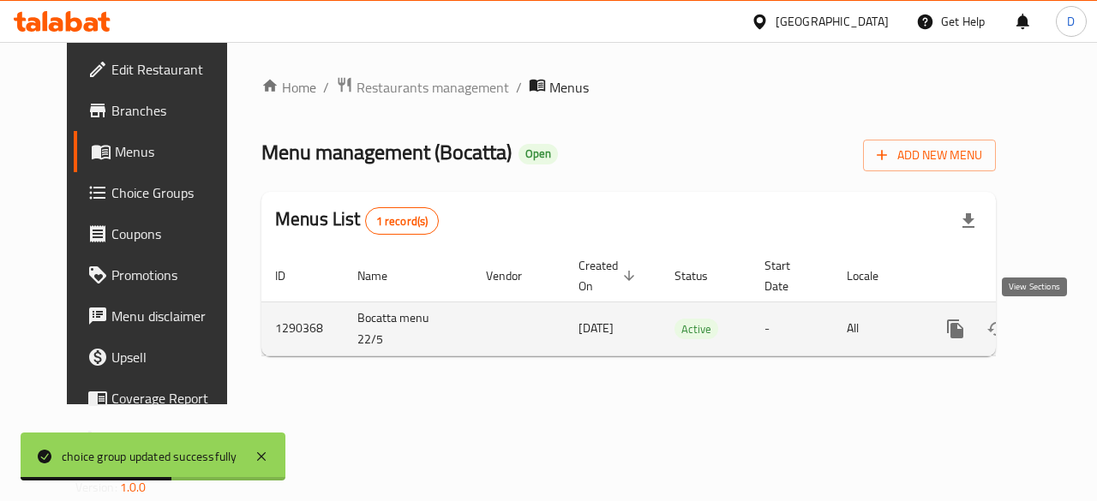
click at [1058, 333] on link "enhanced table" at bounding box center [1078, 328] width 41 height 41
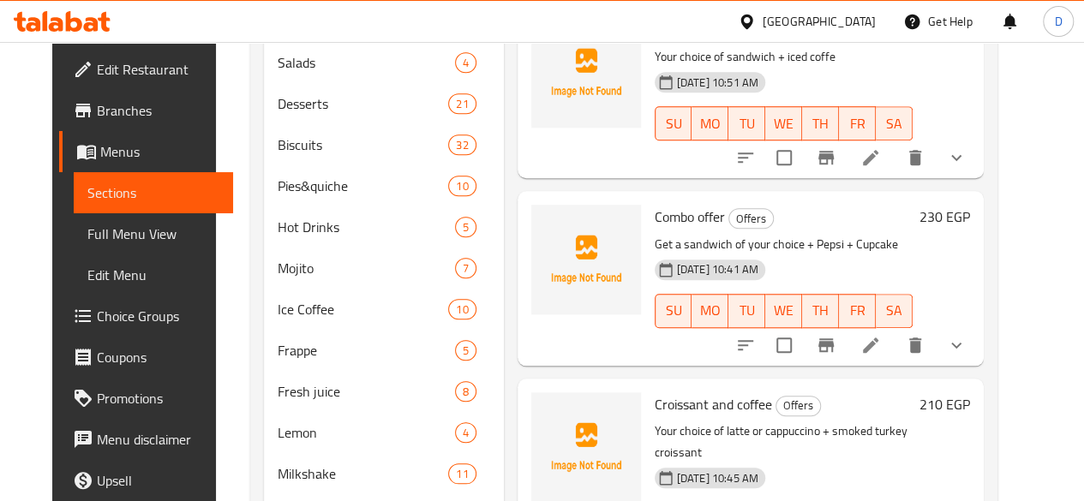
scroll to position [820, 0]
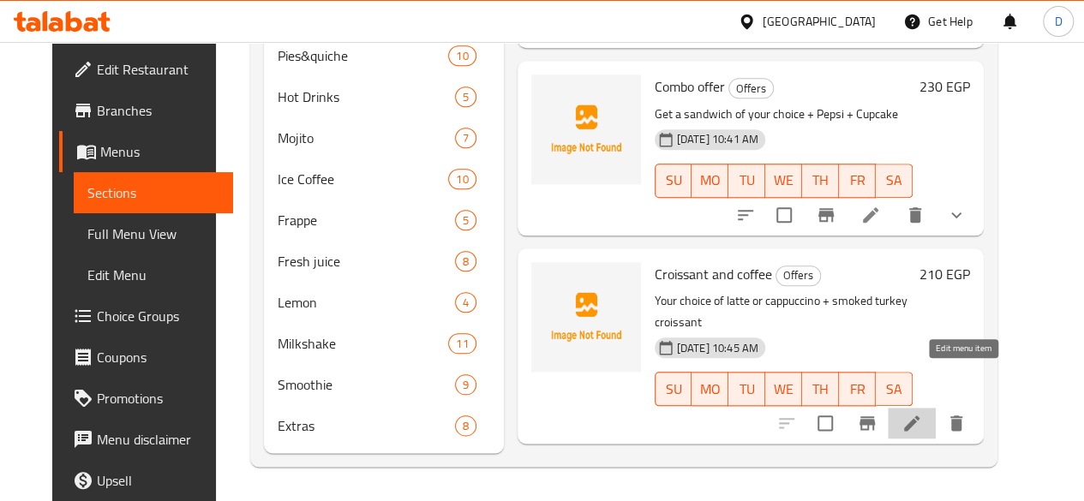
click at [919, 416] on icon at bounding box center [911, 423] width 15 height 15
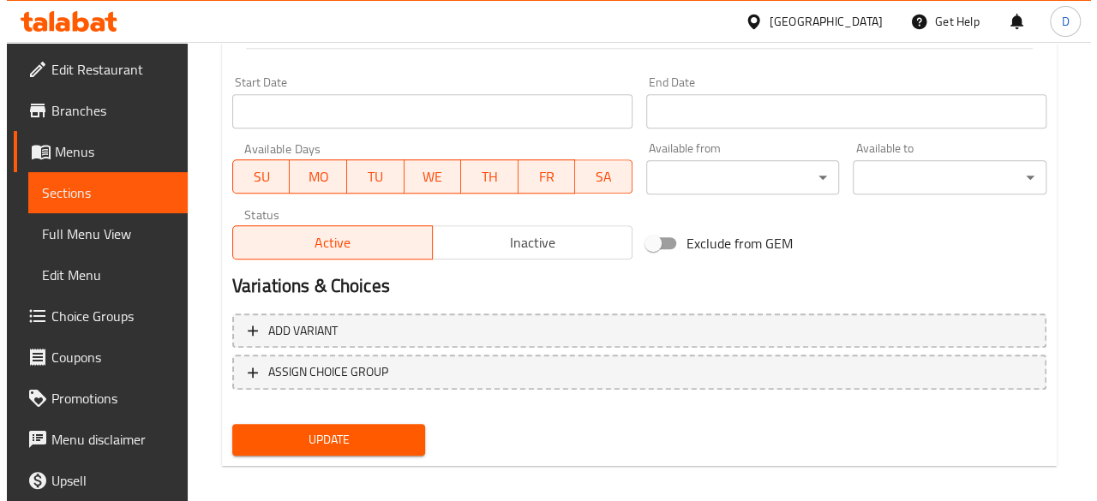
scroll to position [709, 0]
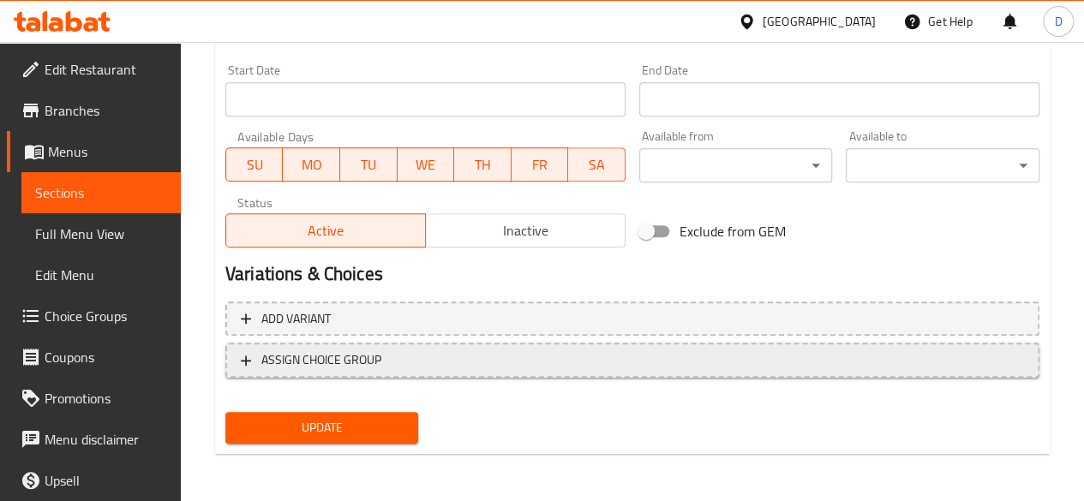
click at [509, 368] on span "ASSIGN CHOICE GROUP" at bounding box center [632, 360] width 783 height 21
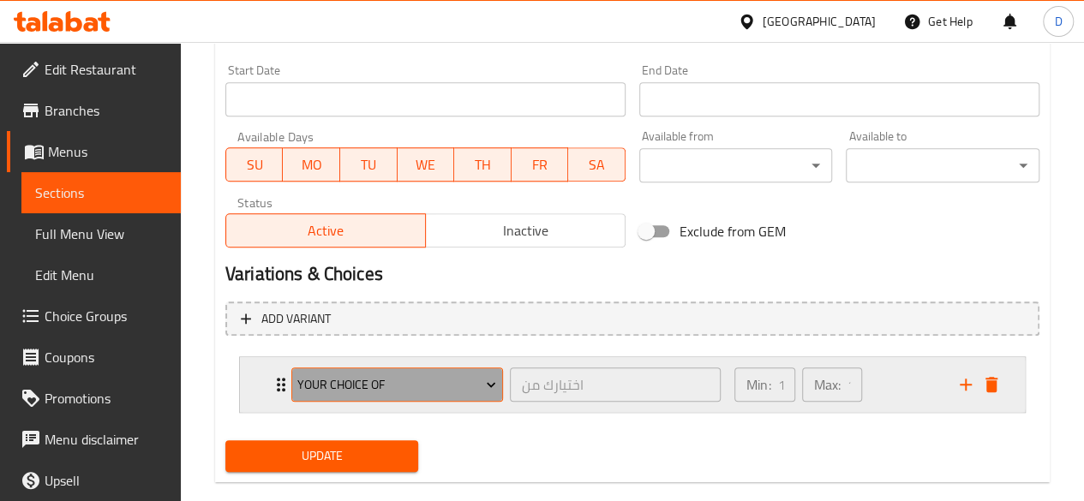
click at [448, 378] on span "Your Choice Of" at bounding box center [396, 384] width 199 height 21
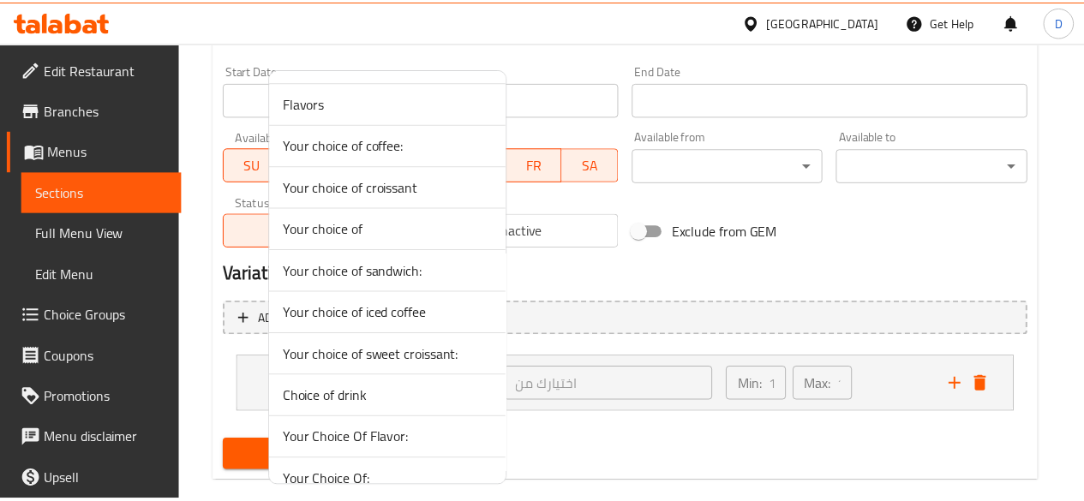
scroll to position [38, 0]
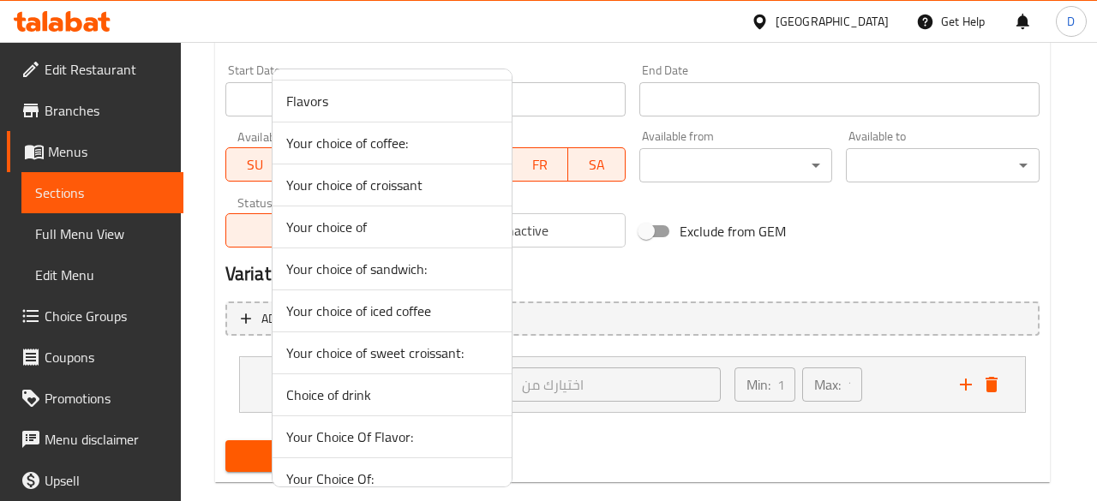
click at [338, 397] on span "Choice of drink" at bounding box center [392, 395] width 212 height 21
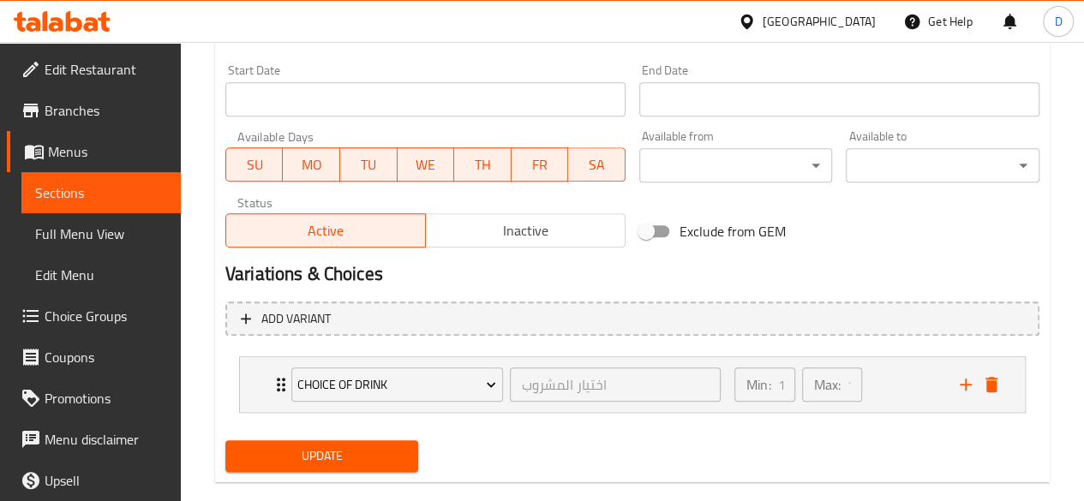
click at [343, 453] on span "Update" at bounding box center [322, 456] width 166 height 21
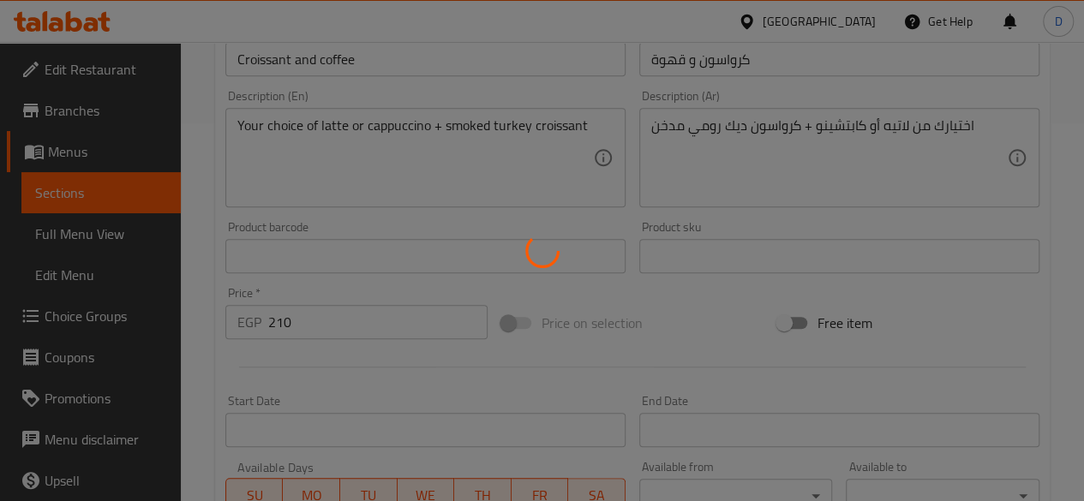
scroll to position [377, 0]
click at [532, 289] on div at bounding box center [542, 250] width 1084 height 501
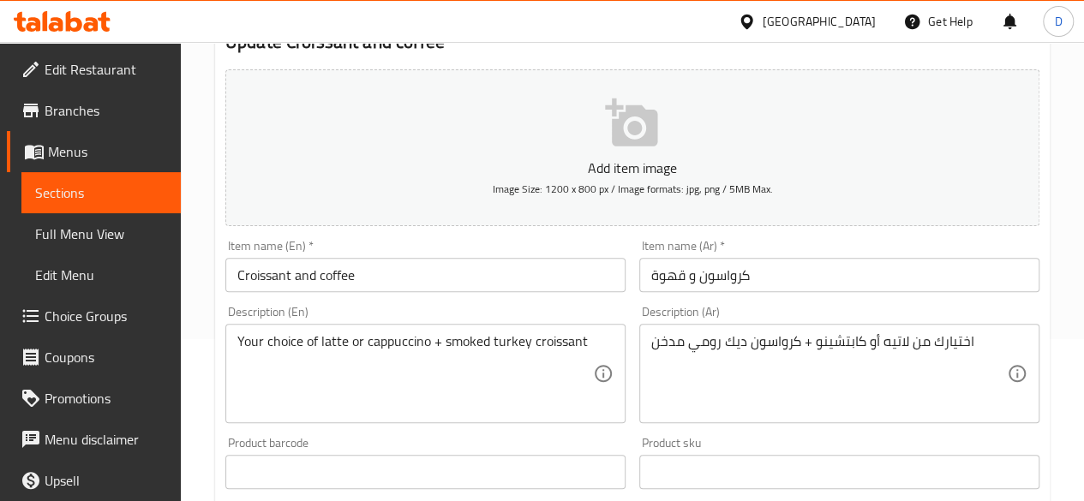
scroll to position [0, 0]
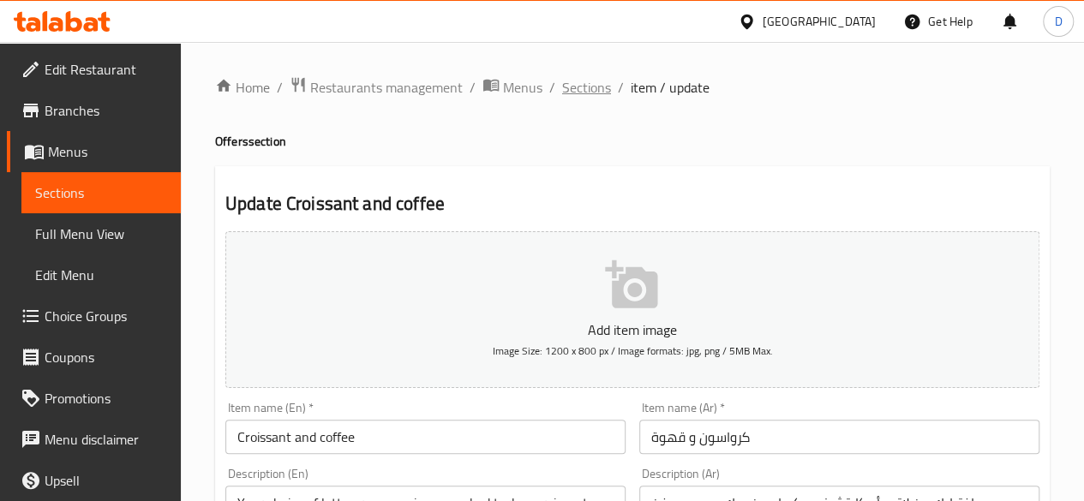
click at [593, 88] on span "Sections" at bounding box center [586, 87] width 49 height 21
